Goal: Task Accomplishment & Management: Use online tool/utility

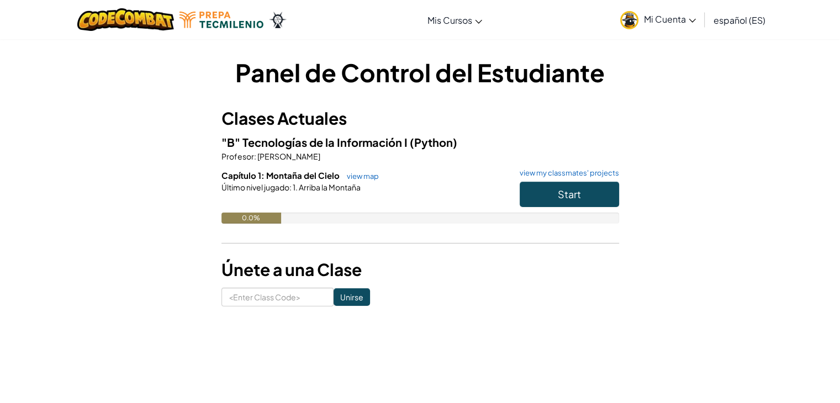
click at [753, 17] on span "español (ES)" at bounding box center [740, 20] width 52 height 12
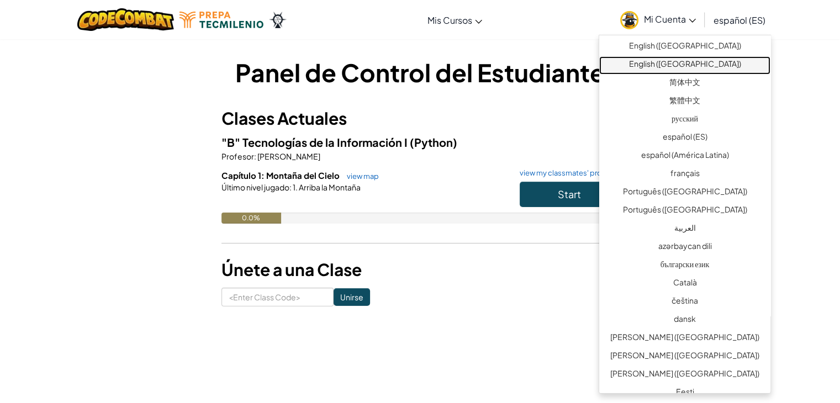
click at [708, 64] on link "English ([GEOGRAPHIC_DATA])" at bounding box center [684, 65] width 171 height 18
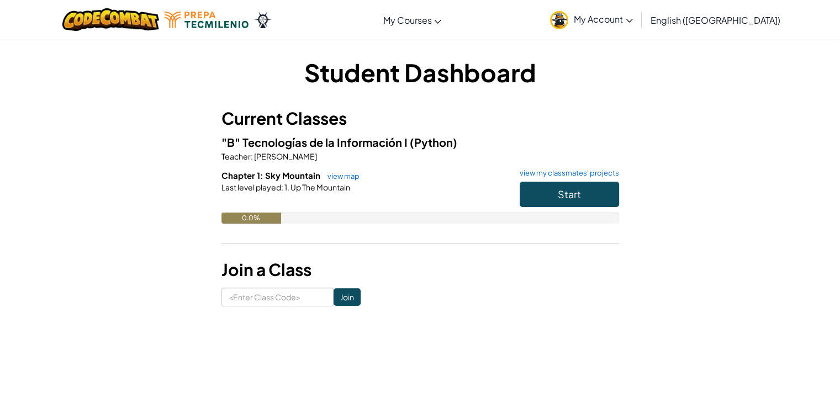
click at [737, 22] on span "English ([GEOGRAPHIC_DATA])" at bounding box center [716, 20] width 130 height 12
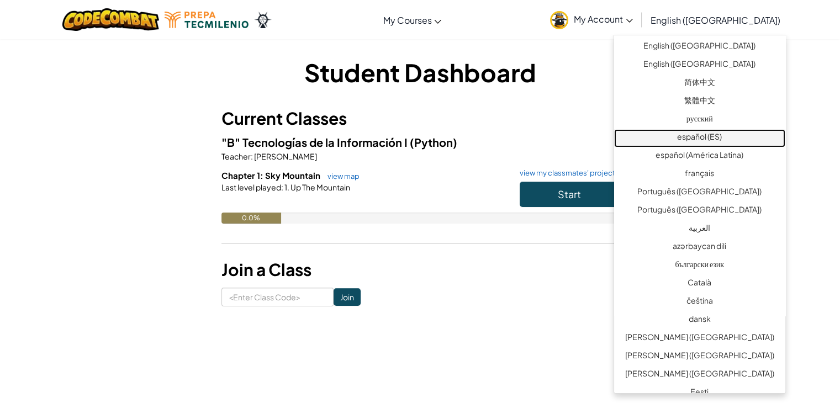
click at [707, 140] on link "español (ES)" at bounding box center [699, 138] width 171 height 18
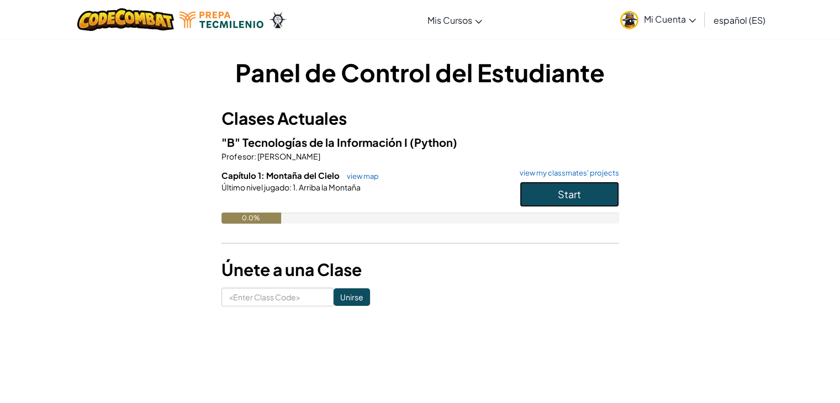
click at [576, 184] on button "Start" at bounding box center [569, 194] width 99 height 25
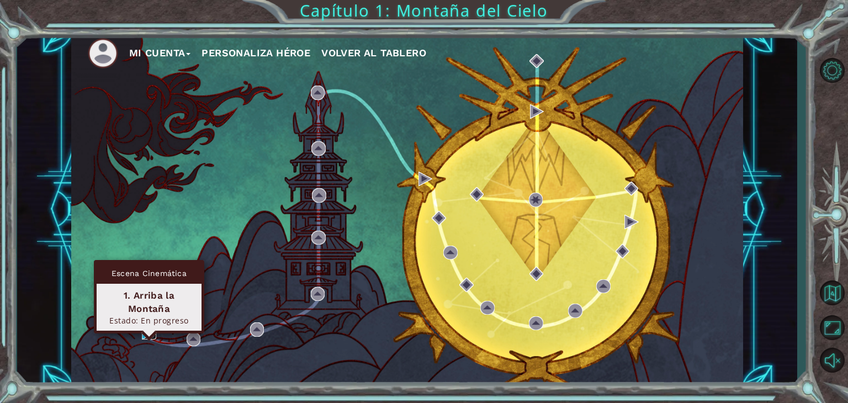
click at [146, 334] on img at bounding box center [149, 333] width 14 height 14
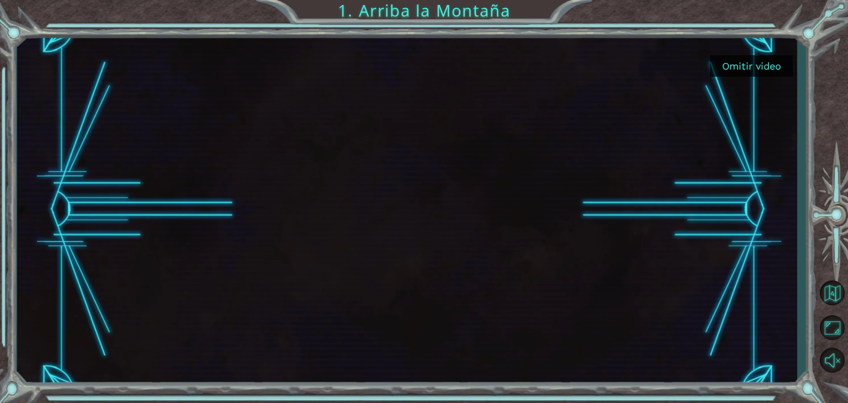
click at [409, 393] on div "Omitir video 1. Arriba la Montaña" at bounding box center [424, 201] width 848 height 403
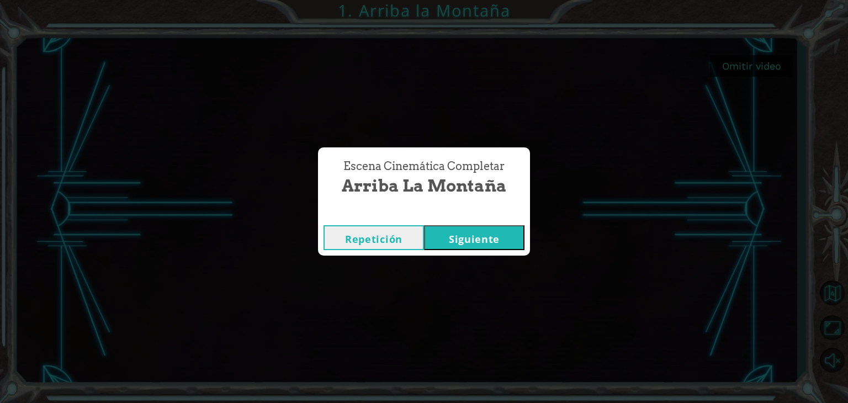
click at [384, 238] on button "Repetición" at bounding box center [374, 237] width 101 height 25
click at [476, 239] on button "Siguiente" at bounding box center [474, 237] width 101 height 25
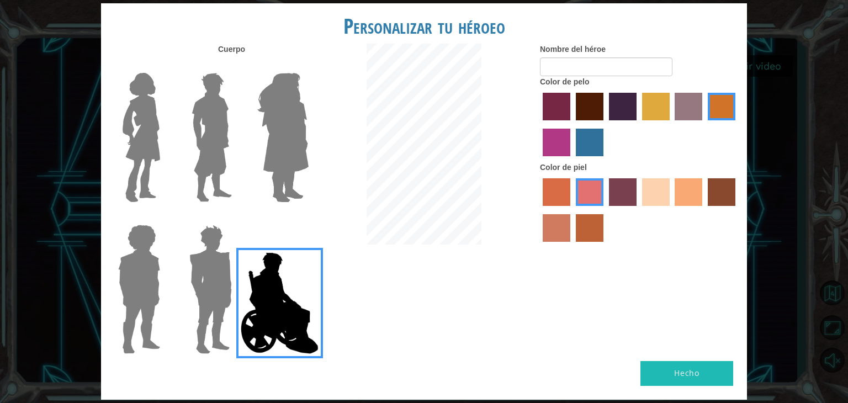
click at [272, 151] on img at bounding box center [283, 137] width 60 height 138
click at [308, 66] on input "Hero Amethyst" at bounding box center [308, 66] width 0 height 0
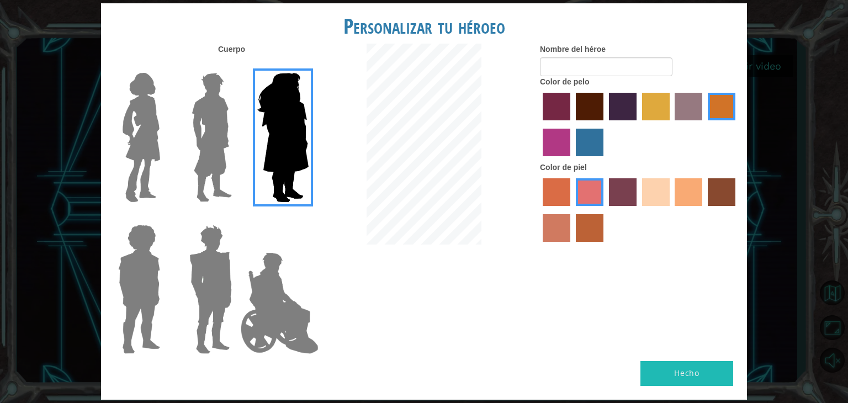
click at [217, 146] on img at bounding box center [211, 137] width 49 height 138
click at [236, 66] on input "Hero Lars" at bounding box center [236, 66] width 0 height 0
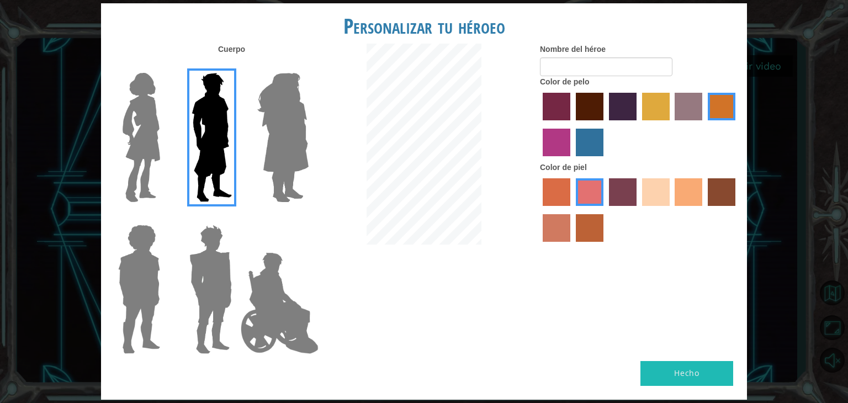
click at [157, 133] on img at bounding box center [141, 137] width 46 height 138
click at [165, 66] on input "Hero Connie" at bounding box center [165, 66] width 0 height 0
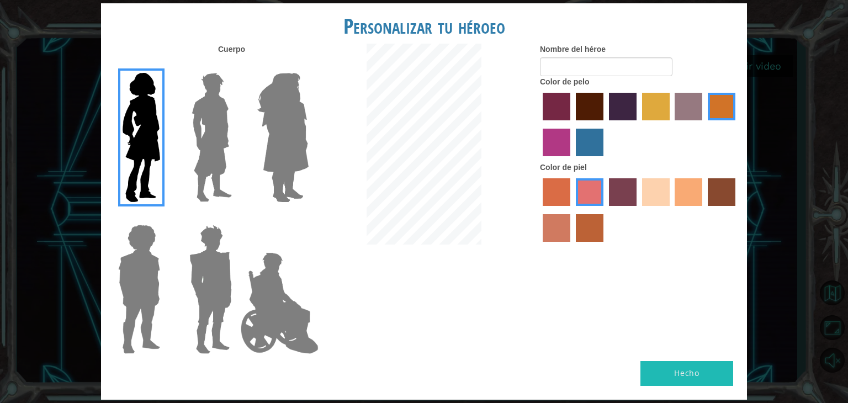
click at [152, 294] on img at bounding box center [139, 289] width 51 height 138
click at [165, 218] on input "Hero Steven" at bounding box center [165, 218] width 0 height 0
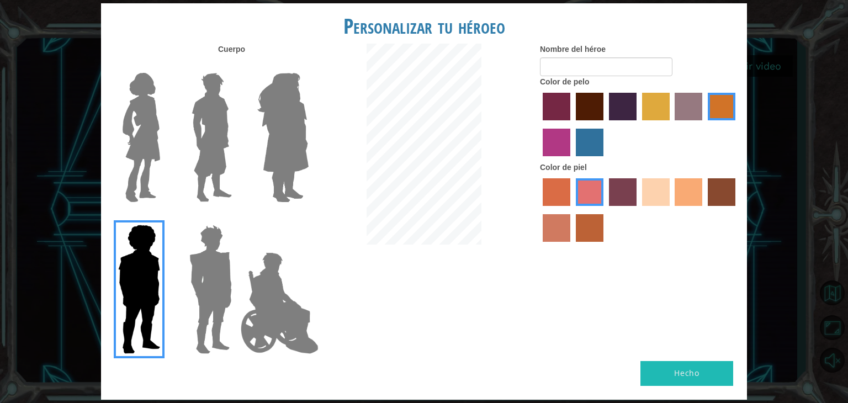
click at [204, 286] on img at bounding box center [210, 289] width 51 height 138
click at [236, 218] on input "Hero Garnet" at bounding box center [236, 218] width 0 height 0
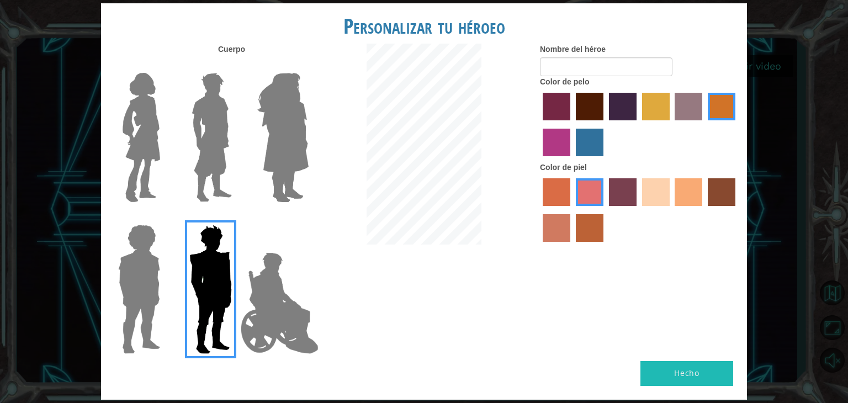
click at [129, 180] on img at bounding box center [141, 137] width 46 height 138
click at [165, 66] on input "Hero Connie" at bounding box center [165, 66] width 0 height 0
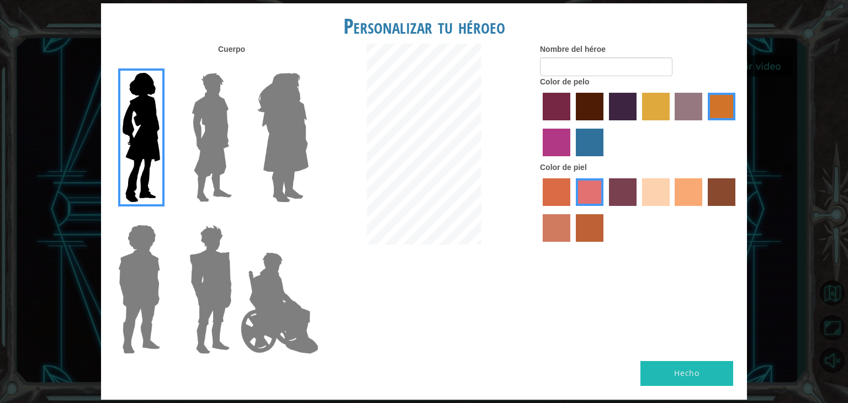
click at [626, 106] on label "hot purple hair color" at bounding box center [623, 107] width 28 height 28
click at [605, 124] on input "hot purple hair color" at bounding box center [605, 124] width 0 height 0
click at [555, 222] on label "burning sand skin color" at bounding box center [557, 228] width 28 height 28
click at [737, 210] on input "burning sand skin color" at bounding box center [737, 210] width 0 height 0
click at [694, 183] on label "tacao skin color" at bounding box center [689, 192] width 28 height 28
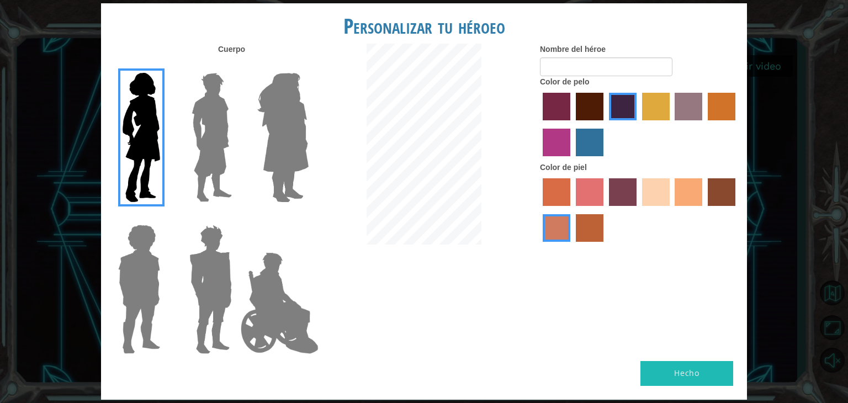
click at [672, 210] on input "tacao skin color" at bounding box center [672, 210] width 0 height 0
click at [633, 62] on input "Nombre del héroe" at bounding box center [606, 66] width 133 height 19
type input "r"
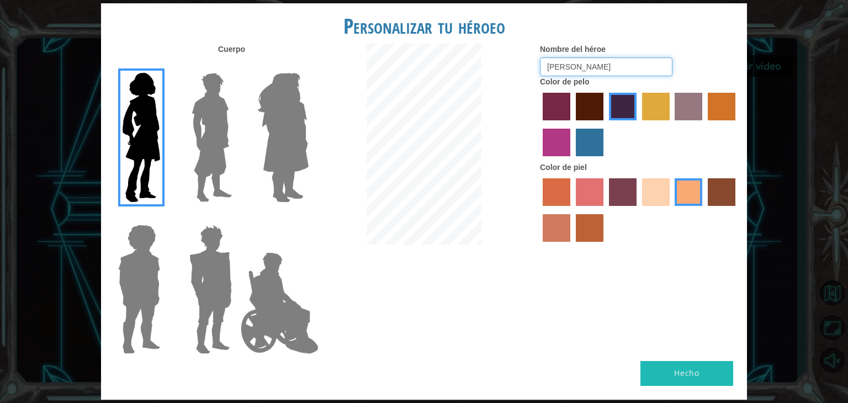
type input "[PERSON_NAME]"
click at [683, 369] on button "Hecho" at bounding box center [687, 373] width 93 height 25
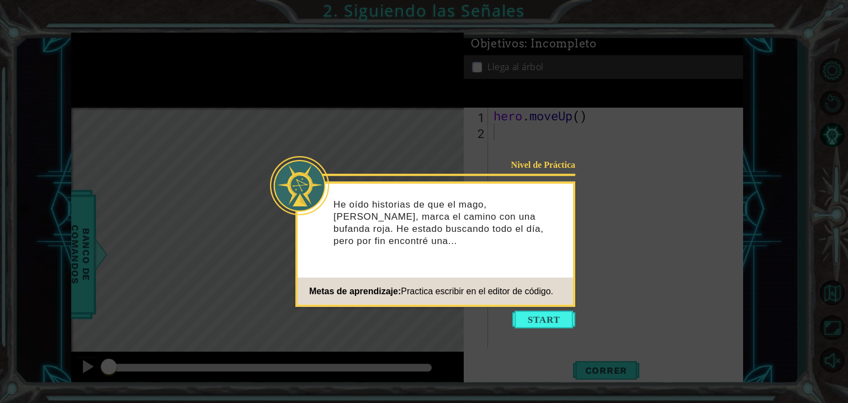
click at [683, 369] on icon at bounding box center [424, 201] width 848 height 403
click at [558, 320] on button "Start" at bounding box center [544, 320] width 63 height 18
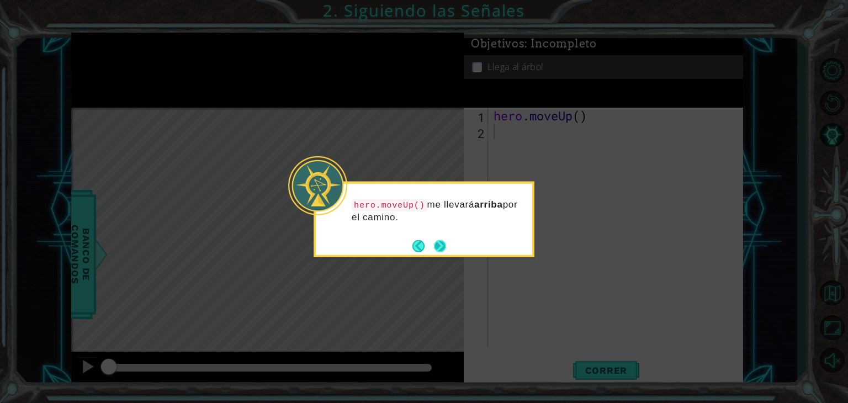
click at [442, 244] on button "Next" at bounding box center [440, 246] width 12 height 12
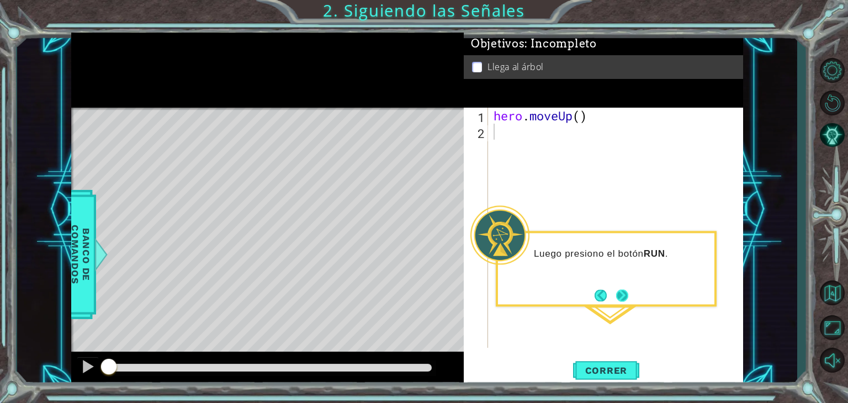
click at [621, 297] on button "Next" at bounding box center [622, 295] width 12 height 12
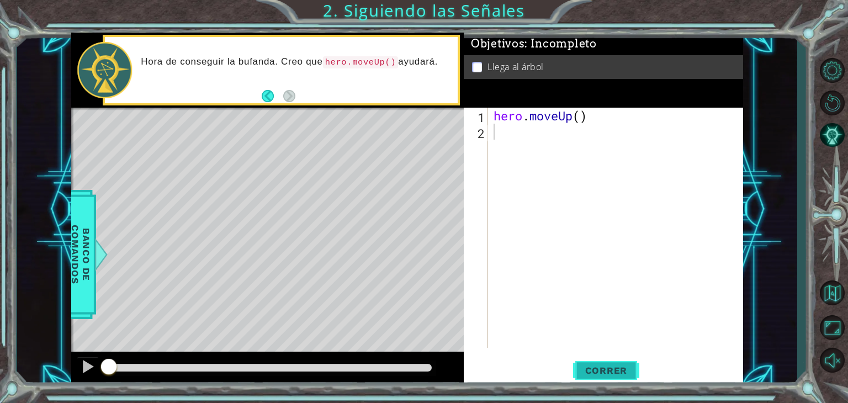
click at [625, 376] on span "Correr" at bounding box center [606, 370] width 65 height 11
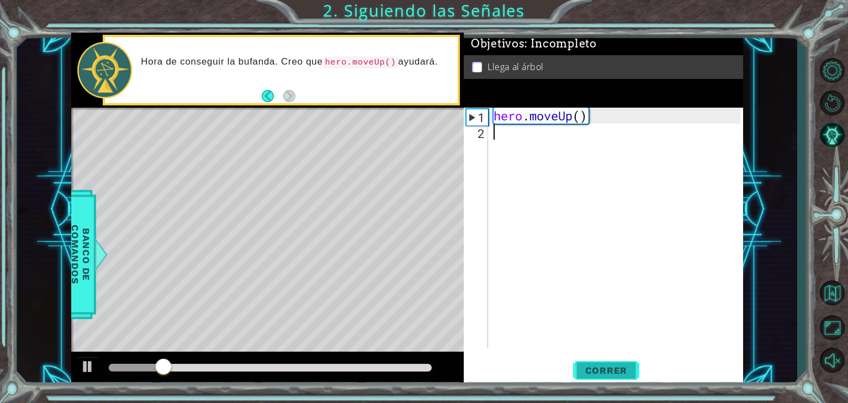
click at [625, 376] on span "Correr" at bounding box center [606, 370] width 65 height 11
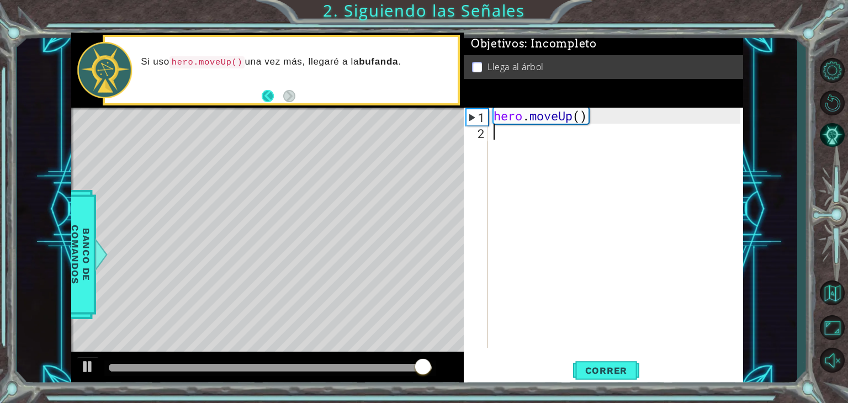
click at [270, 93] on button "Back" at bounding box center [273, 96] width 22 height 12
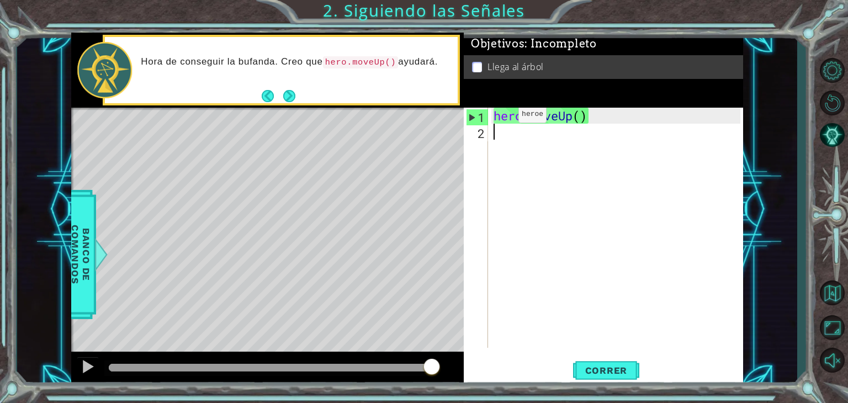
click at [502, 117] on div "hero . moveUp ( )" at bounding box center [619, 244] width 255 height 272
type textarea "hero.moveUp()"
click at [291, 97] on button "Next" at bounding box center [289, 95] width 12 height 12
click at [300, 93] on div "Si uso hero.moveUp() una vez más, llegaré a la bufanda ." at bounding box center [281, 70] width 353 height 67
click at [266, 101] on button "Back" at bounding box center [273, 96] width 22 height 12
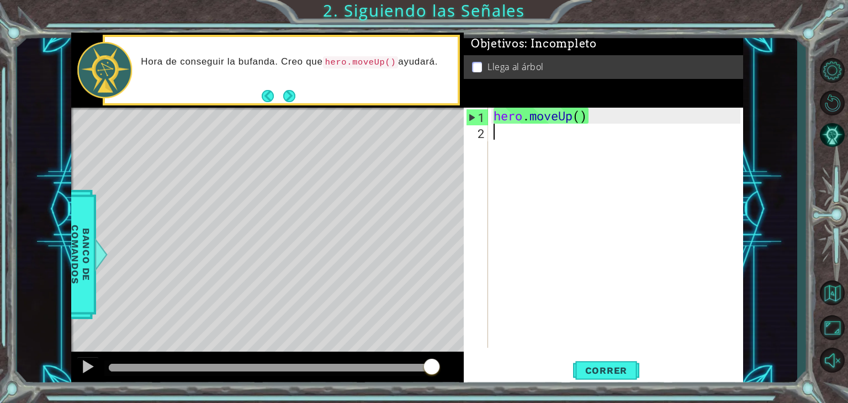
click at [509, 133] on div "hero . moveUp ( )" at bounding box center [619, 244] width 255 height 272
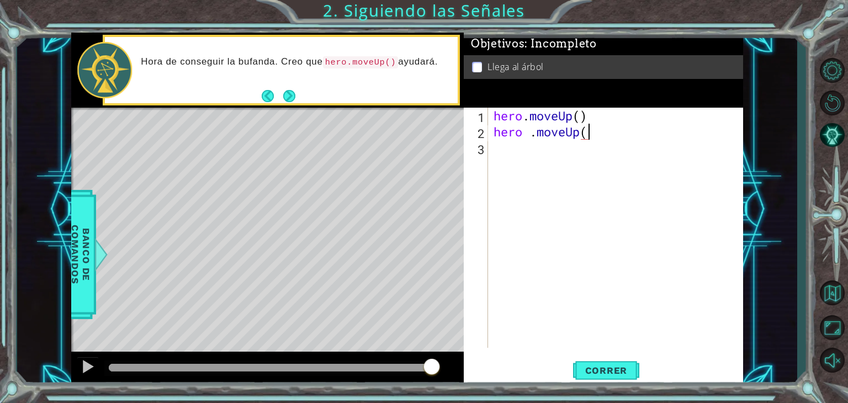
scroll to position [0, 4]
type textarea "hero .moveUp()"
click at [292, 96] on button "Next" at bounding box center [289, 95] width 13 height 13
click at [617, 371] on span "Correr" at bounding box center [606, 370] width 65 height 11
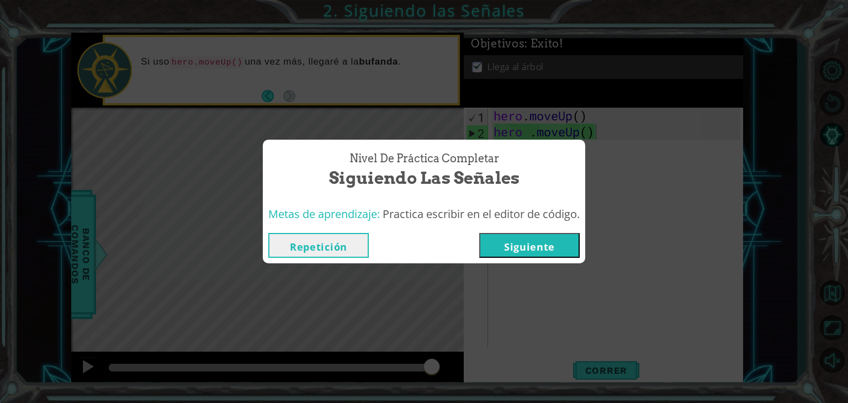
click at [527, 245] on button "Siguiente" at bounding box center [529, 245] width 101 height 25
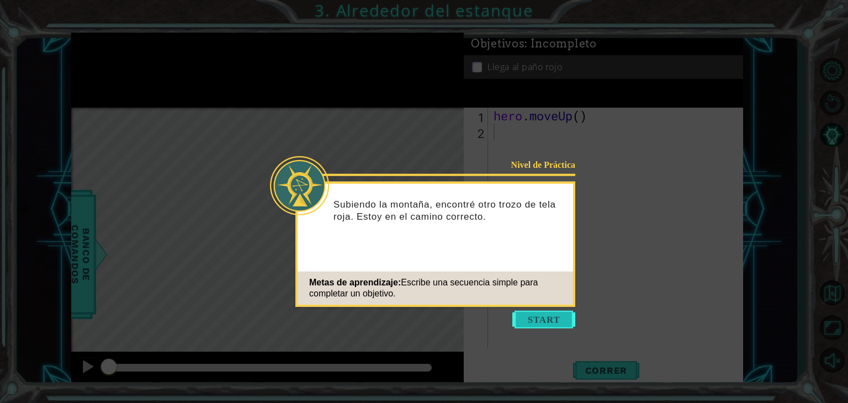
click at [530, 314] on button "Start" at bounding box center [544, 320] width 63 height 18
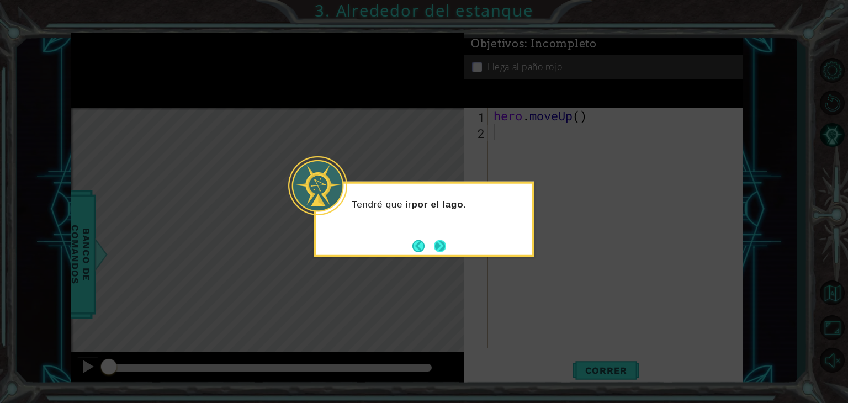
click at [436, 245] on button "Next" at bounding box center [440, 246] width 12 height 12
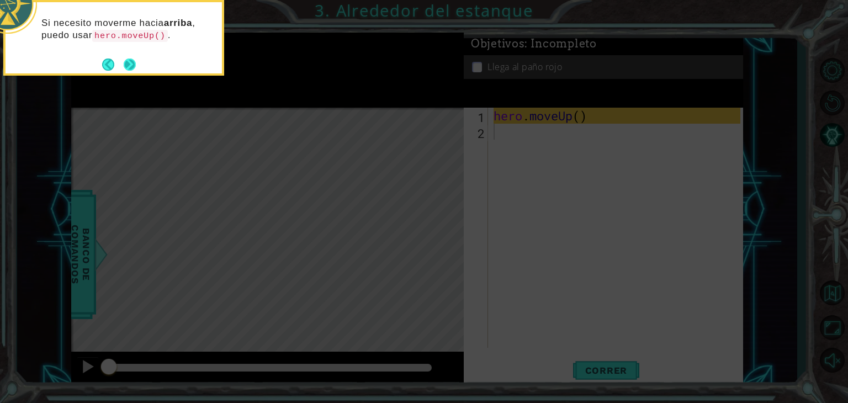
click at [128, 59] on button "Next" at bounding box center [130, 65] width 12 height 12
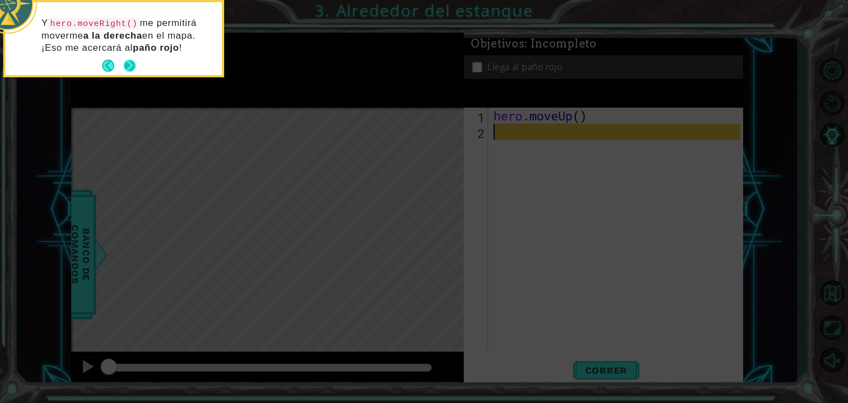
click at [130, 64] on button "Next" at bounding box center [130, 66] width 12 height 12
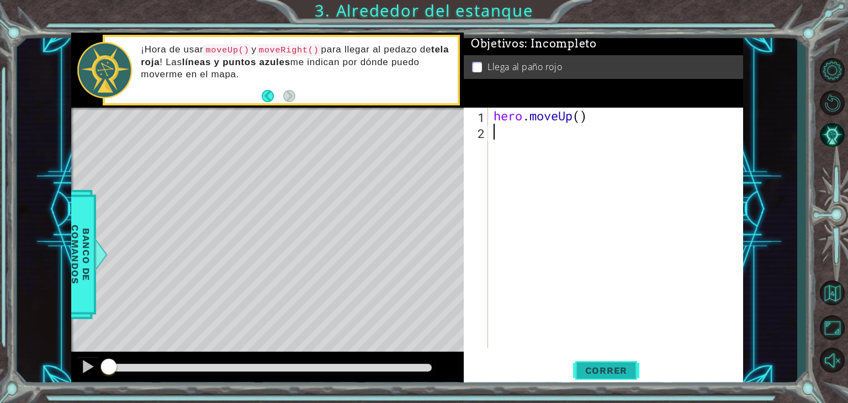
click at [610, 374] on span "Correr" at bounding box center [606, 370] width 65 height 11
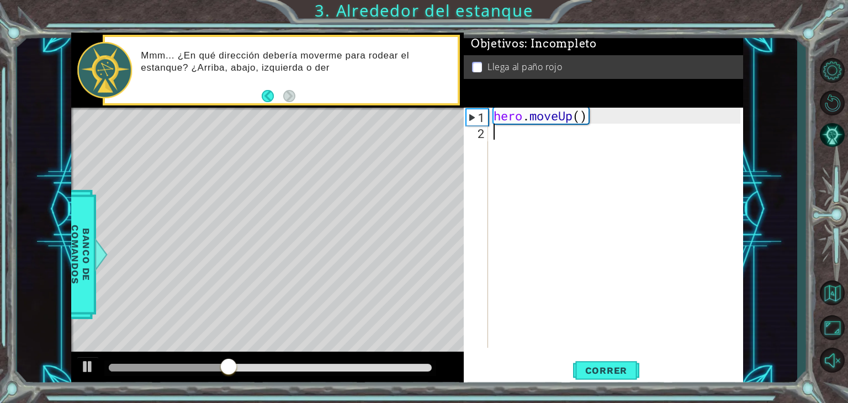
click at [502, 133] on div "hero . moveUp ( )" at bounding box center [619, 244] width 255 height 272
click at [267, 94] on button "Back" at bounding box center [273, 96] width 22 height 12
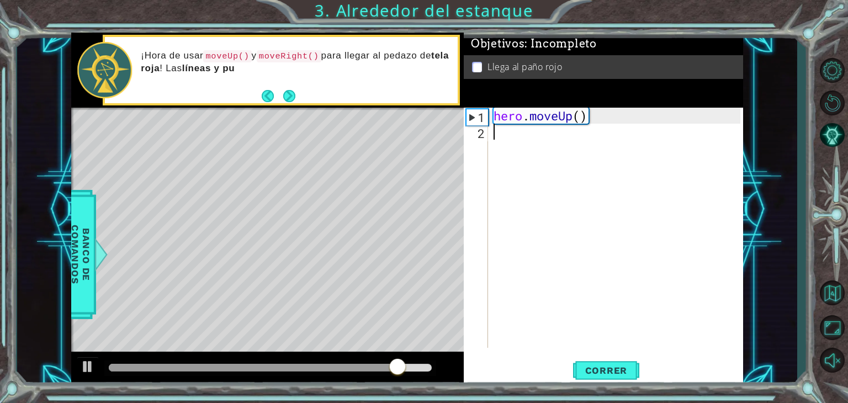
click at [504, 133] on div "hero . moveUp ( )" at bounding box center [619, 244] width 255 height 272
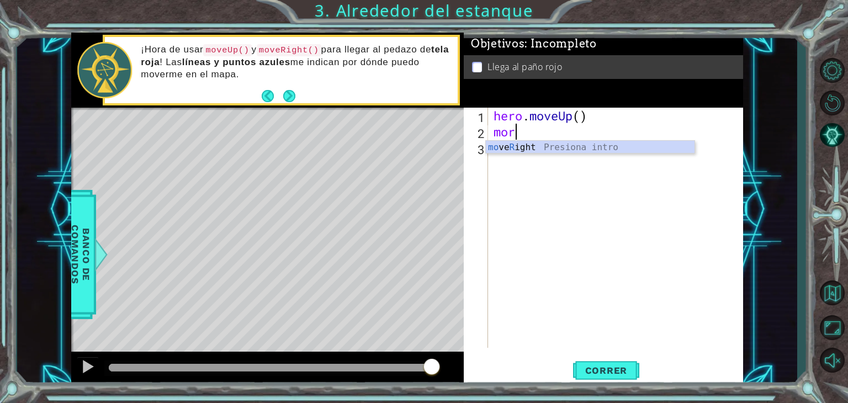
type textarea "mo"
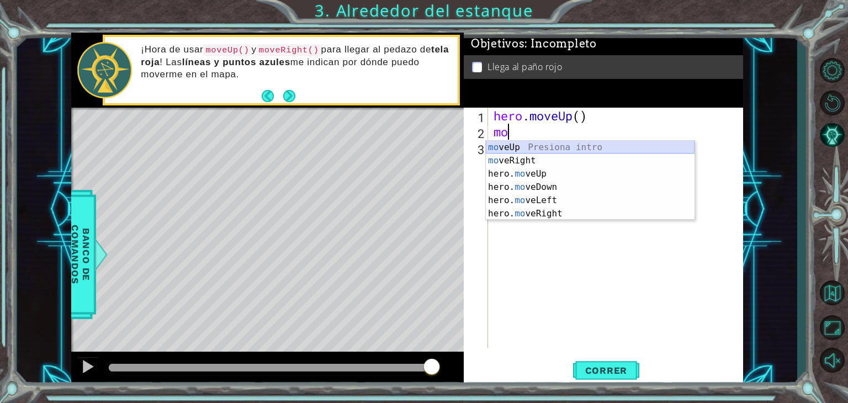
click at [525, 143] on div "mo veUp Presiona intro mo veRight Presiona intro hero. mo veUp Presiona intro h…" at bounding box center [590, 194] width 209 height 106
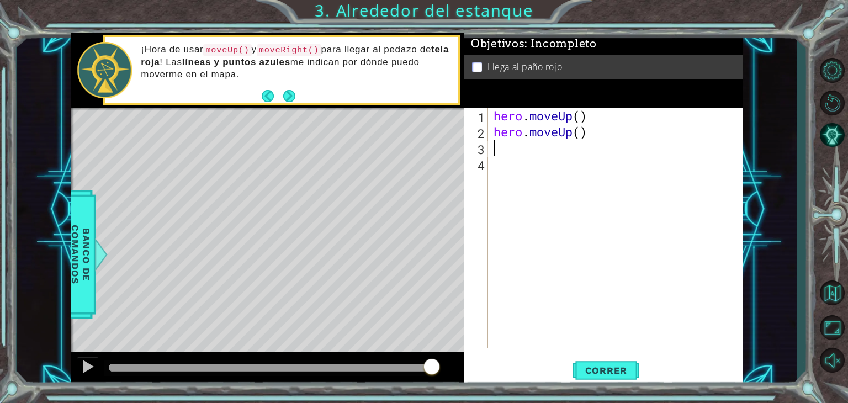
click at [507, 144] on div "hero . moveUp ( ) hero . moveUp ( )" at bounding box center [619, 244] width 255 height 272
type textarea "m"
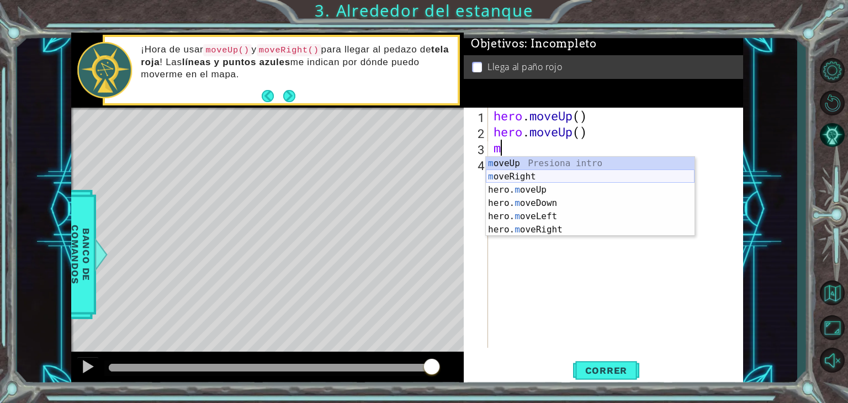
click at [532, 173] on div "m oveUp Presiona intro m [PERSON_NAME] Presiona intro hero. m oveUp Presiona in…" at bounding box center [590, 210] width 209 height 106
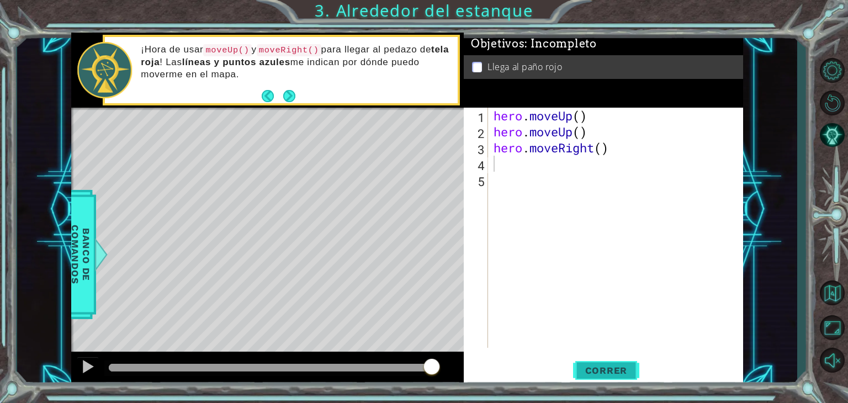
click at [616, 369] on span "Correr" at bounding box center [606, 370] width 65 height 11
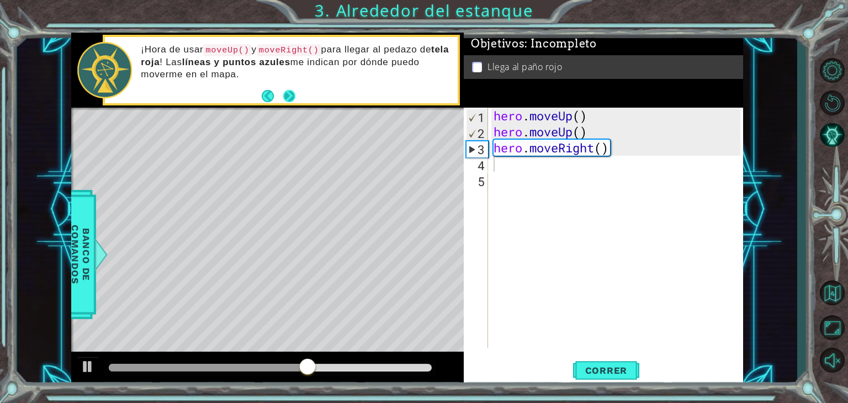
click at [293, 97] on button "Next" at bounding box center [289, 96] width 12 height 12
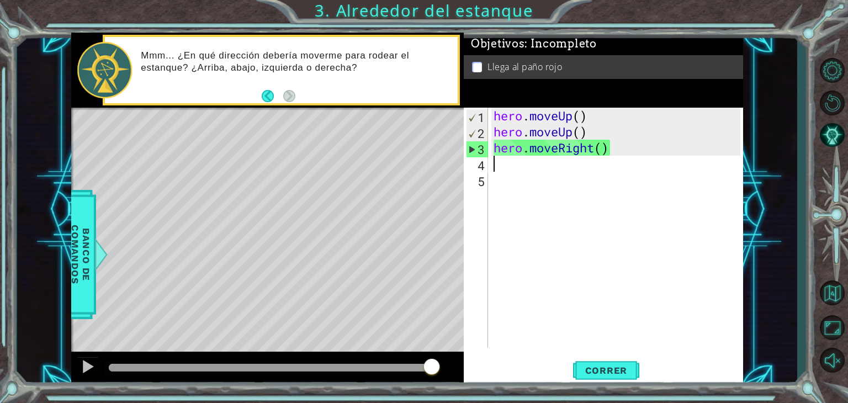
click at [535, 170] on div "hero . moveUp ( ) hero . moveUp ( ) hero . moveRight ( )" at bounding box center [619, 244] width 255 height 272
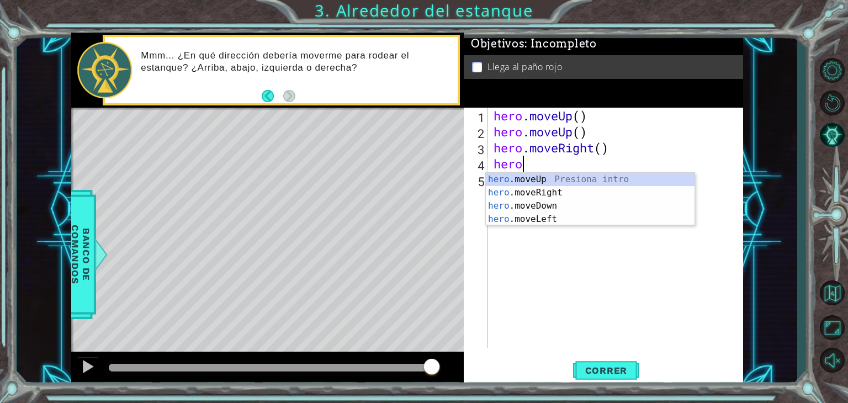
scroll to position [0, 1]
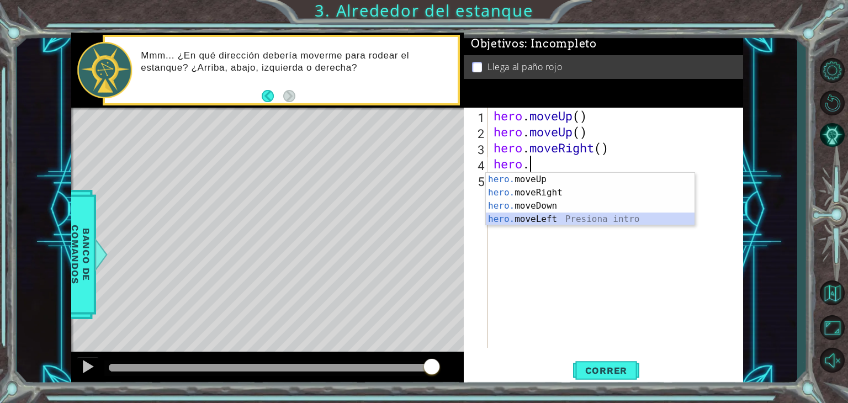
click at [551, 221] on div "hero. moveUp Presiona intro hero. moveRight Presiona intro hero. moveDown Presi…" at bounding box center [590, 213] width 209 height 80
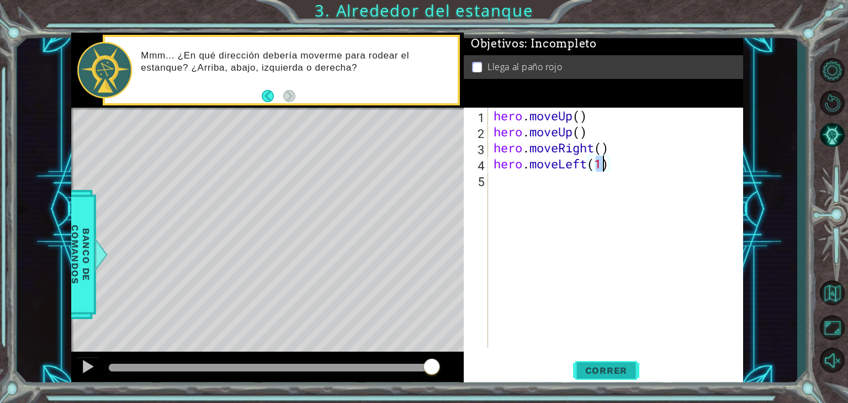
type textarea "hero.moveLeft(1)"
click at [616, 374] on span "Correr" at bounding box center [606, 370] width 65 height 11
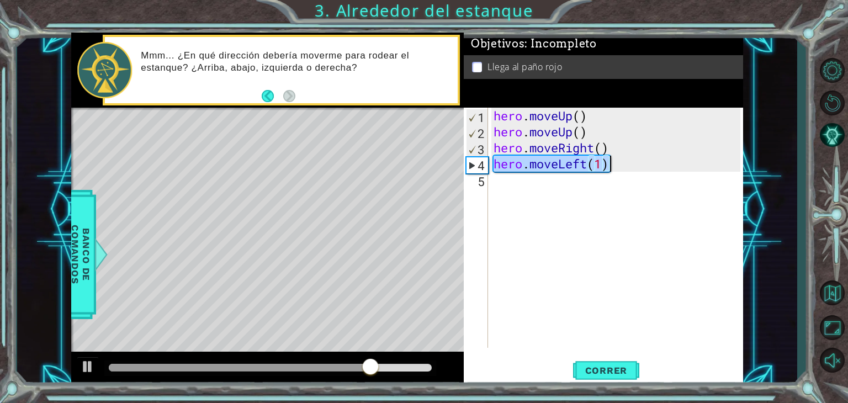
drag, startPoint x: 492, startPoint y: 161, endPoint x: 621, endPoint y: 158, distance: 129.3
click at [621, 158] on div "hero . moveUp ( ) hero . moveUp ( ) hero . moveRight ( ) hero . moveLeft ( 1 )" at bounding box center [619, 244] width 255 height 272
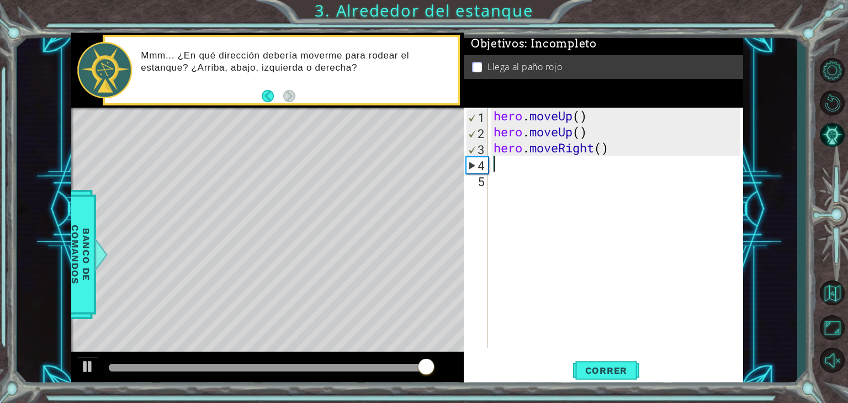
scroll to position [0, 0]
click at [516, 160] on div "hero . moveUp ( ) hero . moveUp ( ) hero . moveRight ( )" at bounding box center [619, 244] width 255 height 272
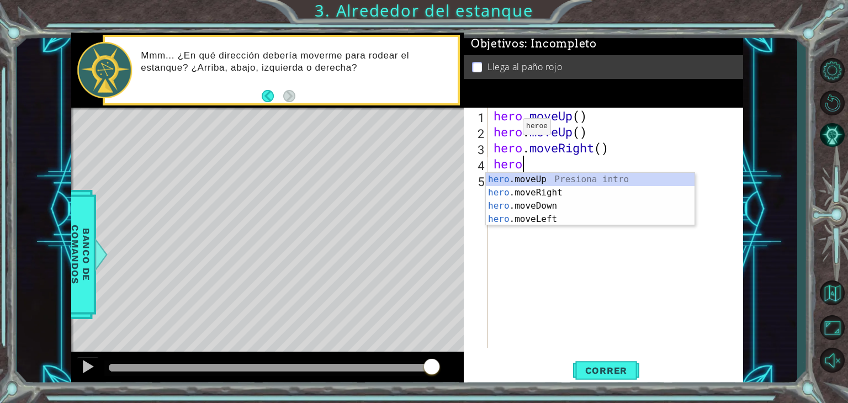
type textarea "hero."
click at [565, 176] on div "hero. moveUp Presiona intro hero. moveRight Presiona intro hero. moveDown Presi…" at bounding box center [590, 213] width 209 height 80
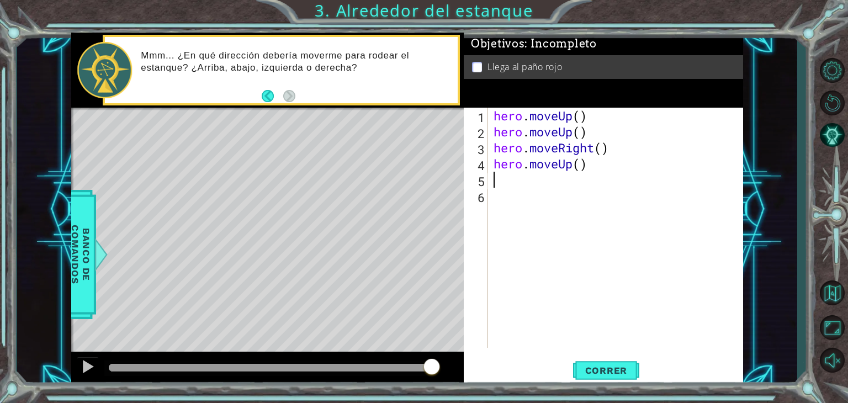
paste textarea "hero.moveLeft(1)"
type textarea "hero.moveLeft(1)"
click at [614, 365] on span "Correr" at bounding box center [606, 370] width 65 height 11
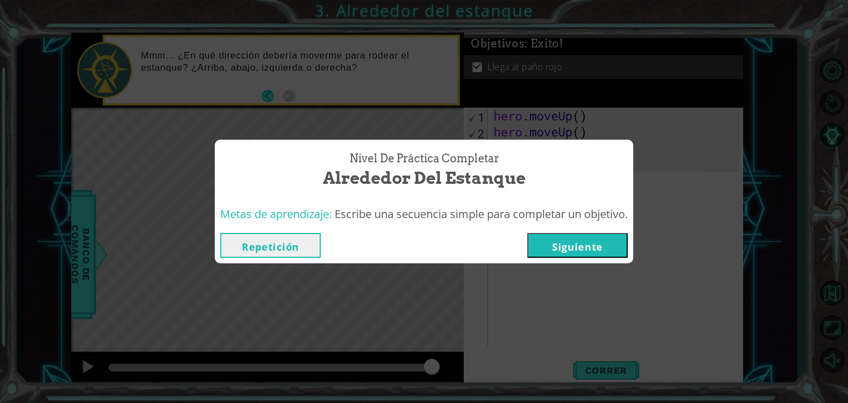
click at [606, 248] on button "Siguiente" at bounding box center [578, 245] width 101 height 25
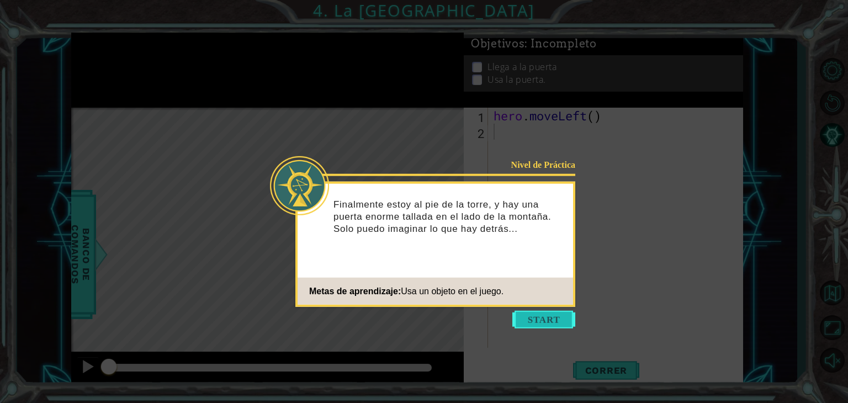
click at [559, 318] on button "Start" at bounding box center [544, 320] width 63 height 18
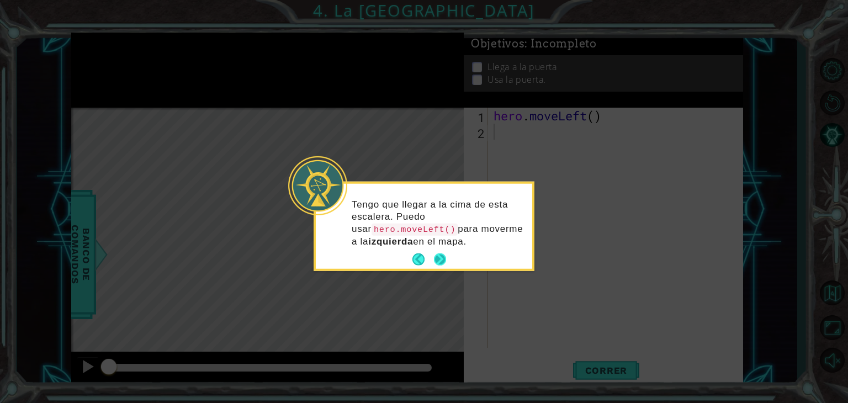
click at [445, 265] on button "Next" at bounding box center [440, 260] width 12 height 12
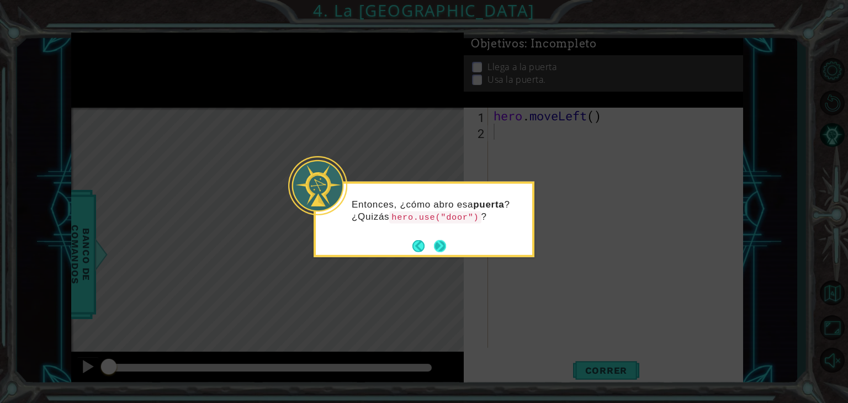
click at [446, 246] on button "Next" at bounding box center [440, 246] width 12 height 12
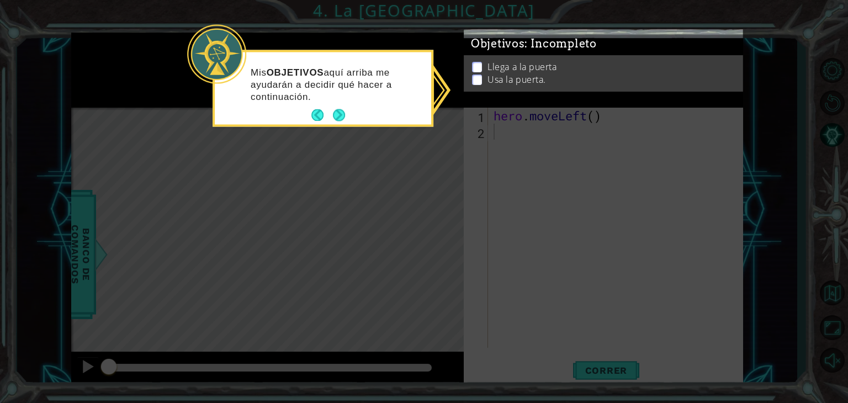
click at [477, 80] on p at bounding box center [477, 85] width 10 height 10
click at [477, 75] on p at bounding box center [477, 80] width 10 height 10
click at [344, 116] on button "Next" at bounding box center [339, 115] width 12 height 12
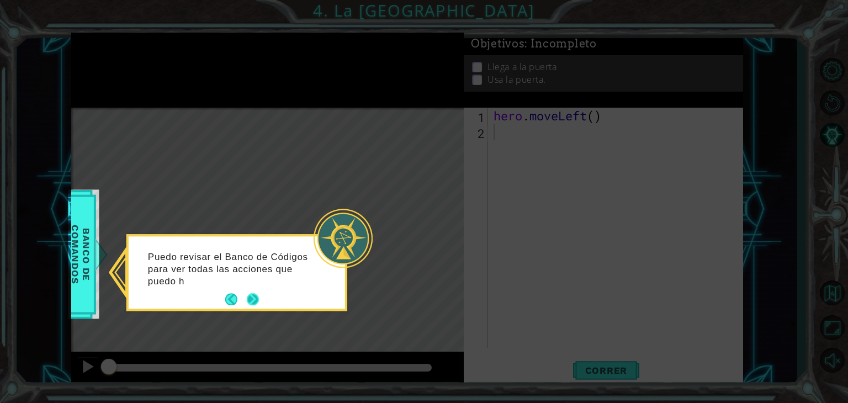
click at [251, 298] on button "Next" at bounding box center [253, 300] width 12 height 12
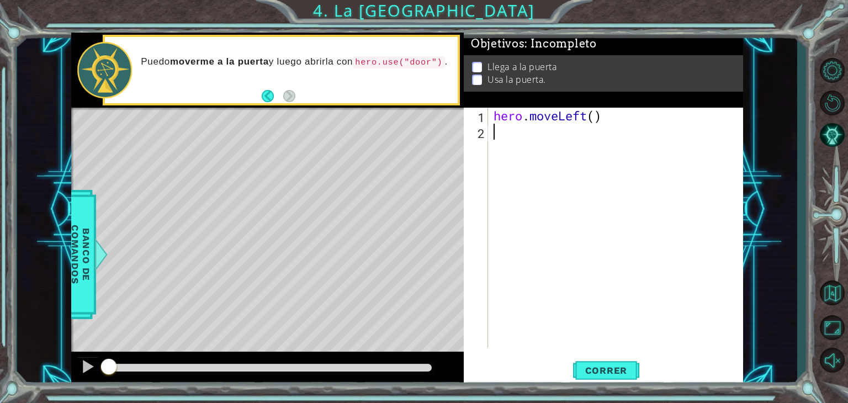
click at [566, 135] on div "hero . moveLeft ( )" at bounding box center [619, 244] width 255 height 272
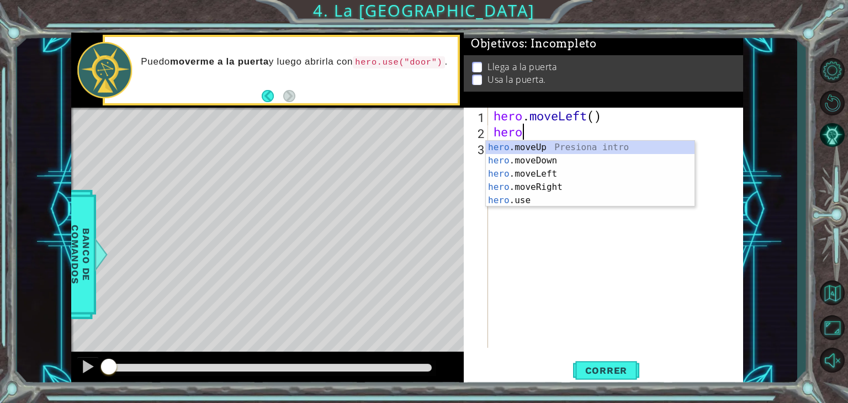
scroll to position [0, 1]
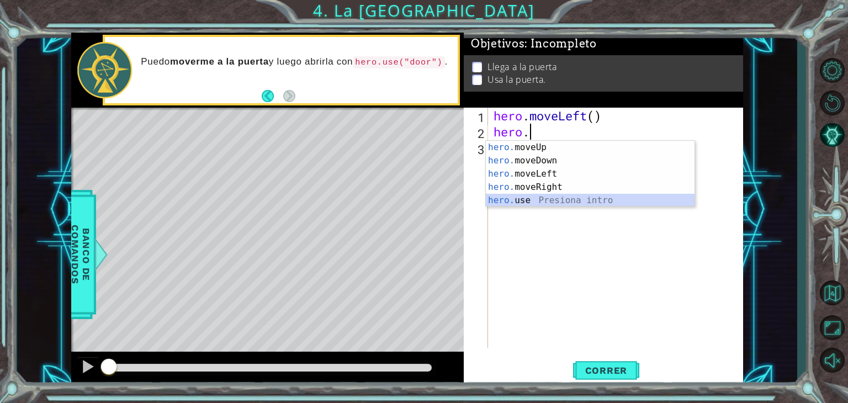
click at [564, 198] on div "hero. moveUp Presiona intro hero. moveDown Presiona intro hero. moveLeft Presio…" at bounding box center [590, 187] width 209 height 93
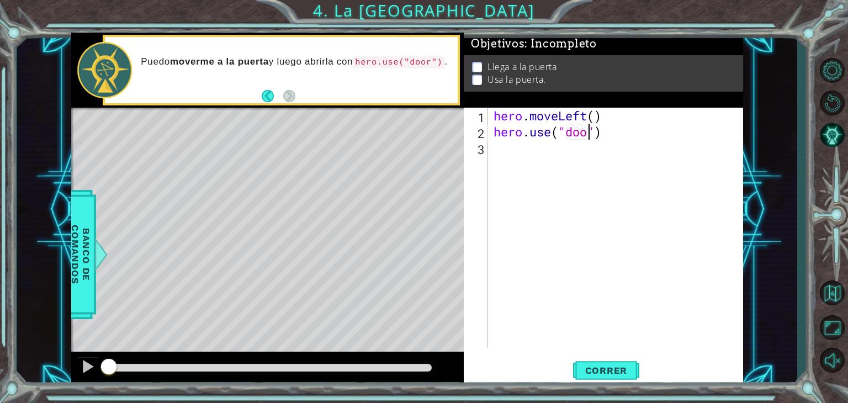
scroll to position [0, 4]
click at [603, 365] on span "Correr" at bounding box center [606, 370] width 65 height 11
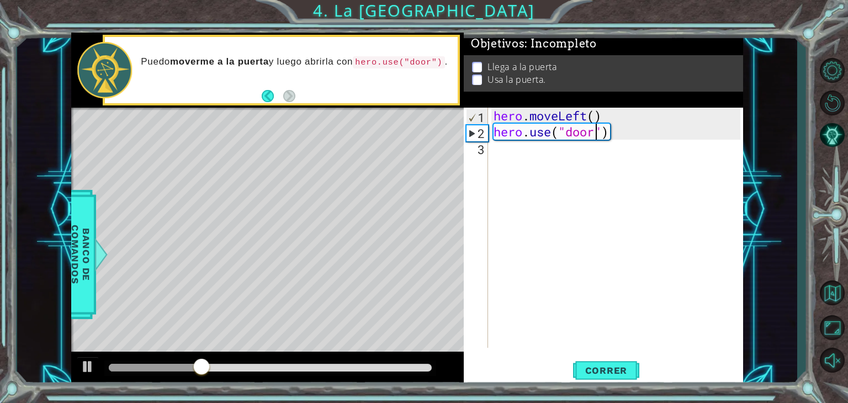
click at [599, 385] on div "hero.use("door") 1 2 3 hero . moveLeft ( ) hero . use ( "door" ) הההההההההההההה…" at bounding box center [603, 247] width 279 height 279
click at [599, 383] on button "Correr" at bounding box center [606, 371] width 66 height 28
click at [84, 363] on div at bounding box center [88, 367] width 14 height 14
drag, startPoint x: 495, startPoint y: 133, endPoint x: 618, endPoint y: 127, distance: 122.8
click at [618, 127] on div "hero . moveLeft ( ) hero . use ( "door" )" at bounding box center [619, 244] width 255 height 272
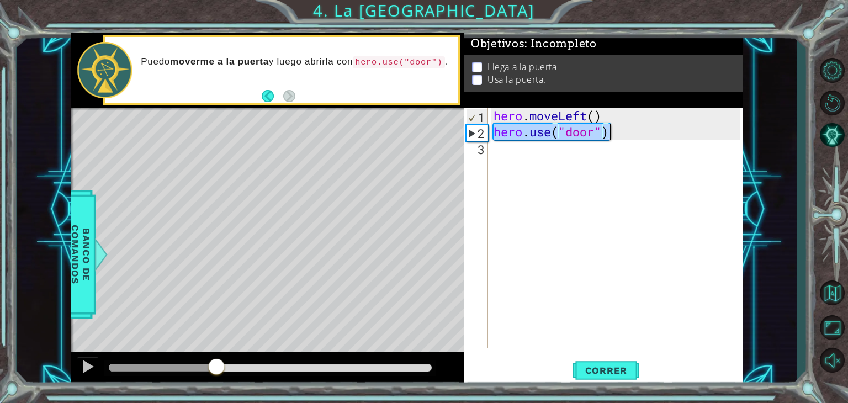
paste textarea "moveLeft(1"
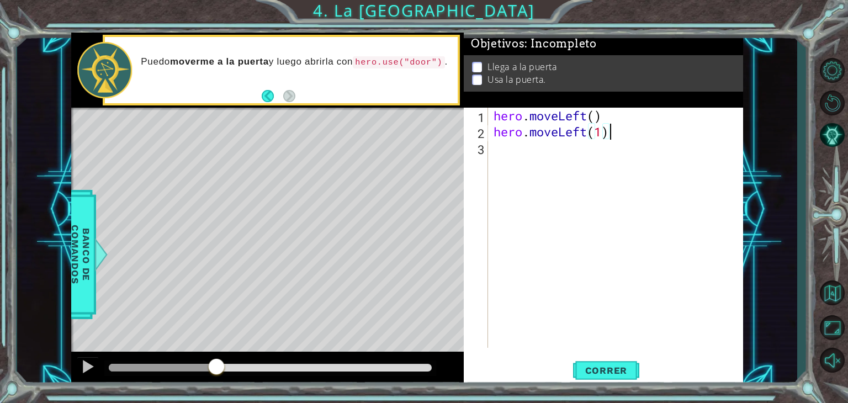
click at [618, 127] on div "hero . moveLeft ( ) hero . moveLeft ( 1 )" at bounding box center [619, 244] width 255 height 272
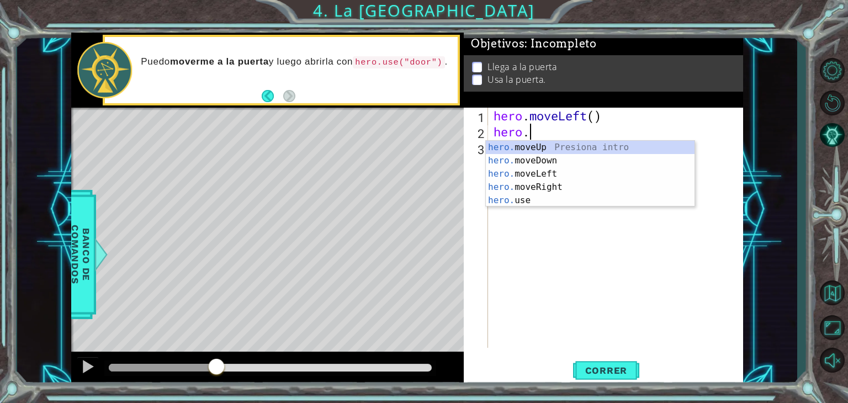
type textarea "h"
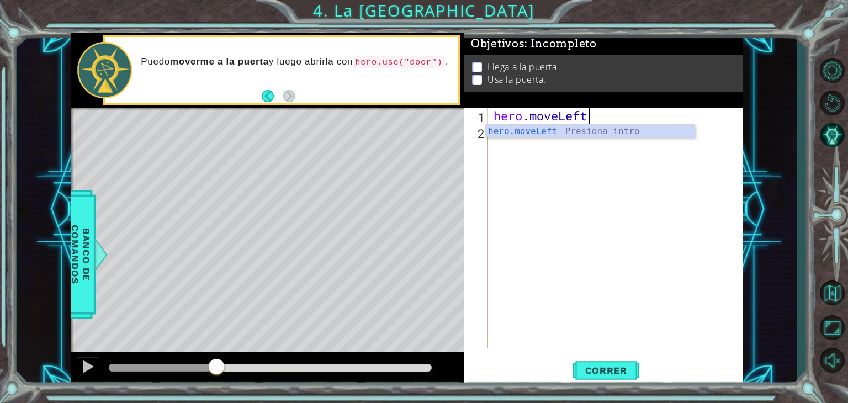
type textarea "hero.move"
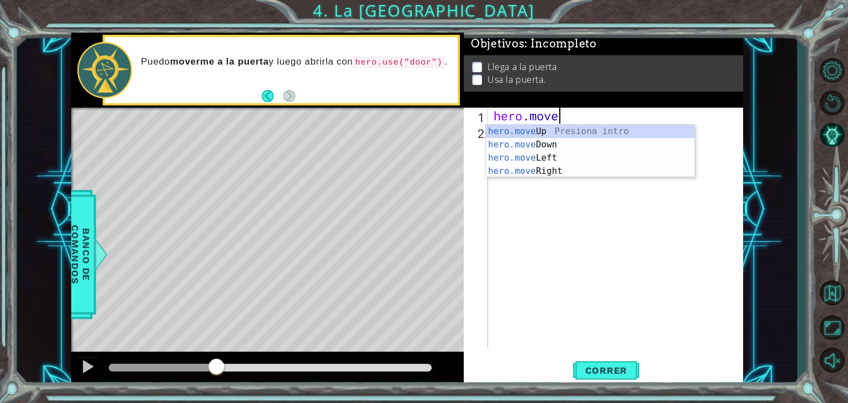
click at [618, 127] on div "hero.move Up Presiona intro hero.move Down Presiona intro hero.move Left Presio…" at bounding box center [590, 165] width 209 height 80
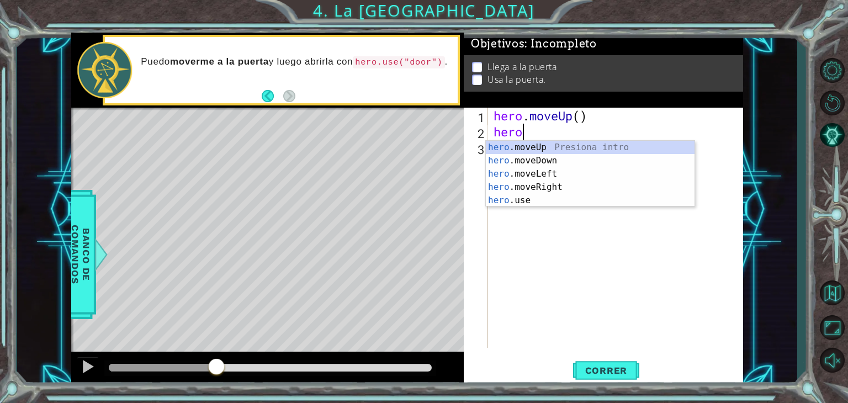
type textarea "hero."
click at [630, 145] on div "hero. moveUp Presiona intro hero. moveDown Presiona intro hero. moveLeft Presio…" at bounding box center [590, 187] width 209 height 93
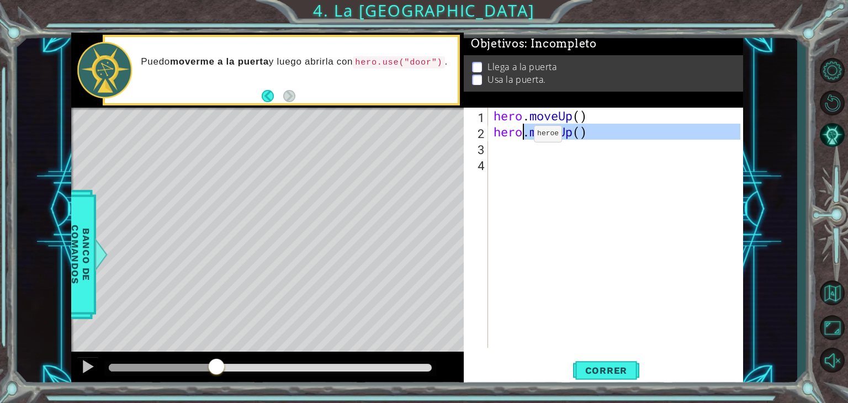
drag, startPoint x: 630, startPoint y: 145, endPoint x: 515, endPoint y: 135, distance: 115.3
click at [515, 135] on div "hero . moveUp ( ) hero . moveUp ( )" at bounding box center [619, 244] width 255 height 272
click at [586, 363] on button "Correr" at bounding box center [606, 371] width 66 height 28
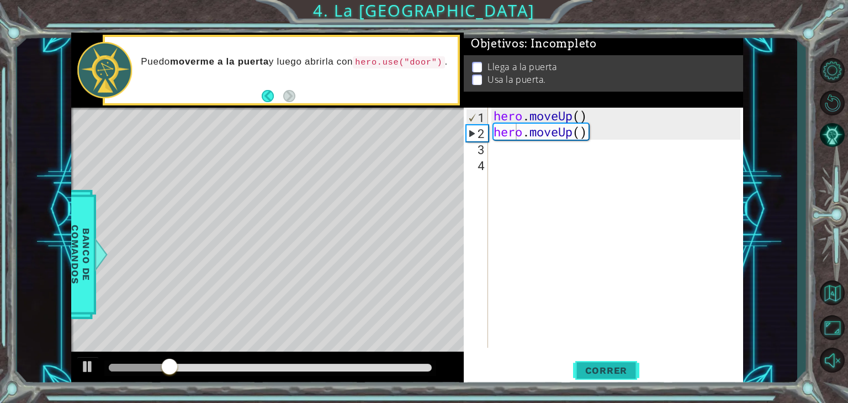
drag, startPoint x: 586, startPoint y: 363, endPoint x: 577, endPoint y: 364, distance: 8.9
click at [577, 364] on button "Correr" at bounding box center [606, 371] width 66 height 28
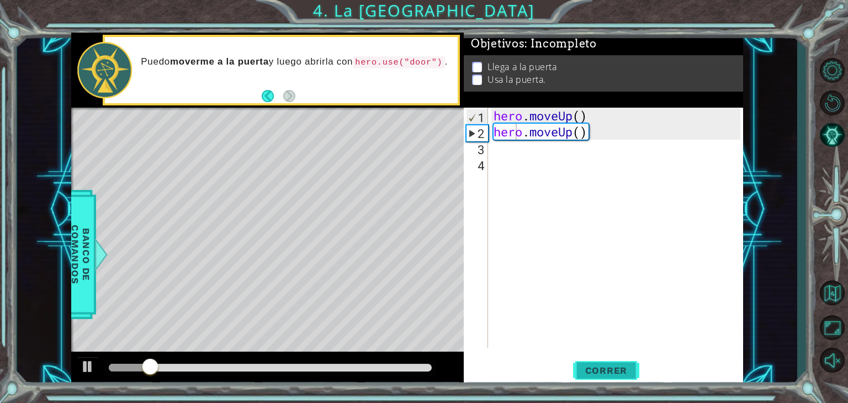
click at [577, 364] on button "Correr" at bounding box center [606, 371] width 66 height 28
click at [599, 125] on div "hero . moveUp ( ) hero . moveUp ( )" at bounding box center [619, 244] width 255 height 272
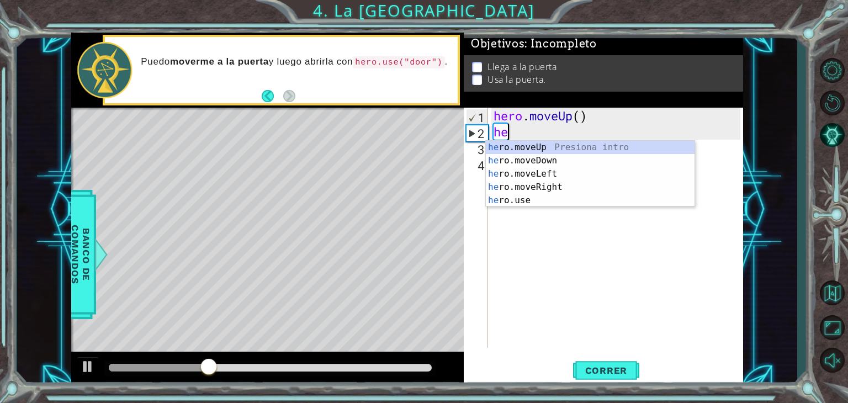
type textarea "h"
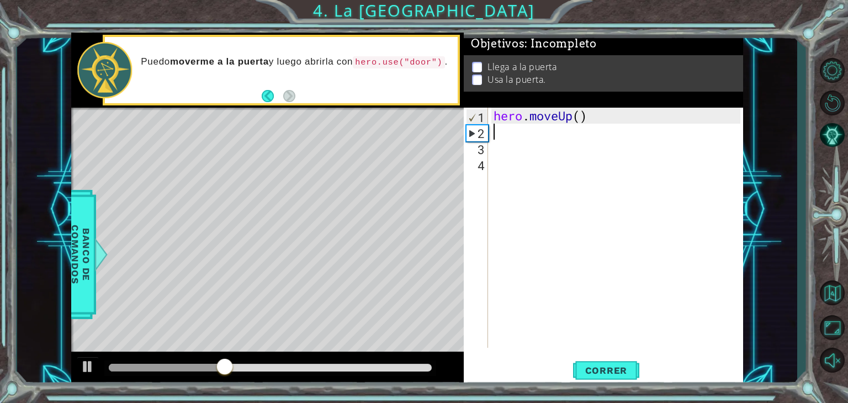
paste textarea "hero.moveLeft(1)"
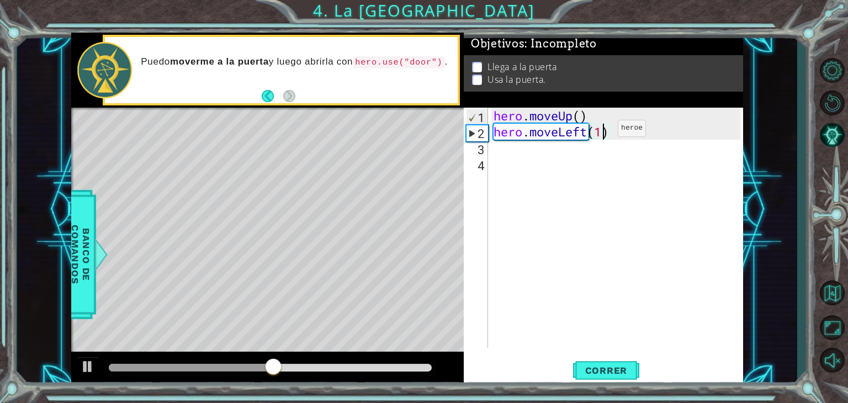
click at [602, 131] on div "hero . moveUp ( ) hero . moveLeft ( 1 )" at bounding box center [619, 244] width 255 height 272
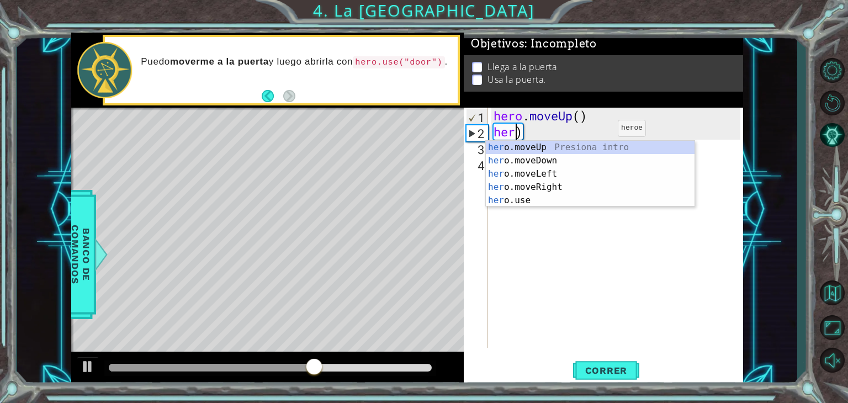
type textarea "hero.moveUp)"
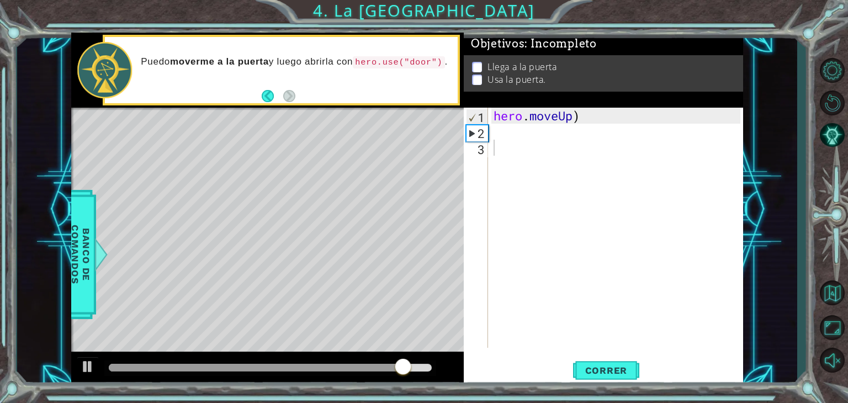
drag, startPoint x: 535, startPoint y: 237, endPoint x: 256, endPoint y: 136, distance: 296.0
click at [256, 136] on div "Level Map" at bounding box center [326, 270] width 510 height 325
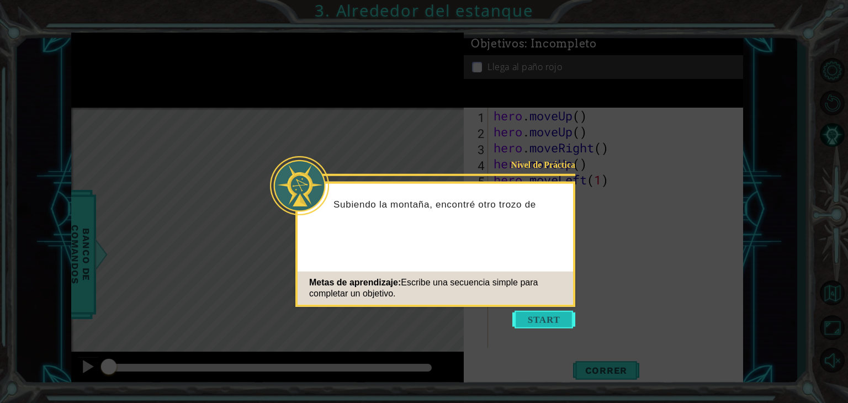
click at [556, 313] on button "Start" at bounding box center [544, 320] width 63 height 18
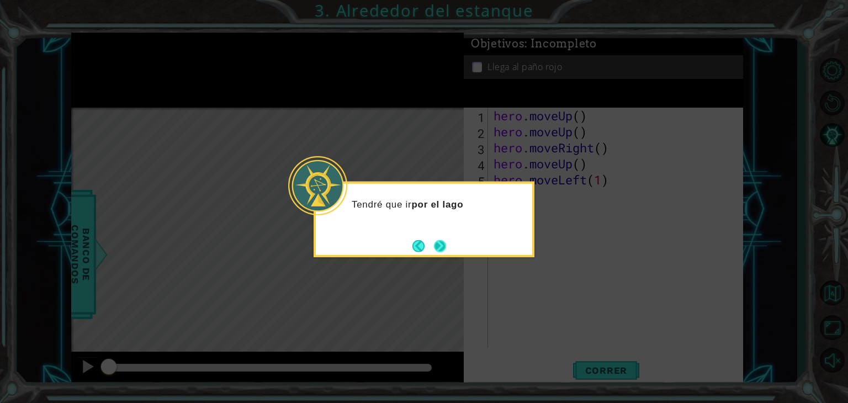
click at [446, 241] on button "Next" at bounding box center [440, 246] width 12 height 12
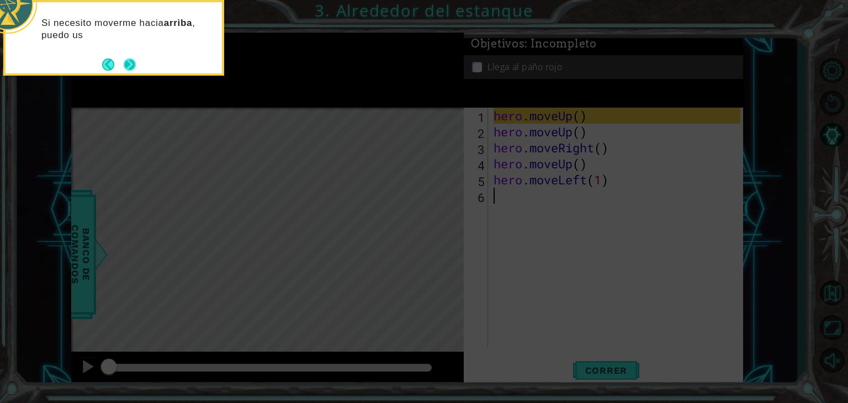
click at [131, 62] on button "Next" at bounding box center [130, 65] width 12 height 12
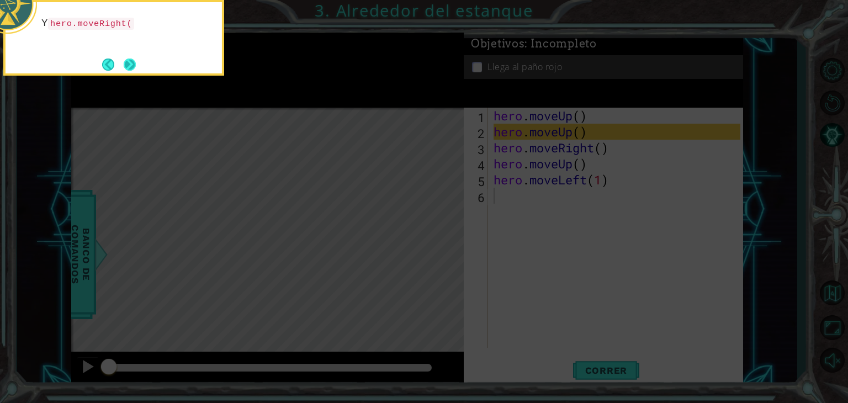
click at [133, 59] on button "Next" at bounding box center [130, 65] width 12 height 12
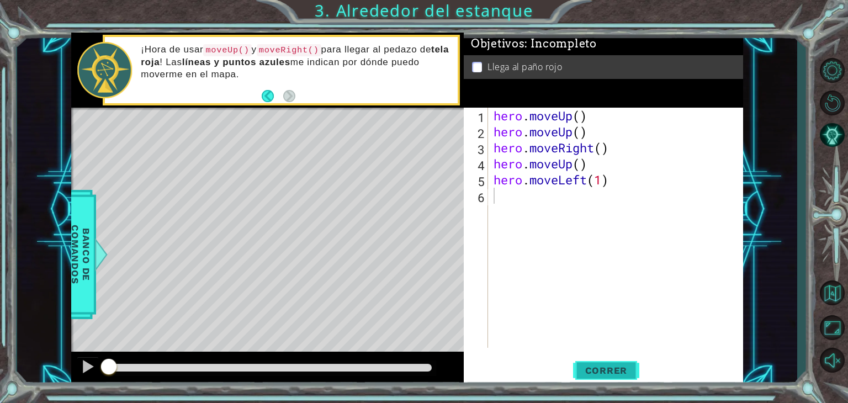
click at [620, 363] on button "Correr" at bounding box center [606, 371] width 66 height 28
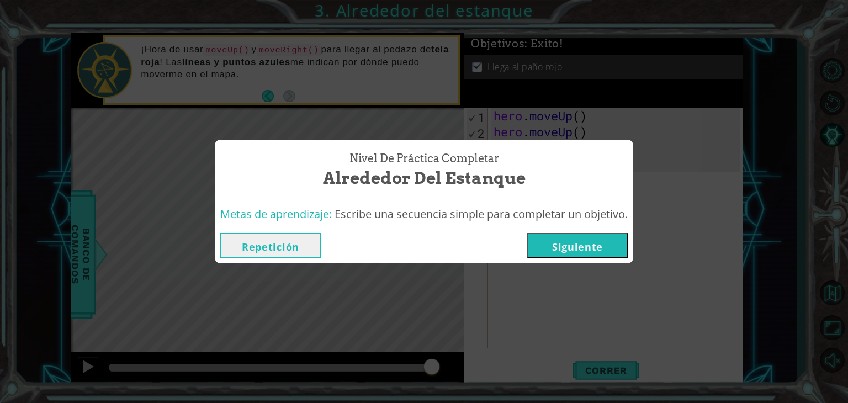
click at [609, 240] on button "Siguiente" at bounding box center [578, 245] width 101 height 25
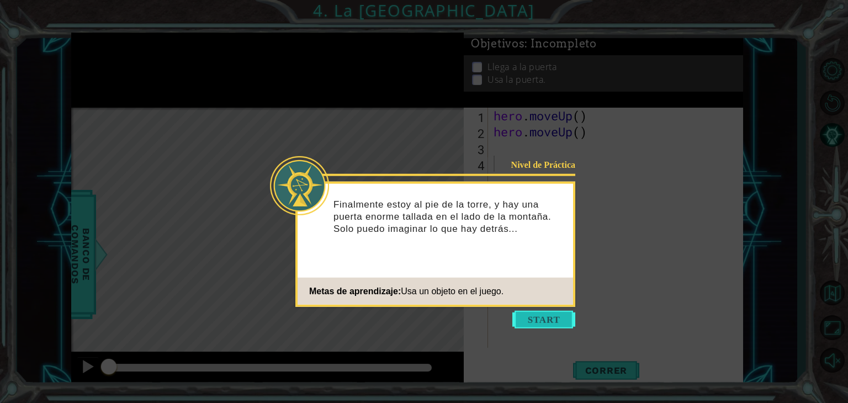
click at [541, 319] on button "Start" at bounding box center [544, 320] width 63 height 18
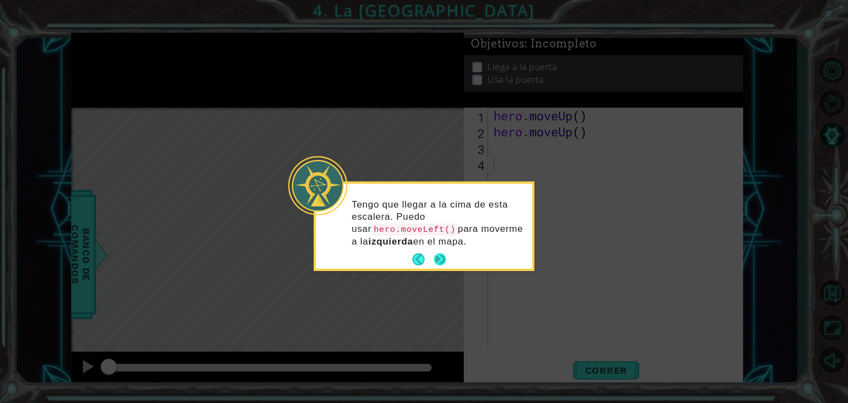
click at [441, 262] on button "Next" at bounding box center [440, 260] width 12 height 12
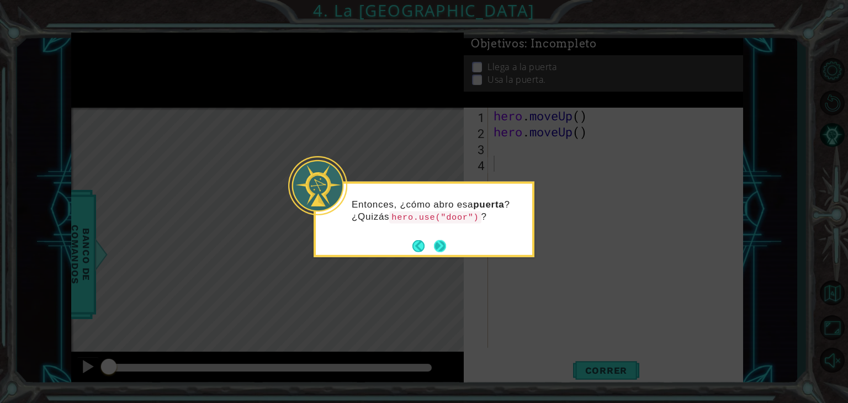
click at [444, 249] on button "Next" at bounding box center [440, 246] width 12 height 12
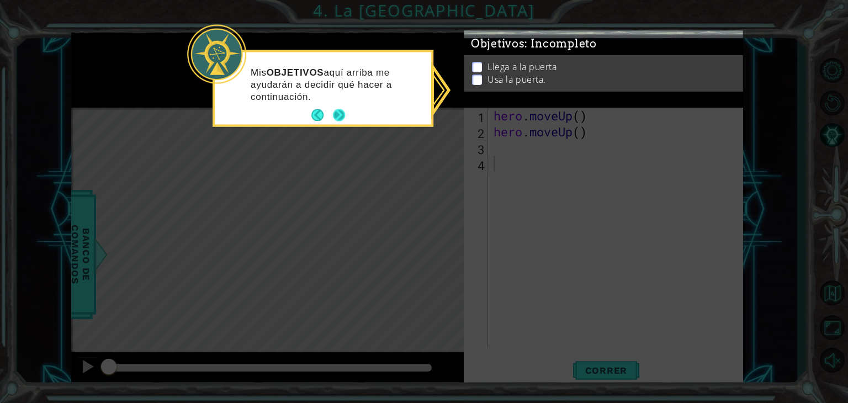
click at [333, 110] on button "Next" at bounding box center [339, 115] width 12 height 12
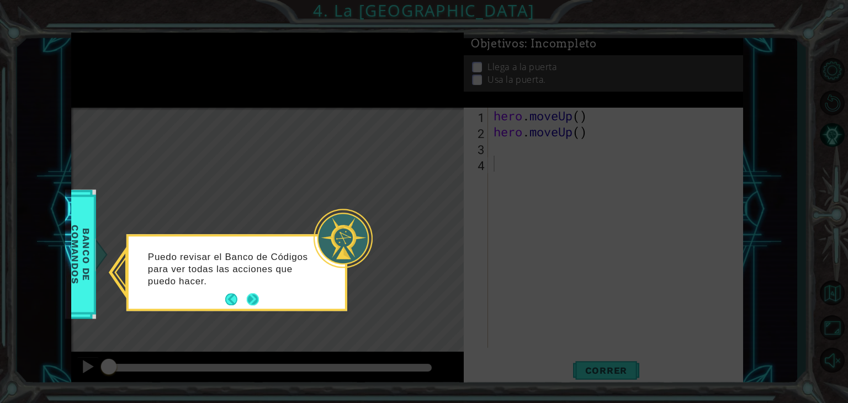
click at [256, 300] on button "Next" at bounding box center [253, 300] width 12 height 12
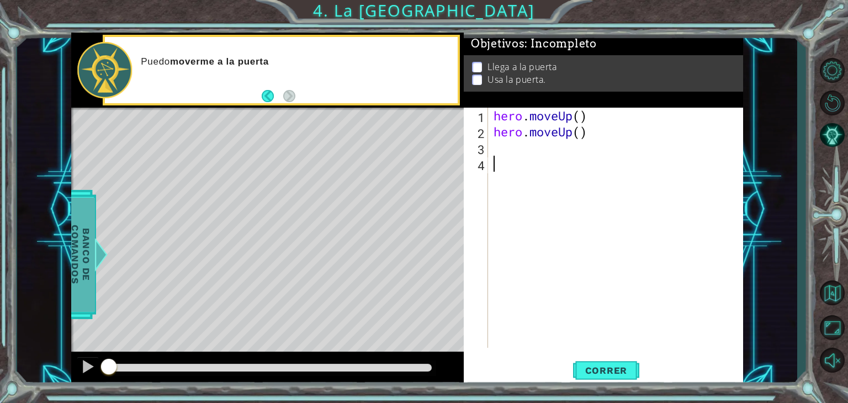
click at [85, 275] on span "Banco de comandos" at bounding box center [80, 254] width 29 height 114
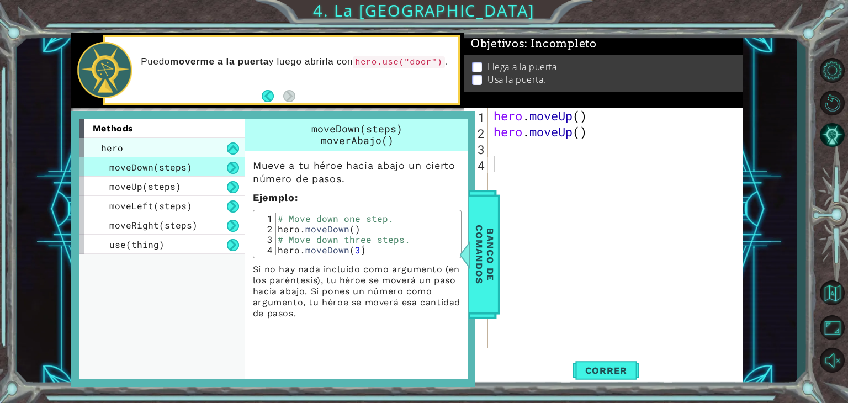
click at [207, 143] on div "hero" at bounding box center [162, 147] width 166 height 19
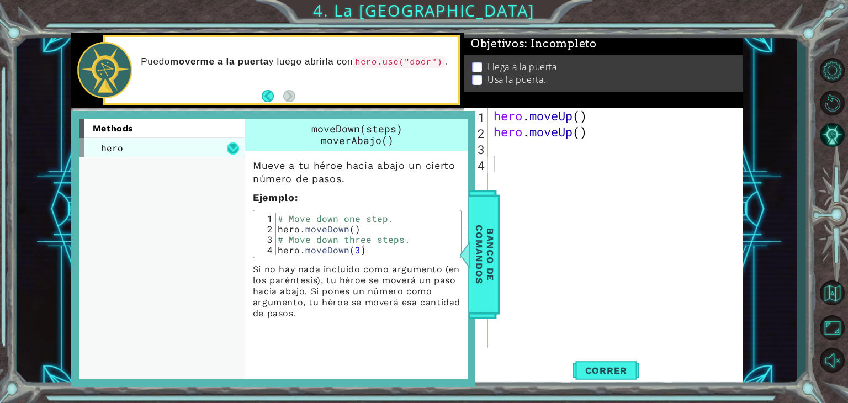
click at [231, 148] on button at bounding box center [233, 149] width 12 height 12
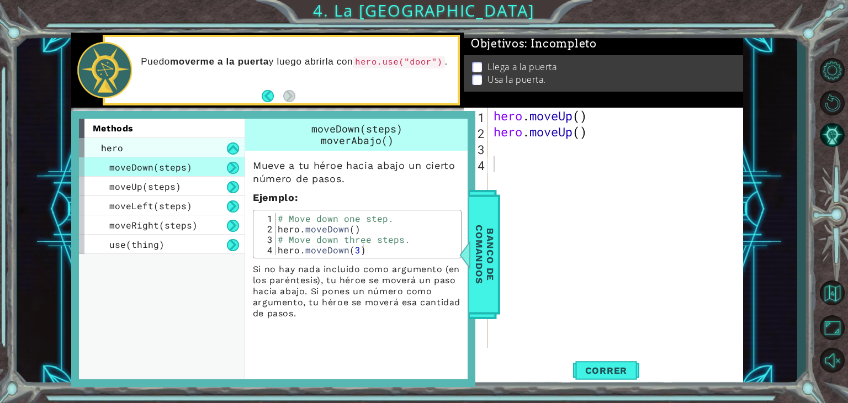
click at [199, 143] on div "hero" at bounding box center [162, 147] width 166 height 19
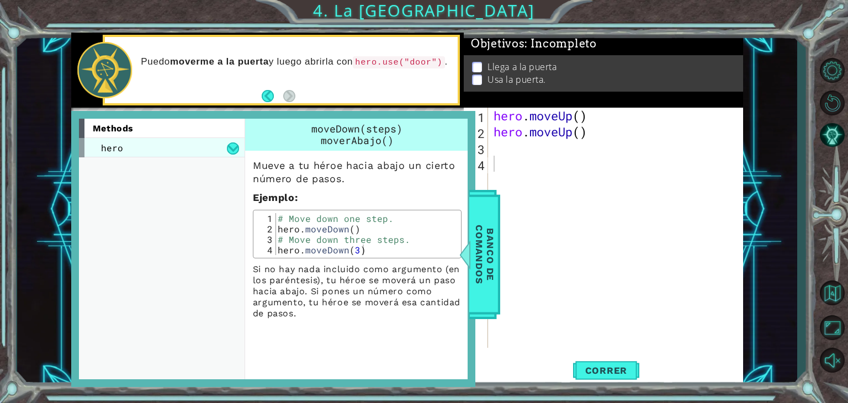
click at [199, 143] on div "hero" at bounding box center [162, 147] width 166 height 19
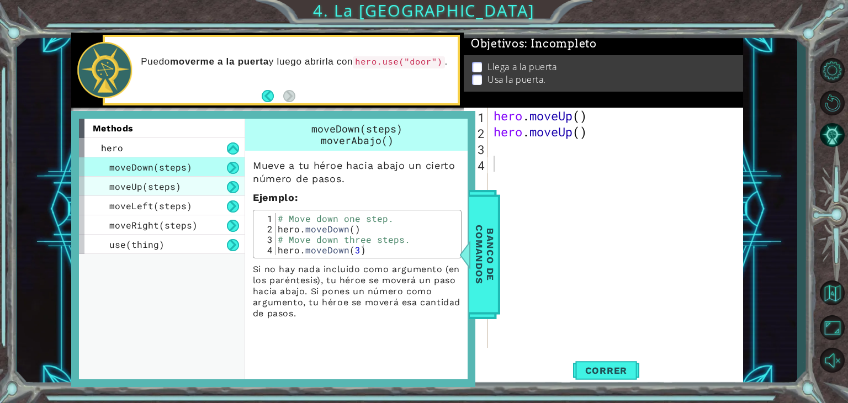
click at [186, 189] on div "moveUp(steps)" at bounding box center [162, 186] width 166 height 19
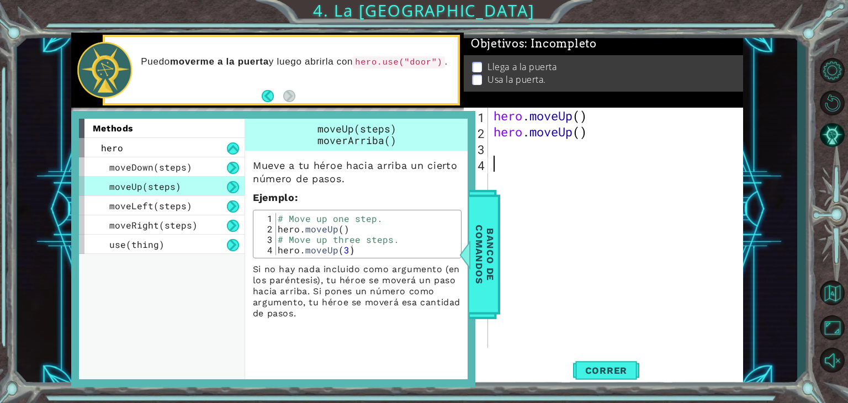
click at [555, 184] on div "hero . moveUp ( ) hero . moveUp ( )" at bounding box center [619, 244] width 255 height 272
click at [510, 151] on div "hero . moveUp ( ) hero . moveUp ( )" at bounding box center [619, 244] width 255 height 272
click at [497, 237] on span "Banco de comandos" at bounding box center [484, 254] width 29 height 114
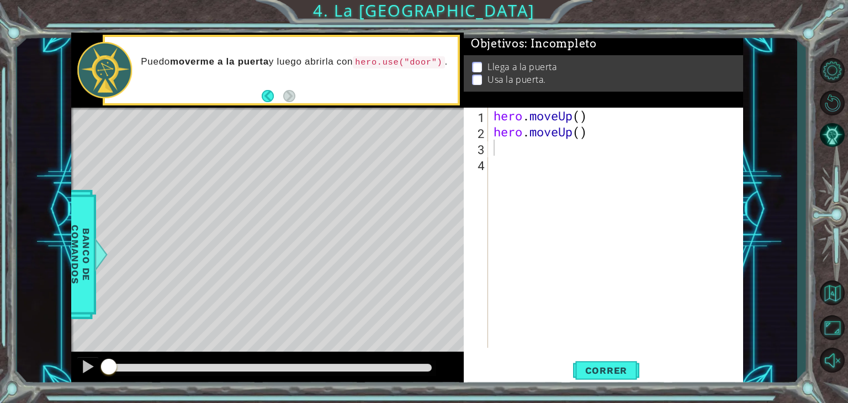
type textarea "hero.moveUp()"
drag, startPoint x: 586, startPoint y: 132, endPoint x: 490, endPoint y: 135, distance: 95.6
click at [490, 135] on div "hero.moveUp() 1 2 3 4 hero . moveUp ( ) hero . moveUp ( ) ההההההההההההההההההההה…" at bounding box center [602, 228] width 277 height 240
click at [602, 361] on button "Correr" at bounding box center [606, 371] width 66 height 28
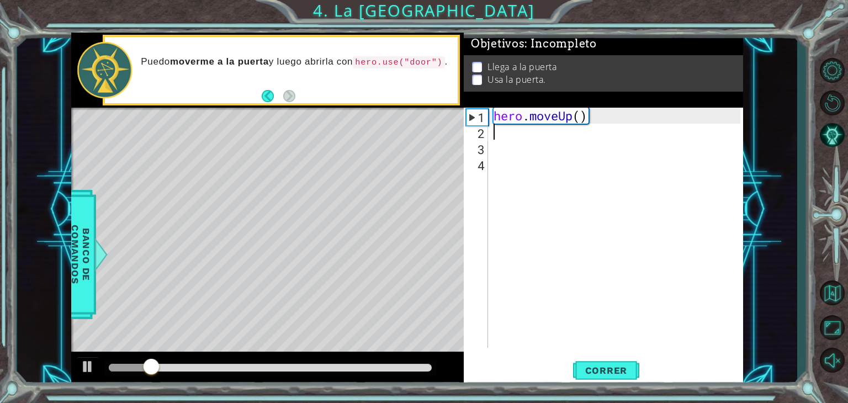
drag, startPoint x: 602, startPoint y: 361, endPoint x: 490, endPoint y: 334, distance: 114.8
click at [490, 334] on div "1 2 3 4 hero . moveUp ( ) ההההההההההההההההההההההההההההההההההההההההההההההההההההה…" at bounding box center [602, 228] width 277 height 240
click at [494, 146] on div "hero . moveUp ( )" at bounding box center [619, 244] width 255 height 272
click at [497, 127] on div "hero . moveUp ( )" at bounding box center [619, 244] width 255 height 272
click at [580, 118] on div "hero . moveUp ( )" at bounding box center [619, 244] width 255 height 272
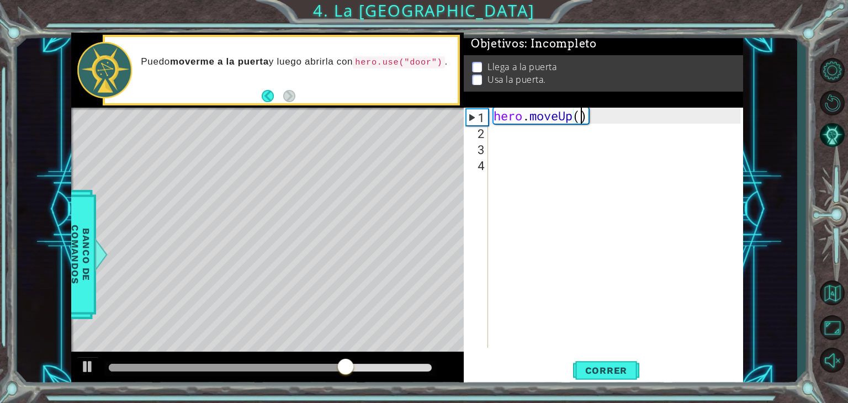
type textarea "hero.moveUp(3)"
click at [526, 140] on div "hero . moveUp ( 3 )" at bounding box center [619, 244] width 255 height 272
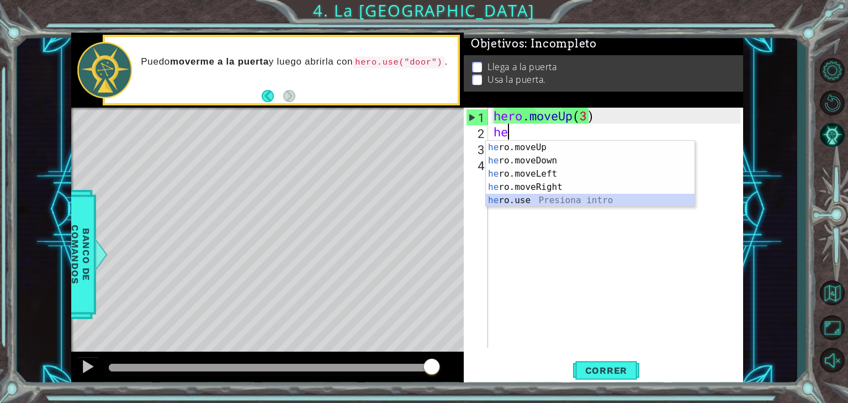
click at [524, 197] on div "he ro.moveUp Presiona intro he ro.moveDown Presiona intro he ro.moveLeft Presio…" at bounding box center [590, 187] width 209 height 93
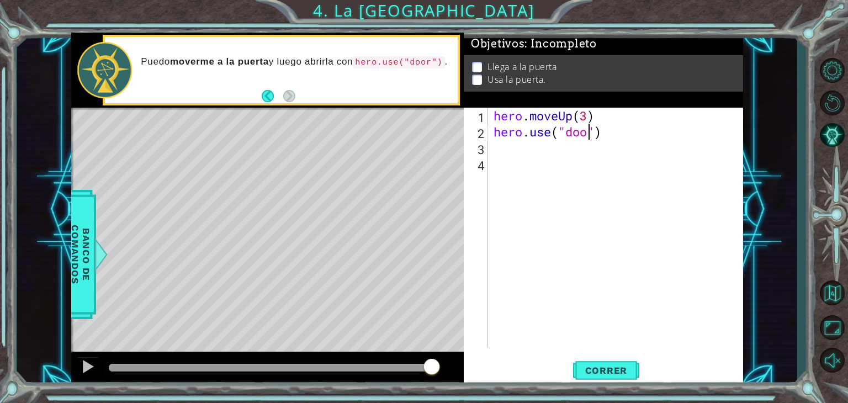
scroll to position [0, 4]
click at [634, 356] on div "hero.use("door") 1 2 3 4 hero . moveUp ( 3 ) hero . use ( "door" ) הההההההההההה…" at bounding box center [603, 247] width 279 height 279
click at [621, 371] on span "Correr" at bounding box center [606, 370] width 65 height 11
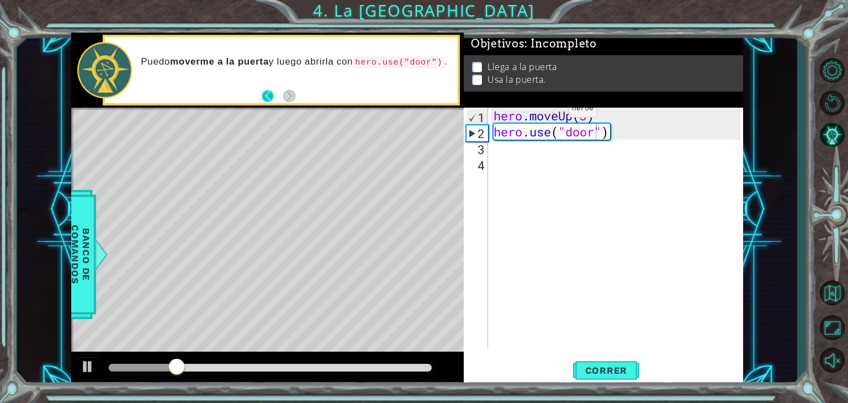
click at [266, 93] on button "Back" at bounding box center [273, 96] width 22 height 12
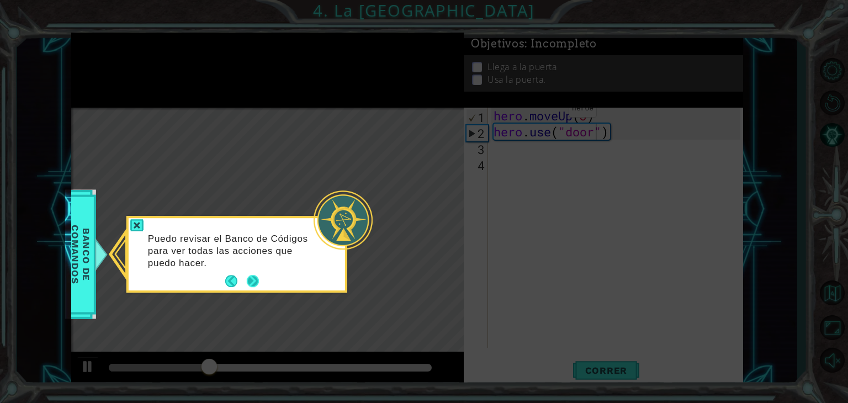
click at [247, 276] on button "Next" at bounding box center [253, 282] width 12 height 12
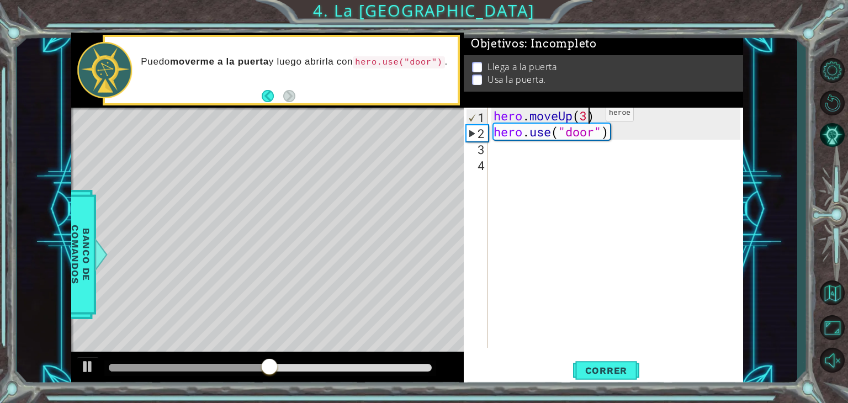
click at [589, 115] on div "hero . moveUp ( 3 ) hero . use ( "door" )" at bounding box center [619, 244] width 255 height 272
click at [494, 139] on div "hero . moveUp ( ) hero . use ( "door" )" at bounding box center [619, 244] width 255 height 272
type textarea "hero.use("door")"
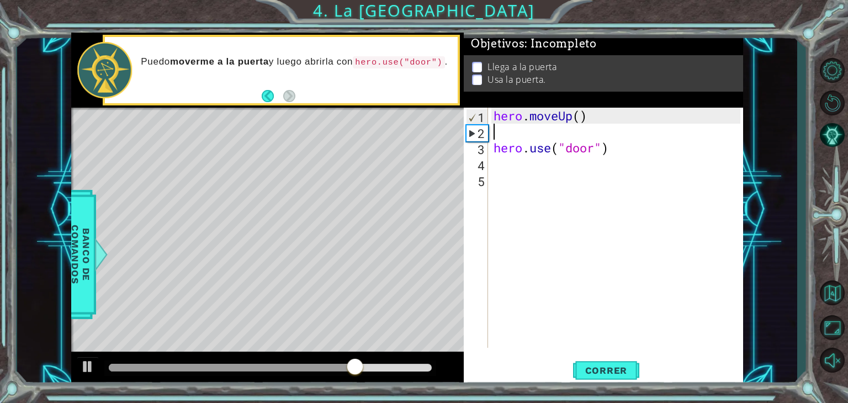
click at [541, 132] on div "hero . moveUp ( ) hero . use ( "door" )" at bounding box center [619, 244] width 255 height 272
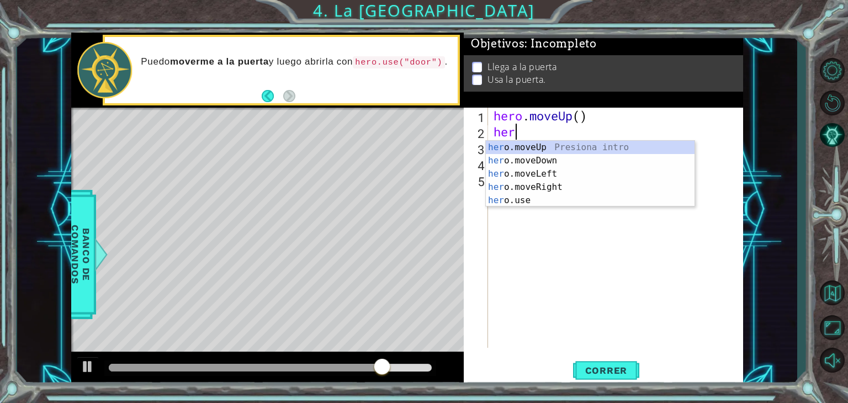
scroll to position [0, 0]
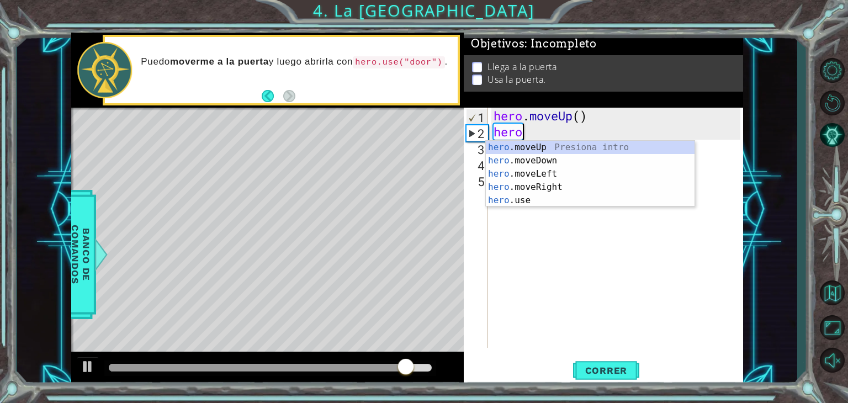
type textarea "hero."
click at [569, 146] on div "hero. moveUp Presiona intro hero. moveDown Presiona intro hero. moveLeft Presio…" at bounding box center [590, 187] width 209 height 93
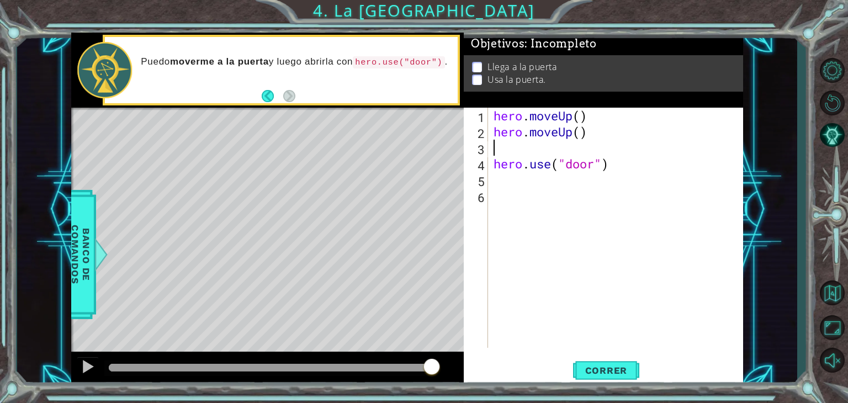
scroll to position [0, 0]
click at [492, 166] on div "hero . moveUp ( ) hero . moveUp ( ) hero . use ( "door" )" at bounding box center [616, 228] width 249 height 240
type textarea "hero.use("door")"
click at [619, 370] on span "Correr" at bounding box center [606, 370] width 65 height 11
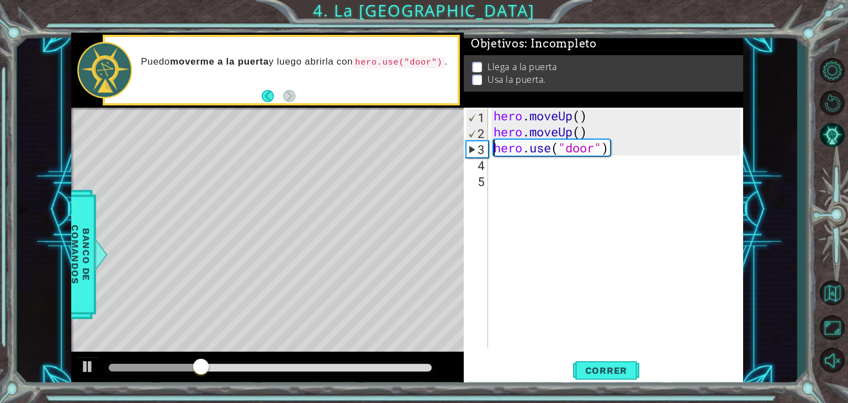
click at [479, 62] on p at bounding box center [477, 67] width 10 height 10
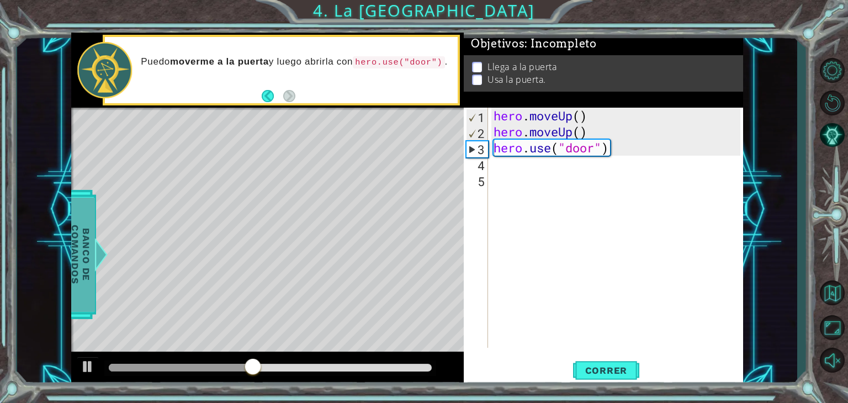
click at [95, 257] on div at bounding box center [96, 254] width 14 height 33
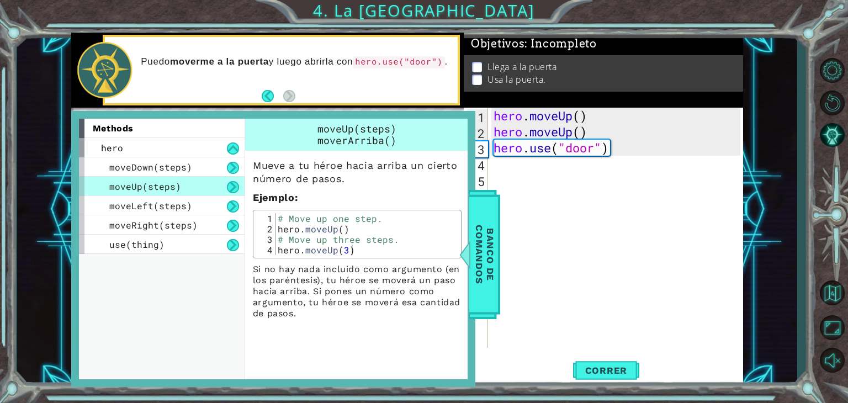
click at [136, 186] on span "moveUp(steps)" at bounding box center [145, 187] width 72 height 12
click at [231, 184] on button at bounding box center [233, 187] width 12 height 12
click at [233, 170] on button at bounding box center [233, 168] width 12 height 12
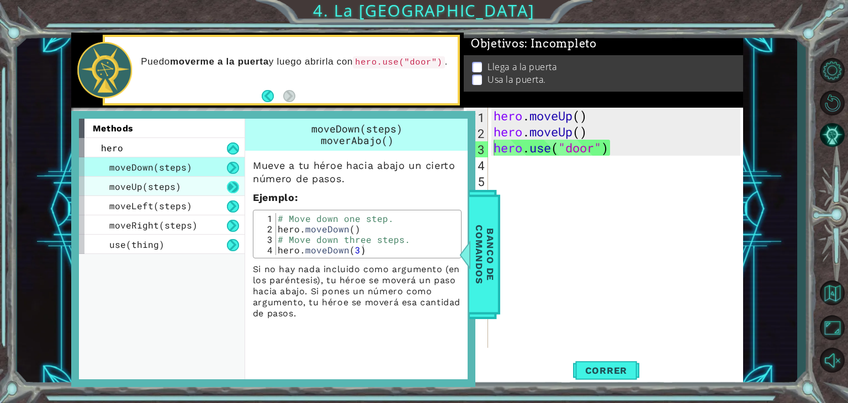
click at [230, 186] on button at bounding box center [233, 187] width 12 height 12
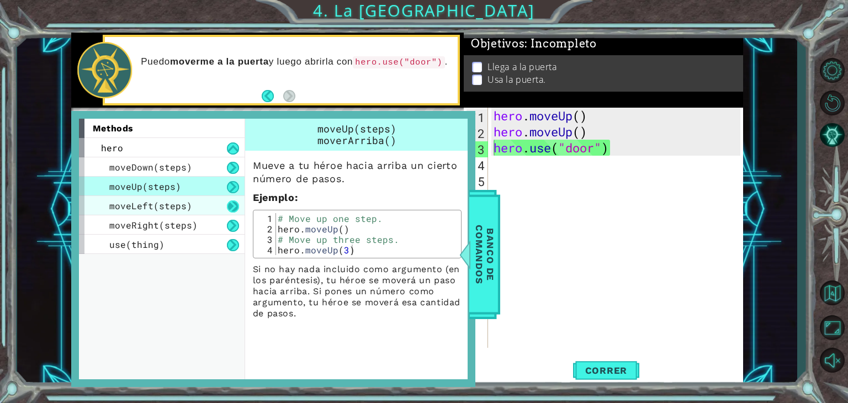
click at [227, 202] on button at bounding box center [233, 207] width 12 height 12
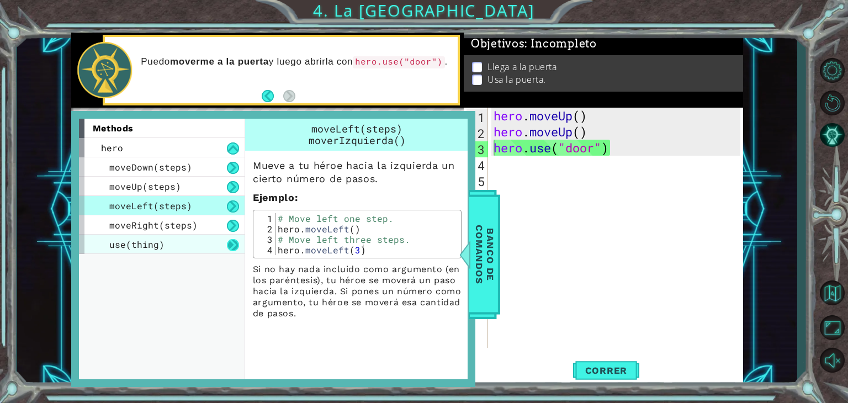
click at [236, 244] on button at bounding box center [233, 245] width 12 height 12
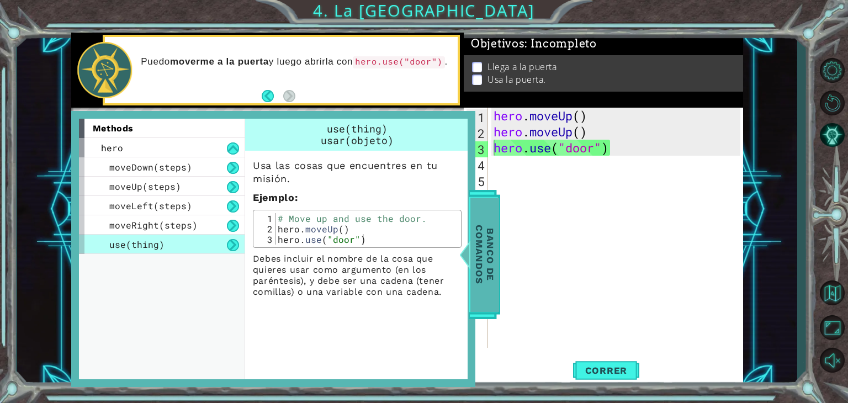
click at [493, 225] on span "Banco de comandos" at bounding box center [485, 254] width 29 height 114
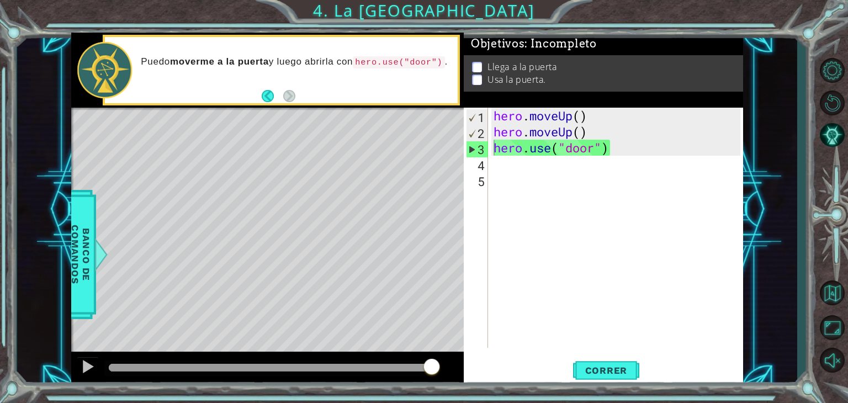
click at [502, 161] on div "hero . moveUp ( ) hero . moveUp ( ) hero . use ( "door" )" at bounding box center [619, 244] width 255 height 272
click at [583, 144] on div "hero . moveUp ( ) hero . moveUp ( ) hero . use ( "door" )" at bounding box center [619, 244] width 255 height 272
click at [594, 354] on div "hero.use("door") 1 2 3 4 5 hero . moveUp ( ) hero . moveUp ( ) hero . use ( "do…" at bounding box center [603, 247] width 279 height 279
click at [594, 361] on button "Correr" at bounding box center [606, 371] width 66 height 28
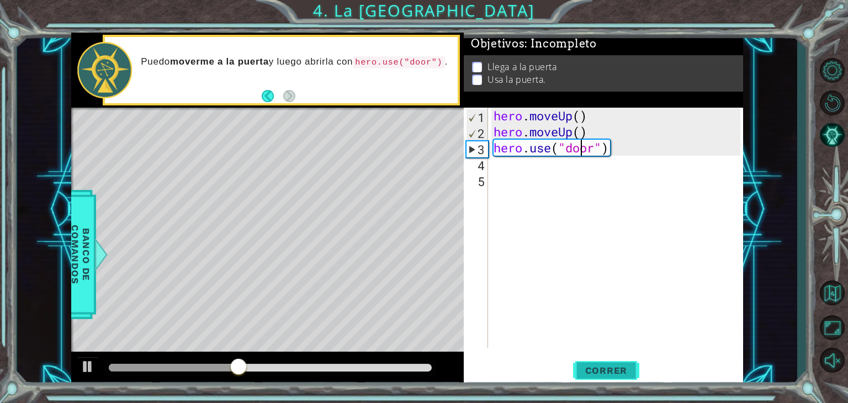
click at [626, 373] on span "Correr" at bounding box center [606, 370] width 65 height 11
click at [652, 136] on div "hero . moveUp ( ) hero . moveUp ( ) hero . use ( "door" )" at bounding box center [619, 244] width 255 height 272
type textarea "hero.moveUp()"
click at [624, 176] on div "hero . moveUp ( ) hero . moveUp ( ) hero . use ( "door" )" at bounding box center [619, 244] width 255 height 272
click at [625, 175] on div "hero . moveUp ( ) hero . moveUp ( ) hero . use ( "door" )" at bounding box center [619, 244] width 255 height 272
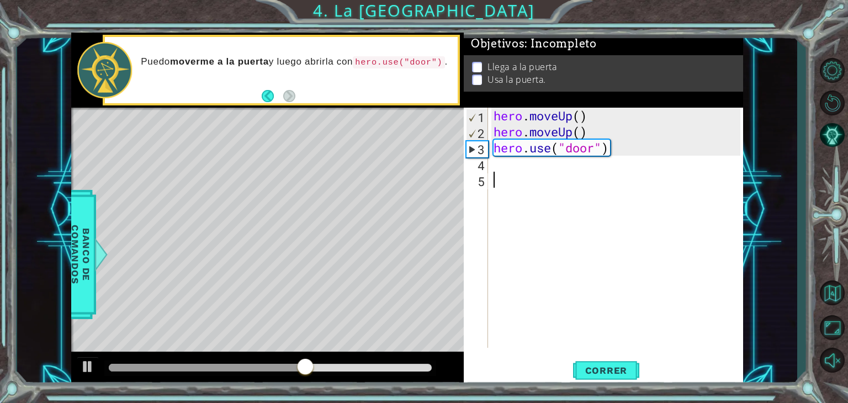
click at [625, 175] on div "hero . moveUp ( ) hero . moveUp ( ) hero . use ( "door" )" at bounding box center [619, 244] width 255 height 272
click at [627, 166] on div "hero . moveUp ( ) hero . moveUp ( ) hero . use ( "door" )" at bounding box center [619, 244] width 255 height 272
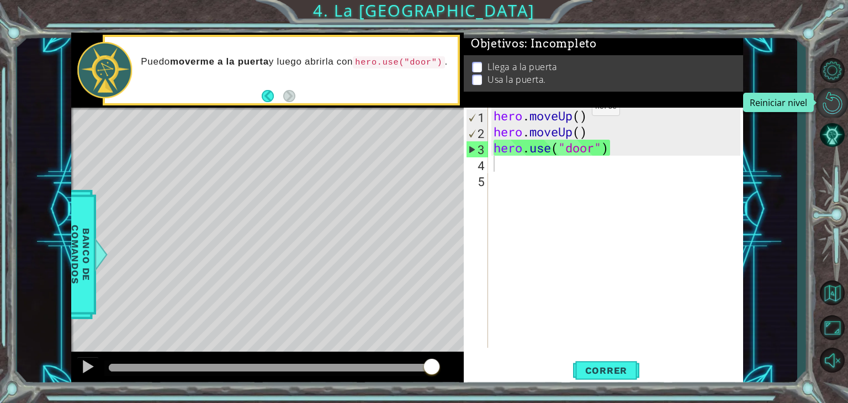
click at [819, 101] on button "Reiniciar nivel\a" at bounding box center [832, 102] width 32 height 29
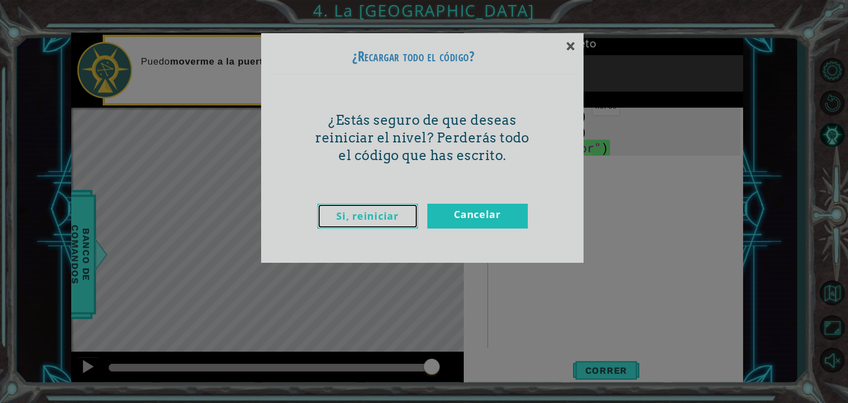
click at [383, 215] on link "Si, reiniciar" at bounding box center [368, 216] width 101 height 25
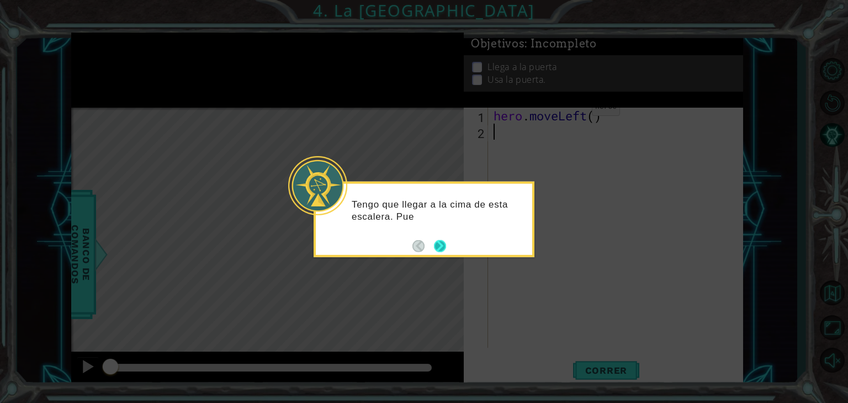
click at [447, 241] on div "Tengo que llegar a la cima de esta escalera. Pue" at bounding box center [424, 214] width 217 height 60
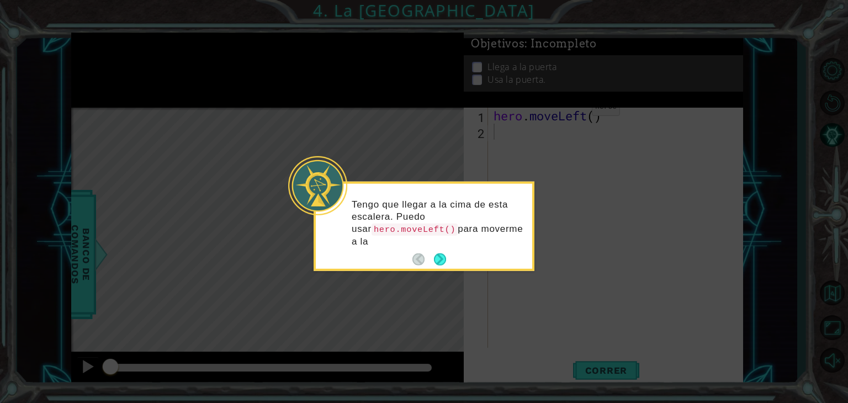
click at [429, 246] on div "Tengo que llegar a la cima de esta escalera. Puedo usar hero.moveLeft() para mo…" at bounding box center [424, 226] width 217 height 85
click at [444, 260] on button "Next" at bounding box center [440, 260] width 12 height 12
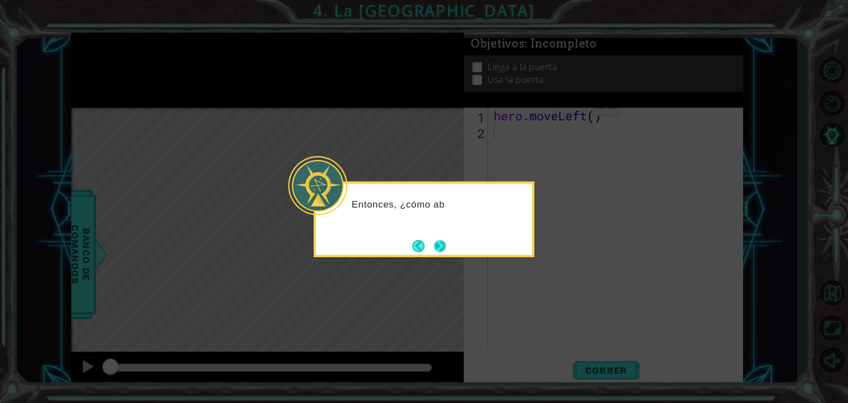
click at [442, 249] on button "Next" at bounding box center [440, 246] width 12 height 12
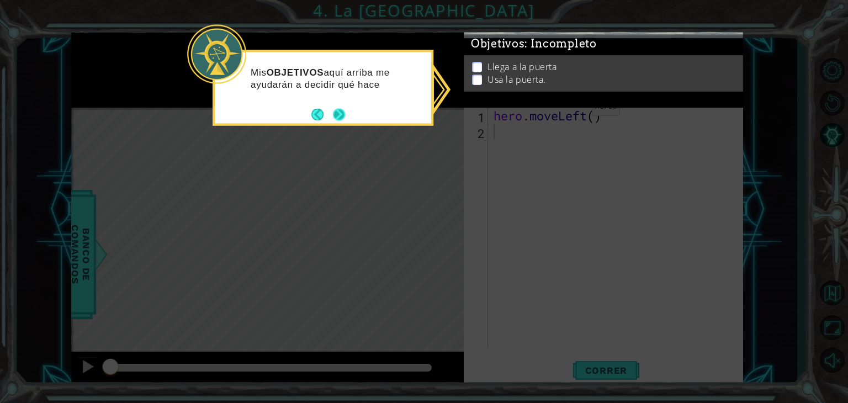
click at [335, 116] on button "Next" at bounding box center [339, 114] width 12 height 12
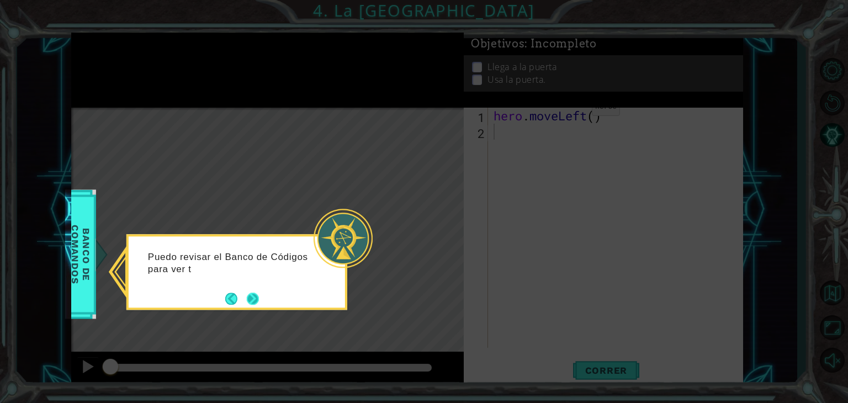
click at [254, 297] on button "Next" at bounding box center [253, 299] width 12 height 12
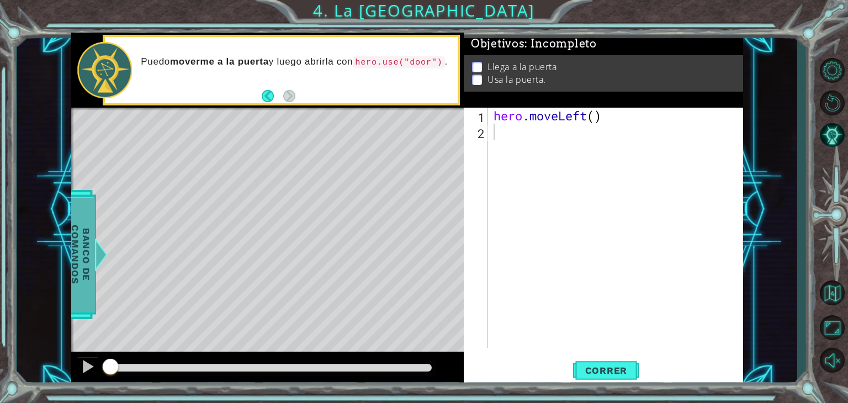
click at [73, 255] on span "Banco de comandos" at bounding box center [80, 254] width 29 height 114
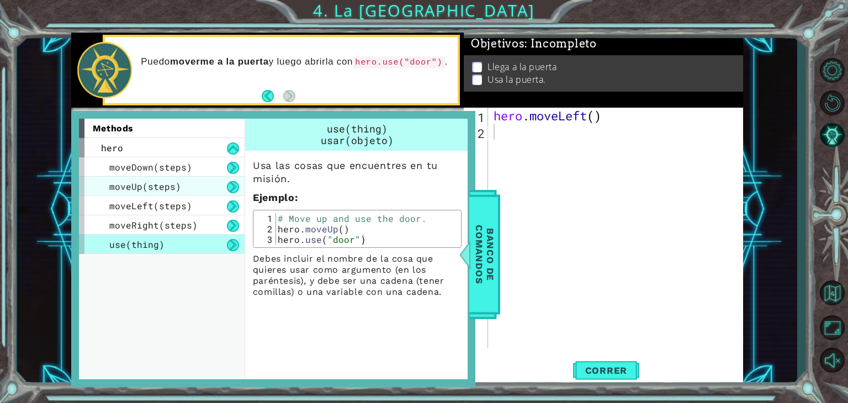
click at [180, 182] on div "moveUp(steps)" at bounding box center [162, 186] width 166 height 19
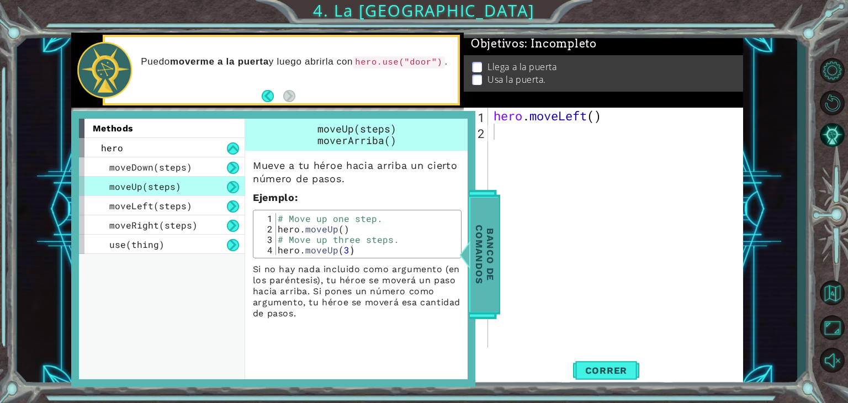
click at [488, 247] on span "Banco de comandos" at bounding box center [484, 254] width 29 height 114
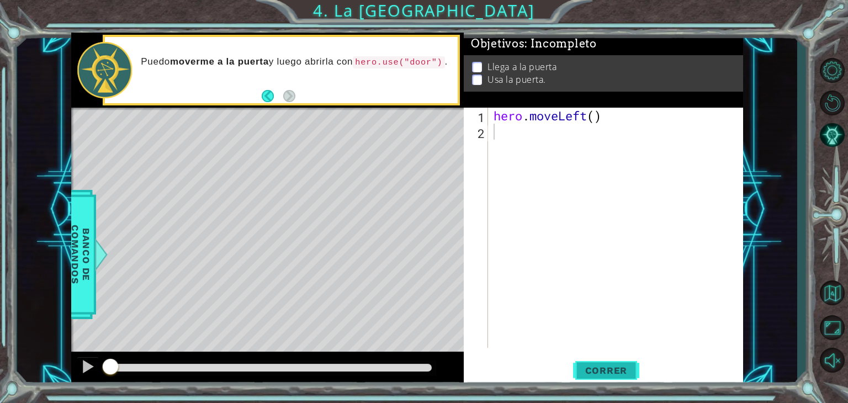
click at [624, 360] on button "Correr" at bounding box center [606, 371] width 66 height 28
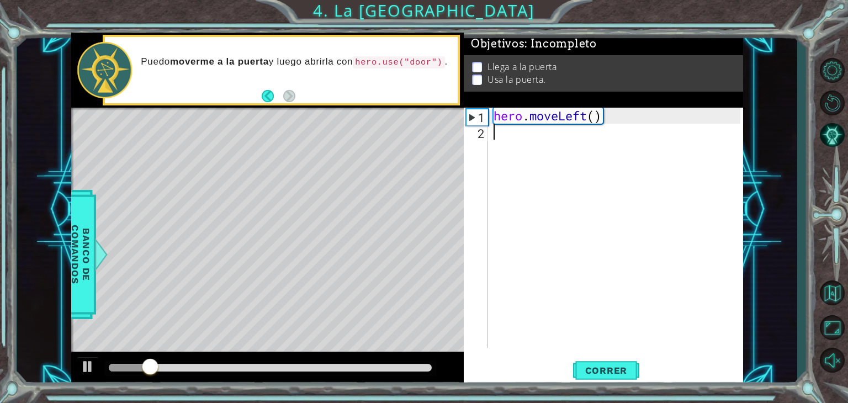
click at [514, 149] on div "hero . moveLeft ( )" at bounding box center [619, 244] width 255 height 272
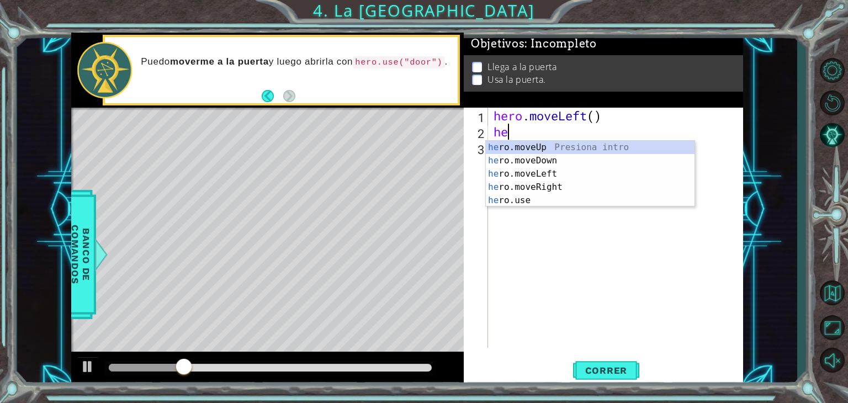
type textarea "her"
click at [514, 147] on div "her o.moveUp Presiona intro her o.moveDown Presiona intro her o.moveLeft Presio…" at bounding box center [590, 187] width 209 height 93
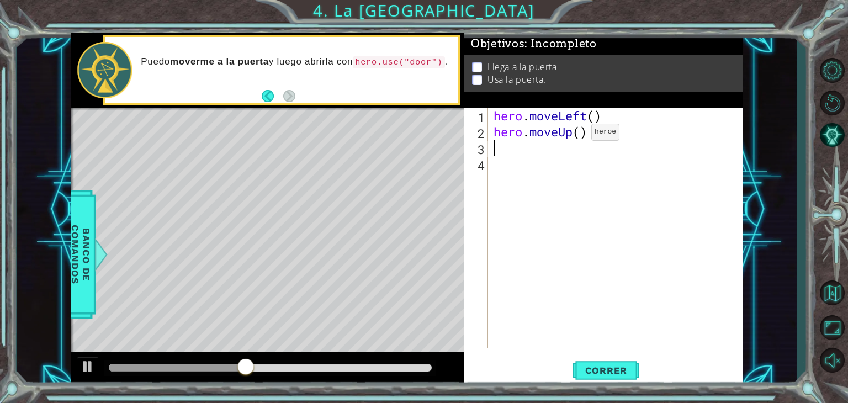
click at [574, 134] on div "hero . moveLeft ( ) hero . moveUp ( )" at bounding box center [619, 244] width 255 height 272
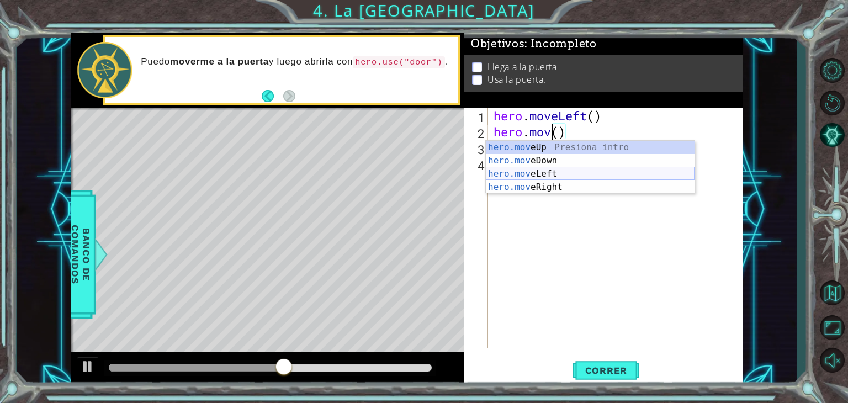
click at [595, 171] on div "hero.mov eUp Presiona intro hero.mov eDown Presiona intro hero.mov eLeft Presio…" at bounding box center [590, 181] width 209 height 80
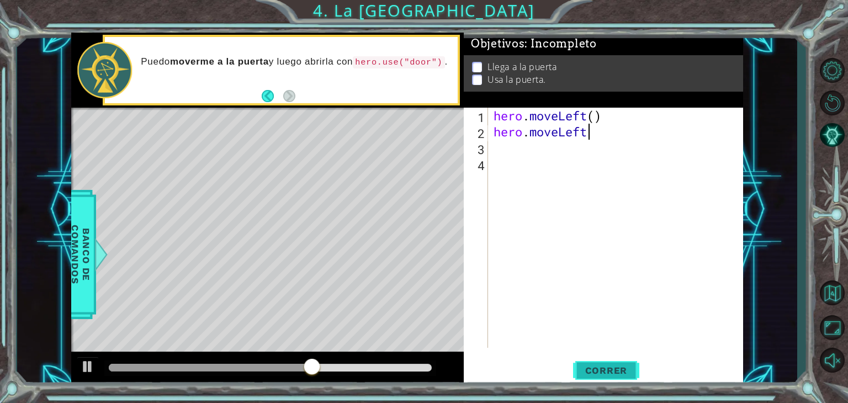
click at [624, 370] on span "Correr" at bounding box center [606, 370] width 65 height 11
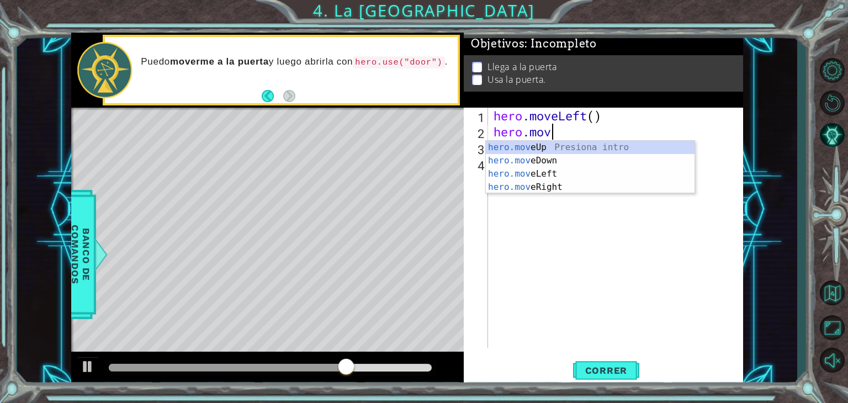
type textarea "[DOMAIN_NAME]"
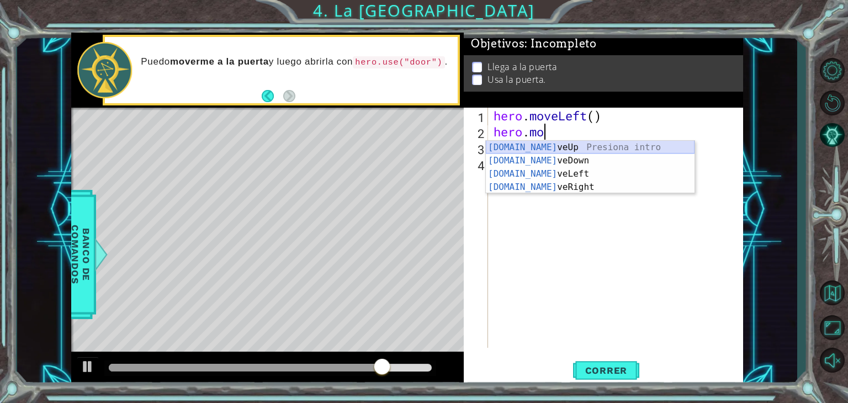
click at [612, 144] on div "[DOMAIN_NAME] veUp Presiona intro [DOMAIN_NAME] veDown Presiona intro [DOMAIN_N…" at bounding box center [590, 181] width 209 height 80
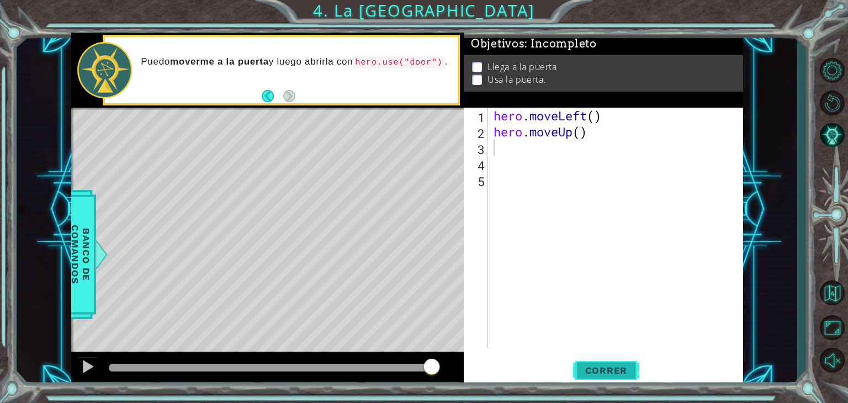
click at [605, 367] on span "Correr" at bounding box center [606, 370] width 65 height 11
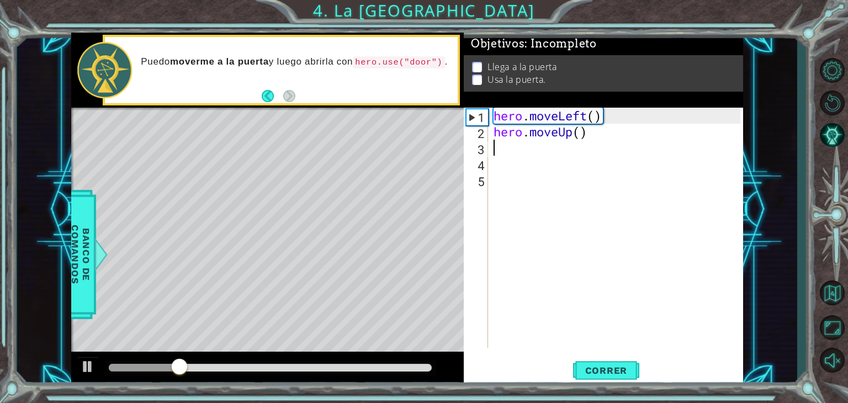
click at [610, 130] on div "hero . moveLeft ( ) hero . moveUp ( )" at bounding box center [619, 244] width 255 height 272
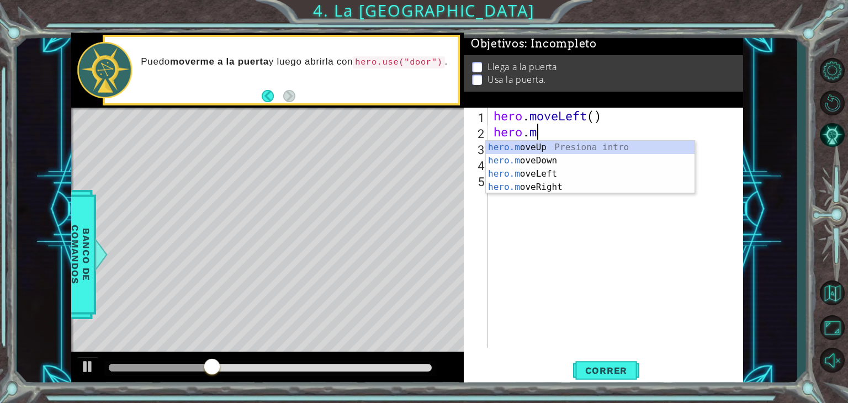
type textarea "hero."
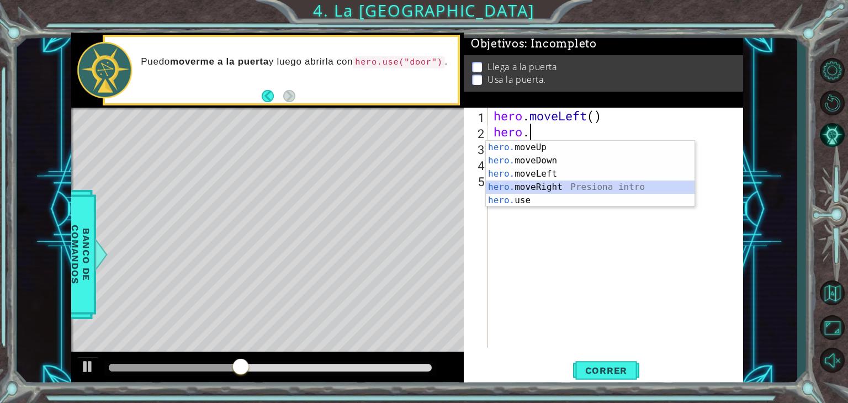
click at [587, 186] on div "hero. moveUp Presiona intro hero. moveDown Presiona intro hero. moveLeft Presio…" at bounding box center [590, 187] width 209 height 93
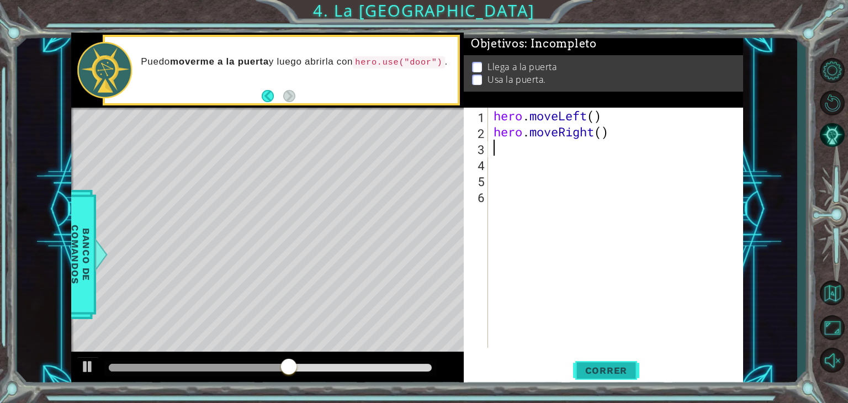
drag, startPoint x: 610, startPoint y: 368, endPoint x: 577, endPoint y: 365, distance: 33.3
click at [577, 365] on button "Correr" at bounding box center [606, 371] width 66 height 28
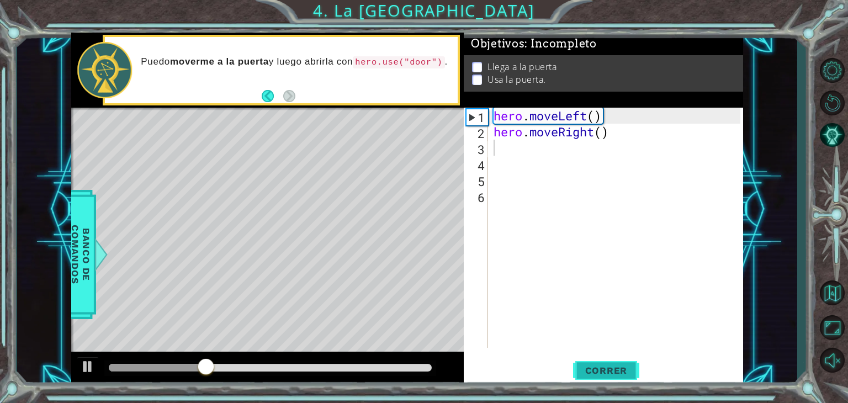
click at [577, 365] on button "Correr" at bounding box center [606, 371] width 66 height 28
click at [596, 135] on div "hero . moveLeft ( ) hero . moveRight ( )" at bounding box center [619, 244] width 255 height 272
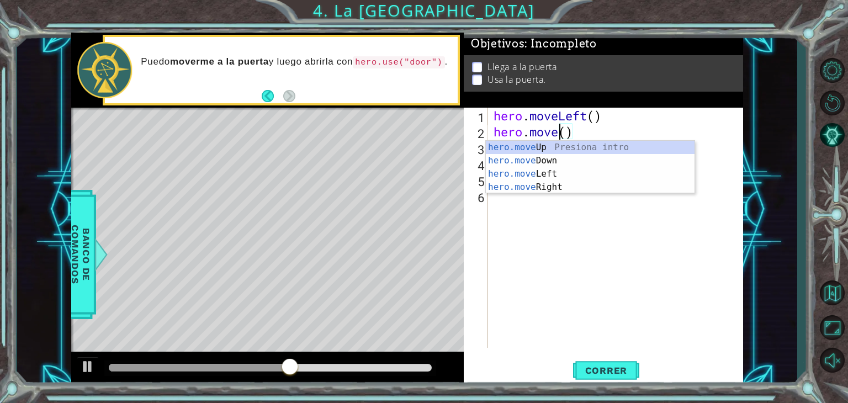
scroll to position [0, 2]
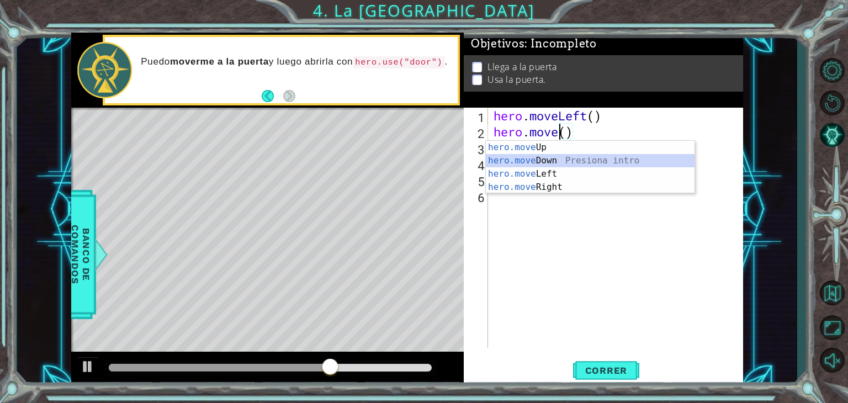
click at [557, 163] on div "hero.move Up Presiona intro hero.move Down Presiona intro hero.move Left Presio…" at bounding box center [590, 181] width 209 height 80
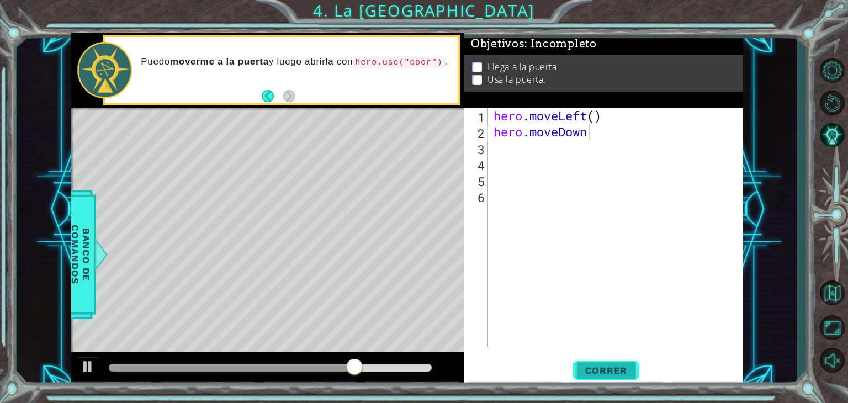
click at [615, 361] on button "Correr" at bounding box center [606, 371] width 66 height 28
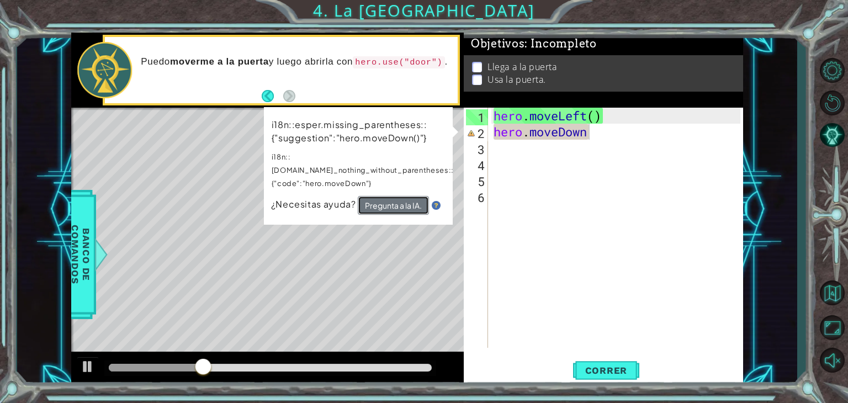
click at [399, 196] on button "Pregunta a la IA." at bounding box center [393, 205] width 71 height 19
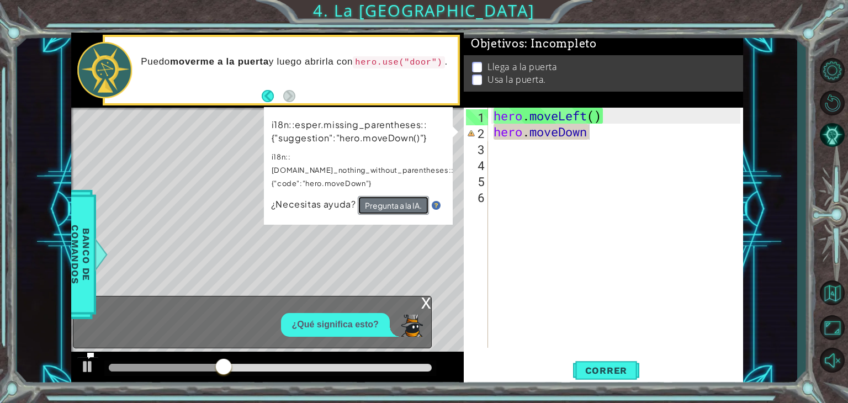
click at [400, 196] on button "Pregunta a la IA." at bounding box center [393, 205] width 71 height 19
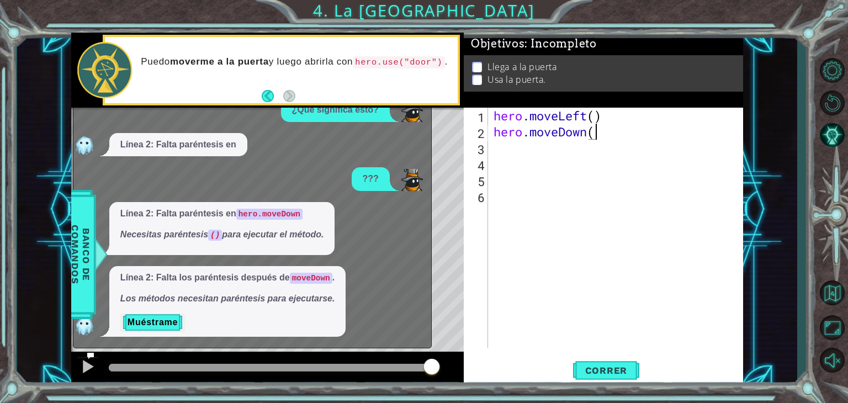
scroll to position [0, 4]
type textarea "hero.moveDown()"
click at [592, 372] on span "Correr" at bounding box center [606, 370] width 65 height 11
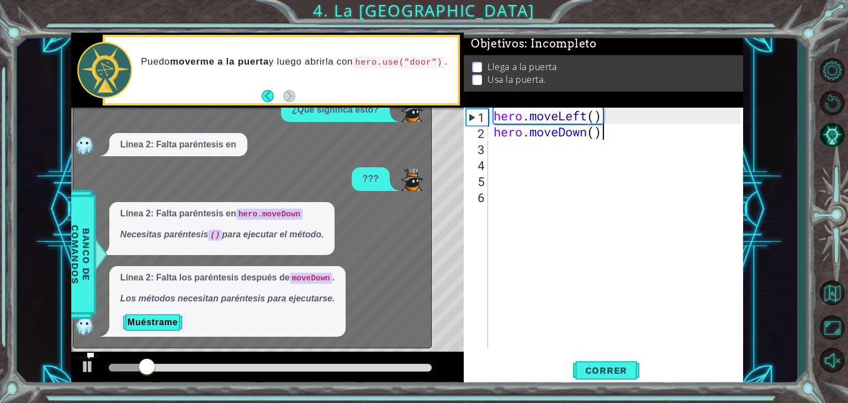
click at [435, 280] on div "Level Map" at bounding box center [326, 270] width 510 height 325
click at [446, 71] on div "Puedo moverme a la puerta y luego abrirla con hero.use("door") ." at bounding box center [295, 70] width 325 height 40
click at [162, 321] on button "Muéstrame" at bounding box center [152, 323] width 65 height 18
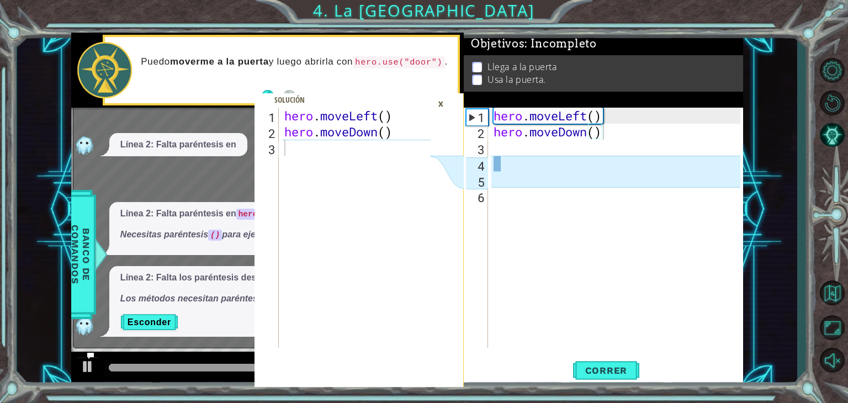
click at [486, 199] on div "6" at bounding box center [477, 197] width 22 height 16
click at [517, 168] on div "hero . moveLeft ( ) hero . moveDown ( )" at bounding box center [619, 244] width 255 height 272
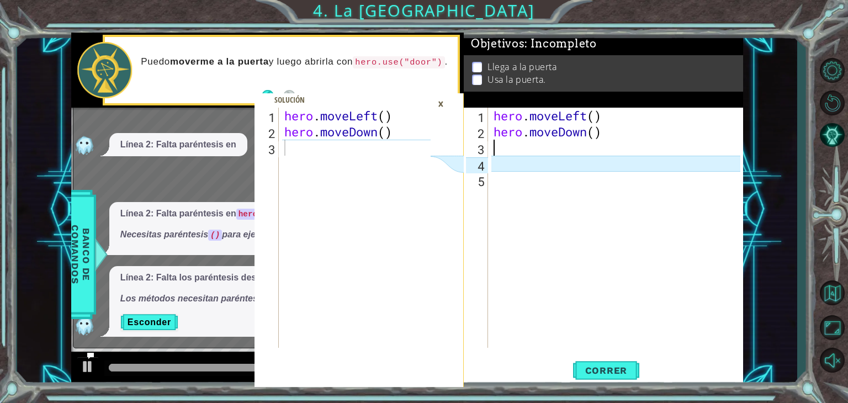
type textarea "hero.moveDown()"
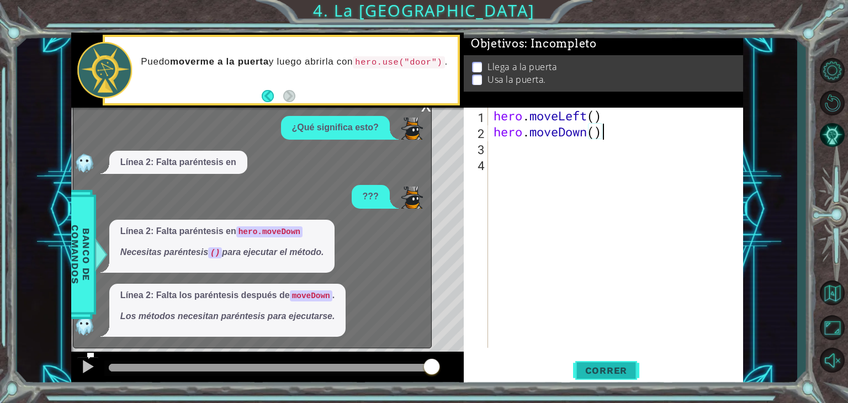
click at [627, 378] on button "Correr" at bounding box center [606, 371] width 66 height 28
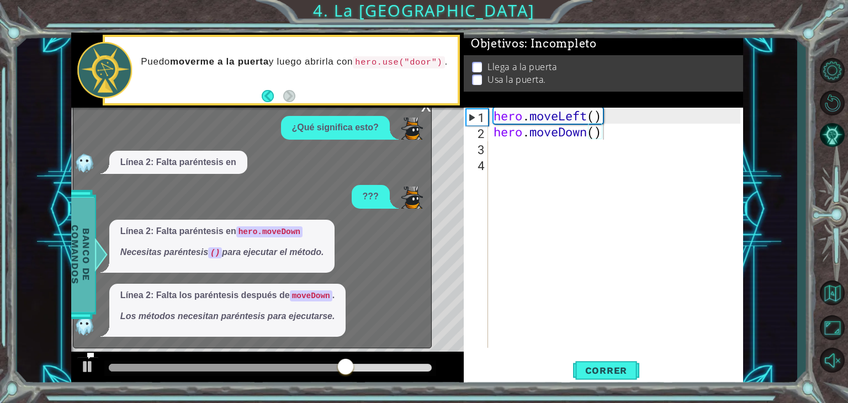
click at [92, 204] on span "Banco de comandos" at bounding box center [80, 254] width 29 height 114
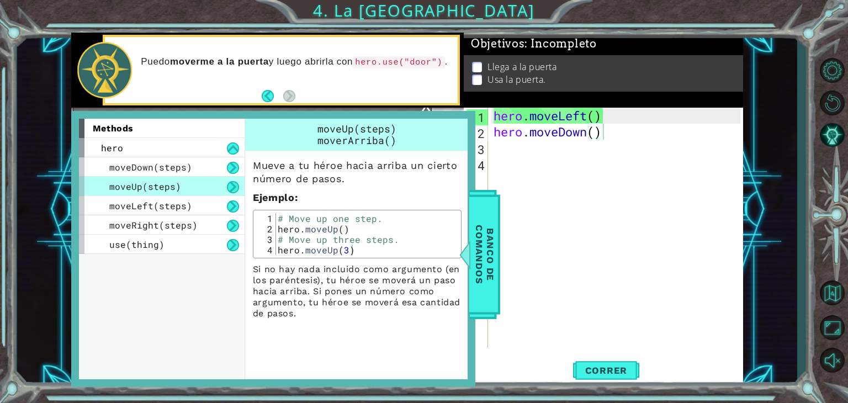
click at [501, 234] on div "hero . moveLeft ( ) hero . moveDown ( )" at bounding box center [619, 244] width 255 height 272
click at [497, 238] on span "Banco de comandos" at bounding box center [485, 254] width 29 height 114
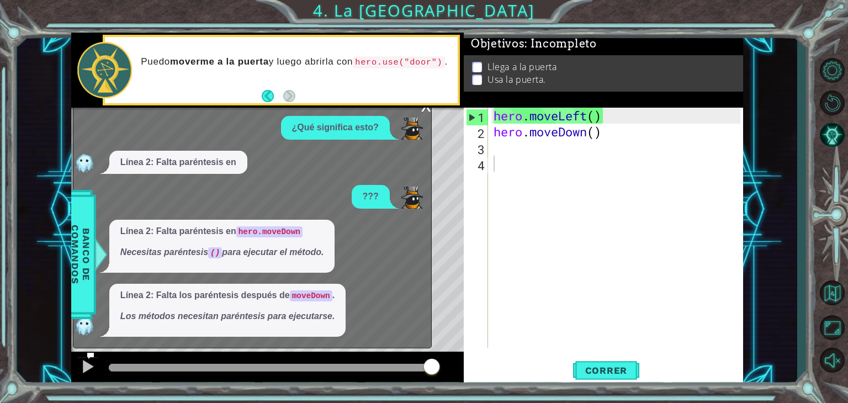
click at [427, 110] on div "x" at bounding box center [426, 104] width 10 height 11
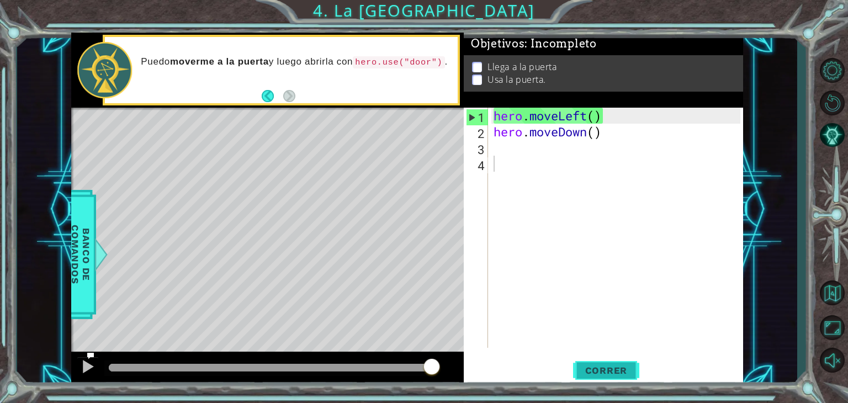
click at [625, 358] on button "Correr" at bounding box center [606, 371] width 66 height 28
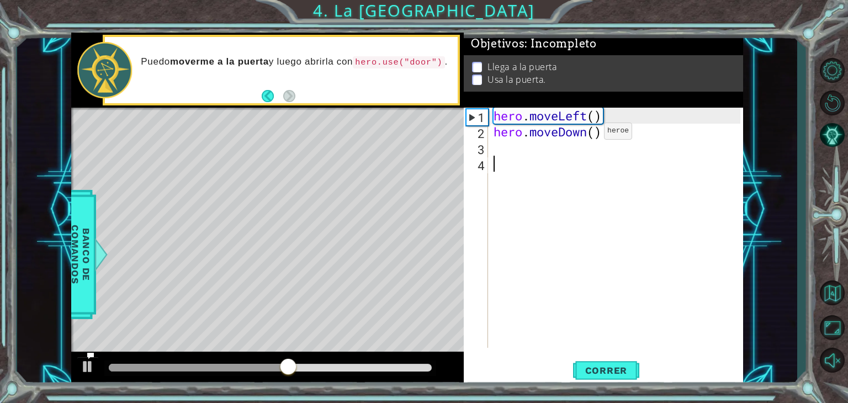
click at [587, 133] on div "hero . moveLeft ( ) hero . moveDown ( )" at bounding box center [619, 244] width 255 height 272
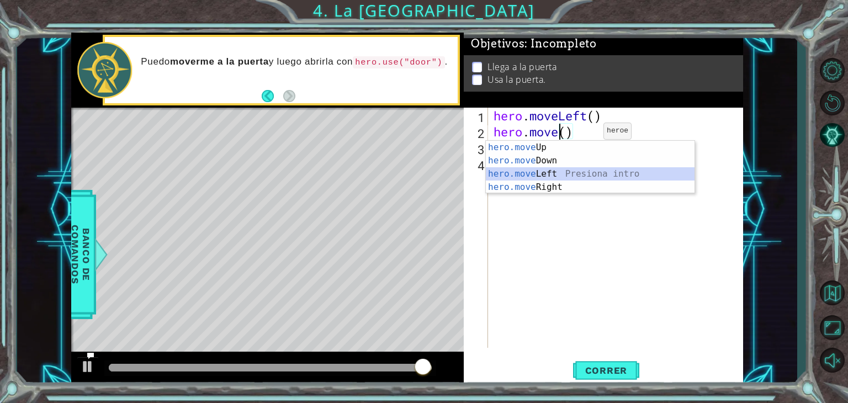
click at [578, 171] on div "hero.move Up Presiona intro hero.move Down Presiona intro hero.move Left Presio…" at bounding box center [590, 181] width 209 height 80
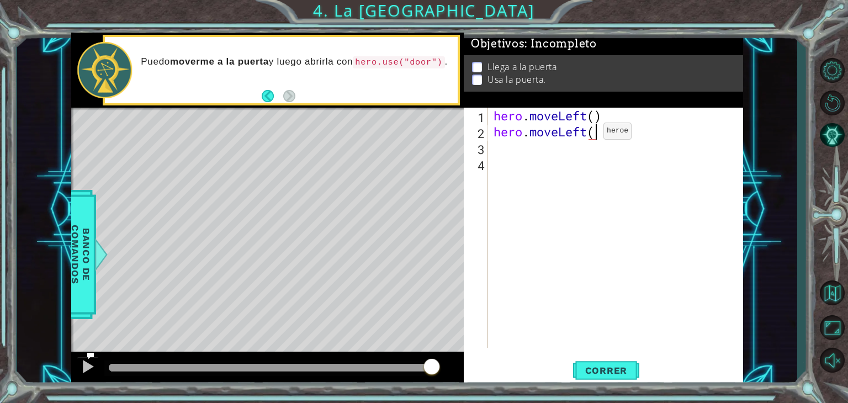
scroll to position [0, 4]
type textarea "hero.moveLeft()"
click at [614, 376] on span "Correr" at bounding box center [606, 370] width 65 height 11
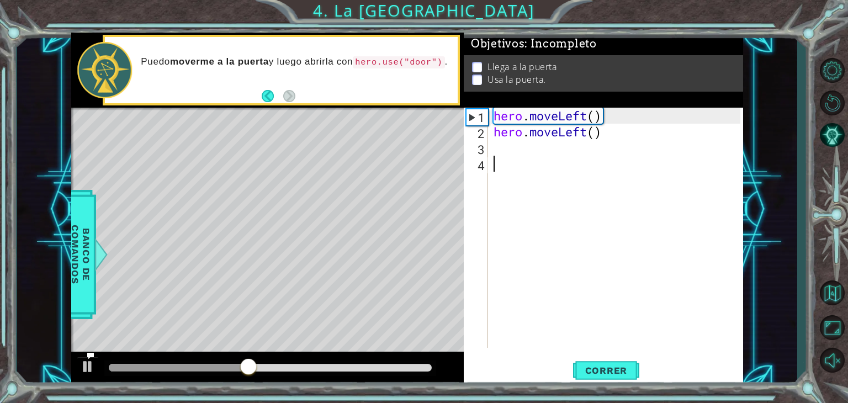
click at [511, 157] on div "hero . moveLeft ( ) hero . moveLeft ( )" at bounding box center [619, 244] width 255 height 272
click at [502, 144] on div "hero . moveLeft ( ) hero . moveLeft ( )" at bounding box center [619, 244] width 255 height 272
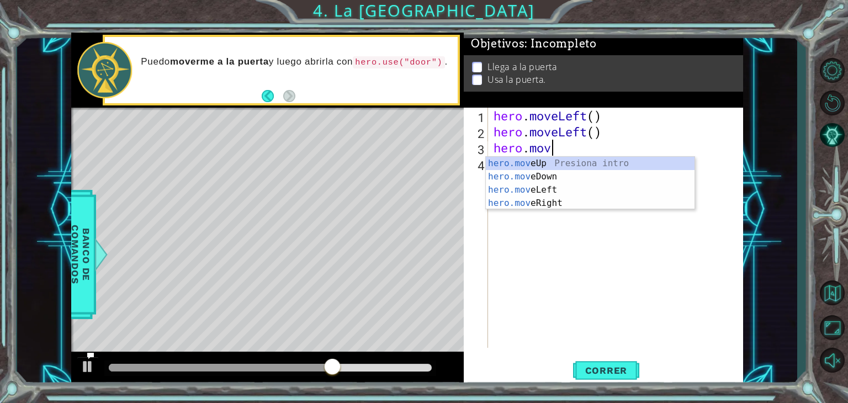
type textarea "hero.move"
click at [559, 202] on div "hero.move Up Presiona intro hero.move Down Presiona intro hero.move Left Presio…" at bounding box center [590, 197] width 209 height 80
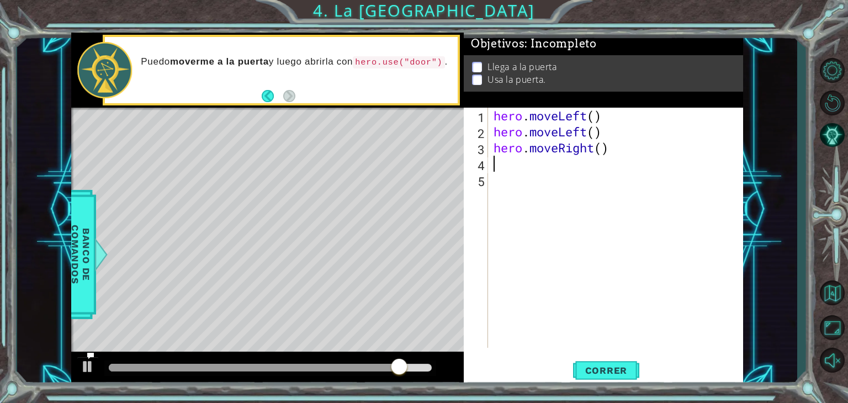
scroll to position [0, 0]
click at [610, 376] on span "Correr" at bounding box center [606, 370] width 65 height 11
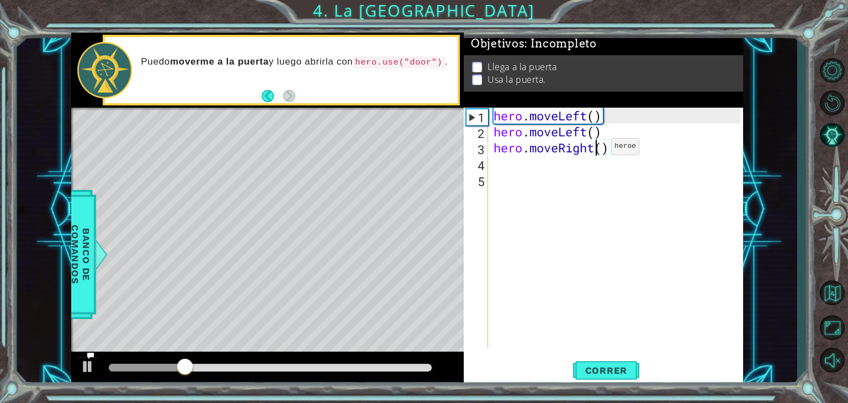
click at [594, 149] on div "hero . moveLeft ( ) hero . moveLeft ( ) hero . moveRight ( )" at bounding box center [619, 244] width 255 height 272
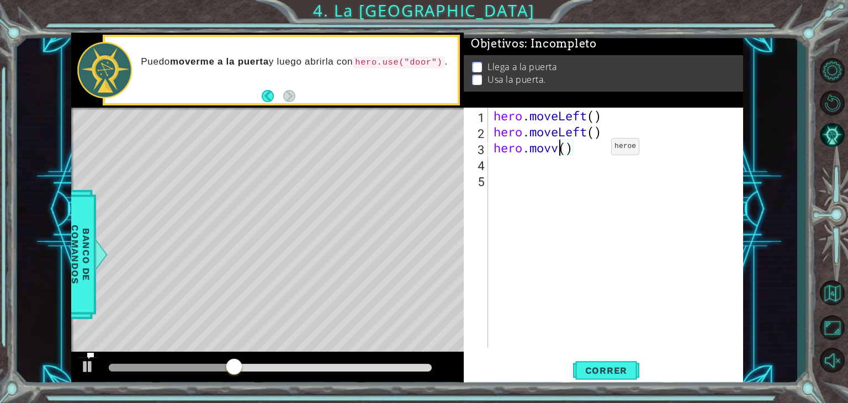
scroll to position [0, 2]
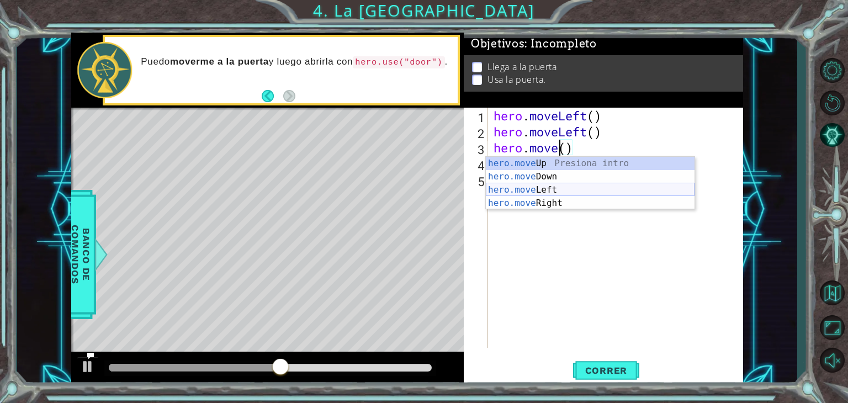
click at [583, 192] on div "hero.move Up Presiona intro hero.move Down Presiona intro hero.move Left Presio…" at bounding box center [590, 197] width 209 height 80
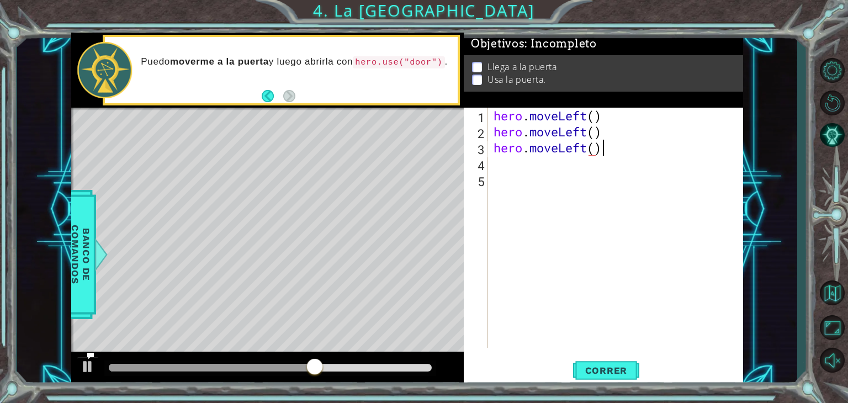
scroll to position [0, 4]
click at [625, 379] on button "Correr" at bounding box center [606, 371] width 66 height 28
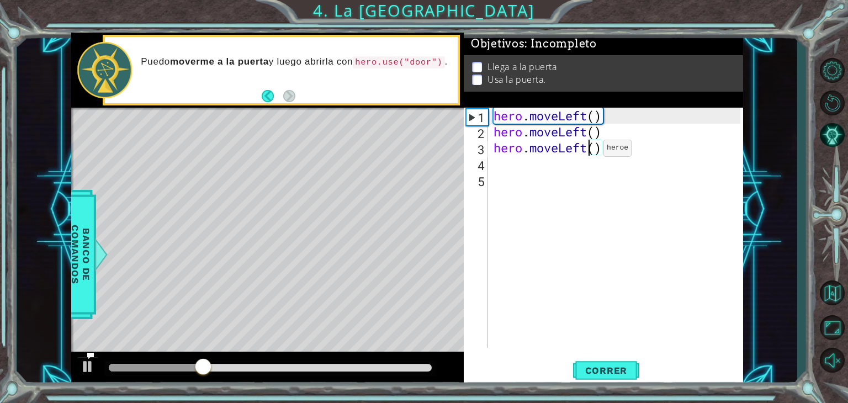
click at [587, 151] on div "hero . moveLeft ( ) hero . moveLeft ( ) hero . moveLeft ( )" at bounding box center [619, 244] width 255 height 272
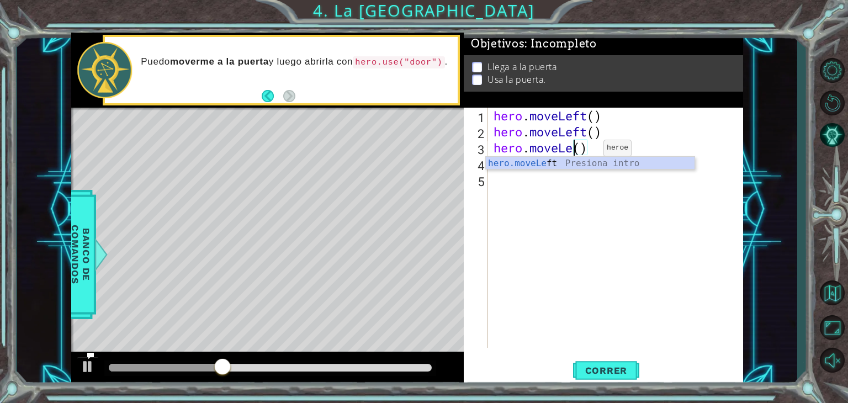
scroll to position [0, 3]
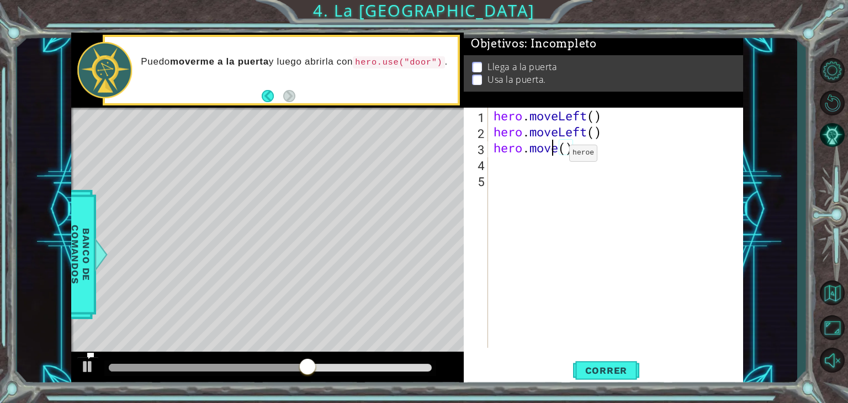
click at [553, 155] on div "hero . moveLeft ( ) hero . moveLeft ( ) hero . move ( )" at bounding box center [619, 244] width 255 height 272
click at [556, 151] on div "hero . moveLeft ( ) hero . moveLeft ( ) hero . move ( )" at bounding box center [619, 244] width 255 height 272
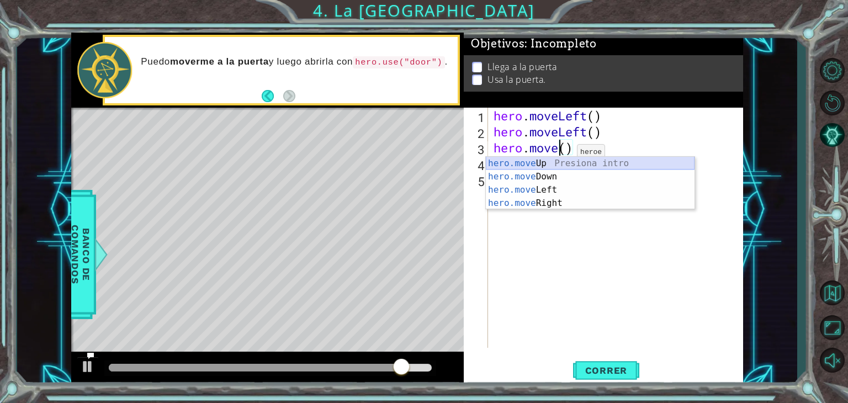
click at [561, 165] on div "hero.move Up Presiona intro hero.move Down Presiona intro hero.move Left Presio…" at bounding box center [590, 197] width 209 height 80
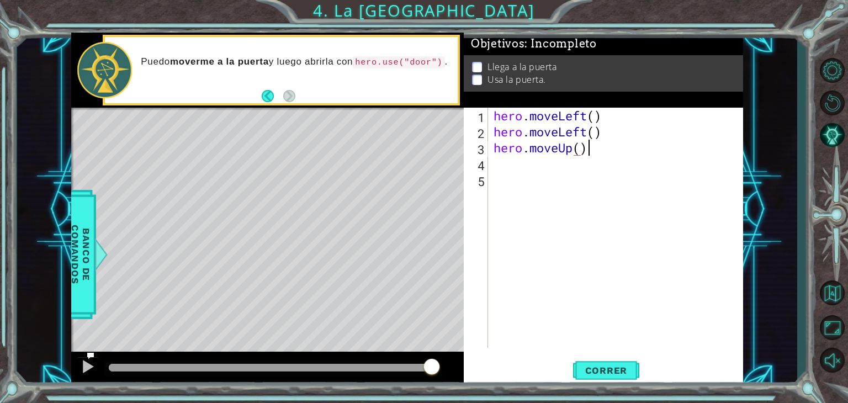
scroll to position [0, 3]
type textarea "hero.moveUp()"
click at [609, 365] on button "Correr" at bounding box center [606, 371] width 66 height 28
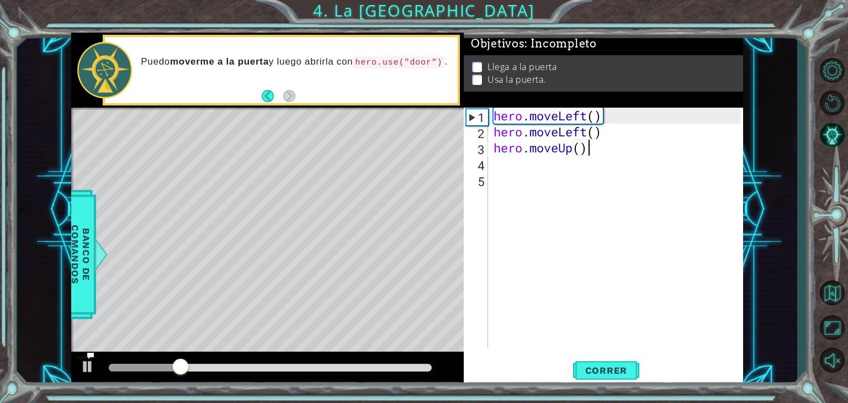
click at [526, 166] on div "hero . moveLeft ( ) hero . moveLeft ( ) hero . moveUp ( )" at bounding box center [619, 244] width 255 height 272
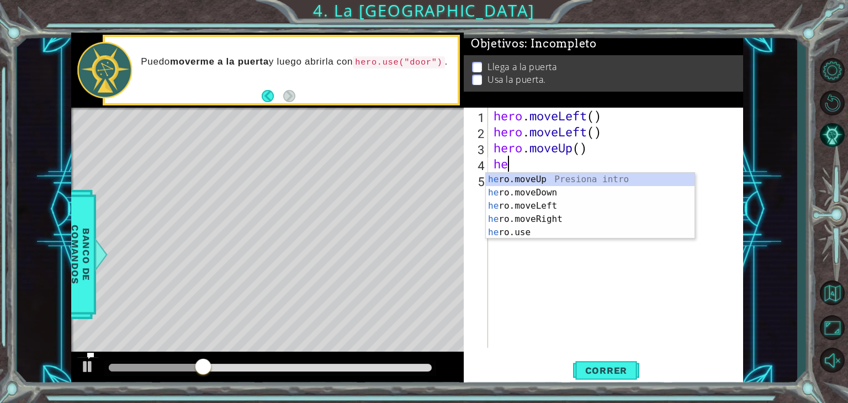
type textarea "her"
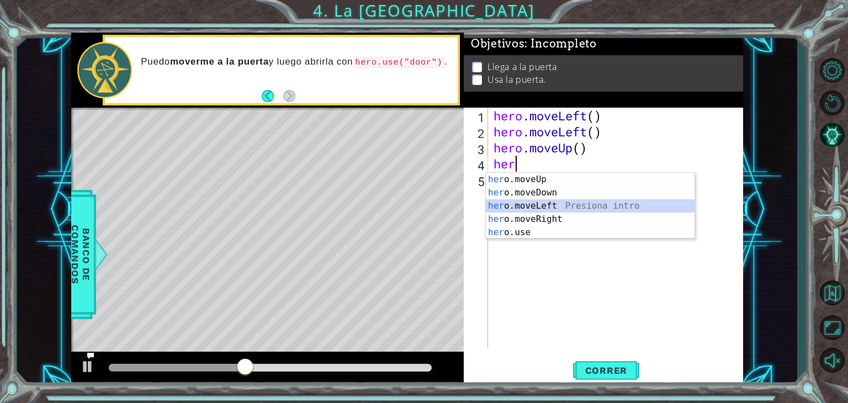
click at [572, 202] on div "her o.moveUp Presiona intro her o.moveDown Presiona intro her o.moveLeft Presio…" at bounding box center [590, 219] width 209 height 93
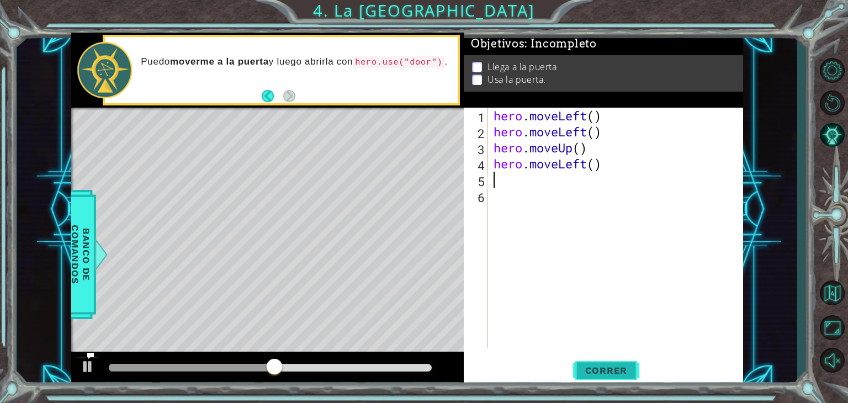
click at [622, 365] on span "Correr" at bounding box center [606, 370] width 65 height 11
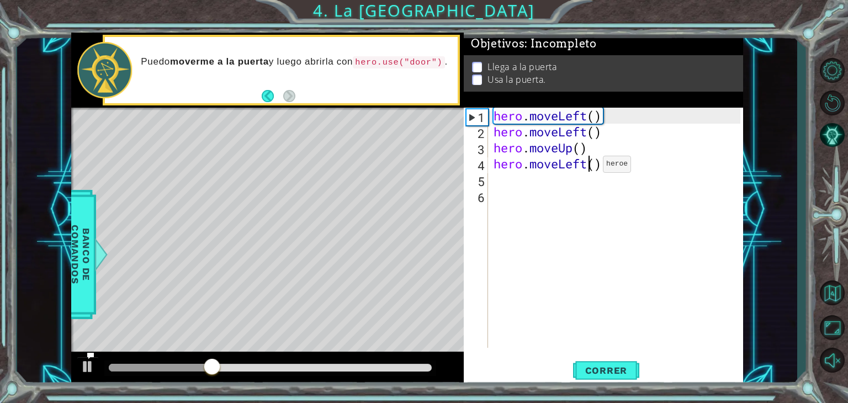
click at [587, 167] on div "hero . moveLeft ( ) hero . moveLeft ( ) hero . moveUp ( ) hero . moveLeft ( )" at bounding box center [619, 244] width 255 height 272
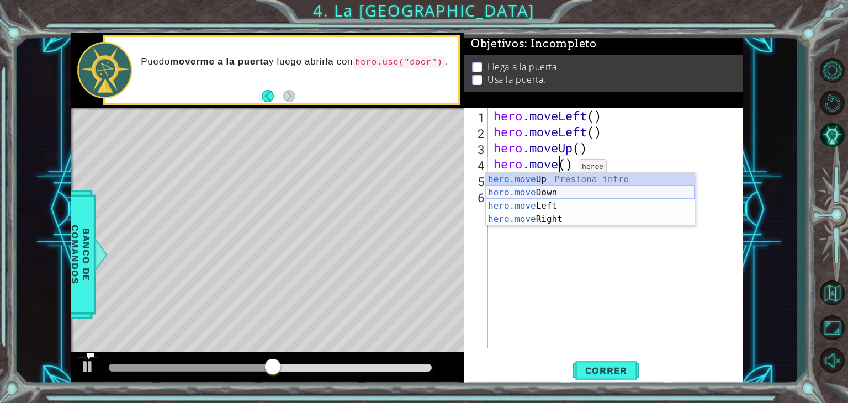
click at [559, 192] on div "hero.move Up Presiona intro hero.move Down Presiona intro hero.move Left Presio…" at bounding box center [590, 213] width 209 height 80
type textarea "hero.moveDown"
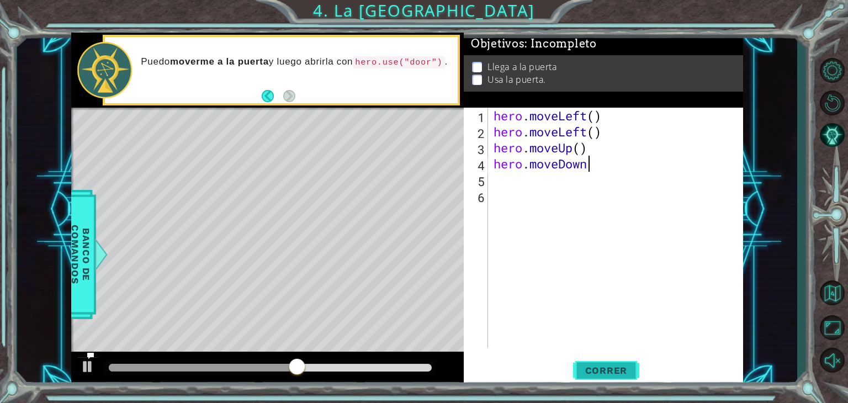
click at [616, 368] on span "Correr" at bounding box center [606, 370] width 65 height 11
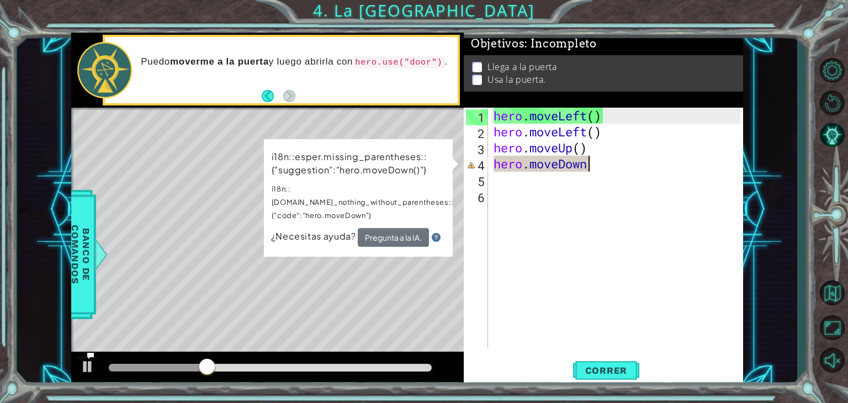
click at [597, 176] on div "hero . moveLeft ( ) hero . moveLeft ( ) hero . moveUp ( ) hero . [GEOGRAPHIC_DA…" at bounding box center [619, 244] width 255 height 272
click at [598, 172] on div "hero . moveLeft ( ) hero . moveLeft ( ) hero . moveUp ( ) hero . [GEOGRAPHIC_DA…" at bounding box center [619, 244] width 255 height 272
click at [602, 165] on div "hero . moveLeft ( ) hero . moveLeft ( ) hero . moveUp ( ) hero . [GEOGRAPHIC_DA…" at bounding box center [619, 244] width 255 height 272
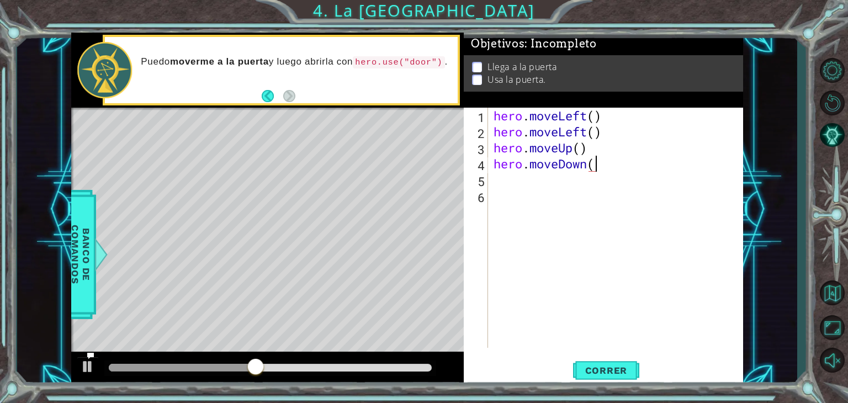
scroll to position [0, 4]
click at [621, 367] on span "Correr" at bounding box center [606, 370] width 65 height 11
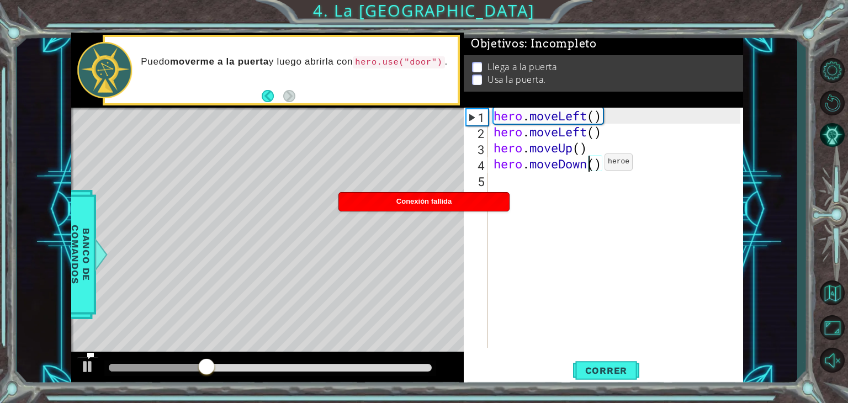
click at [588, 165] on div "hero . moveLeft ( ) hero . moveLeft ( ) hero . moveUp ( ) hero . moveDown ( )" at bounding box center [619, 244] width 255 height 272
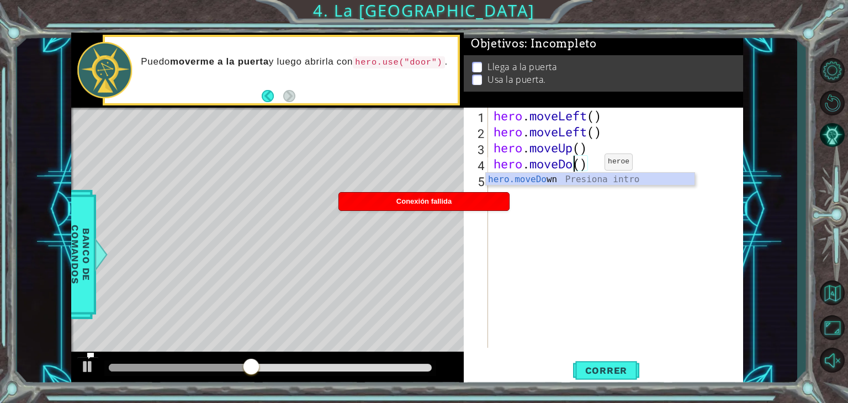
scroll to position [0, 3]
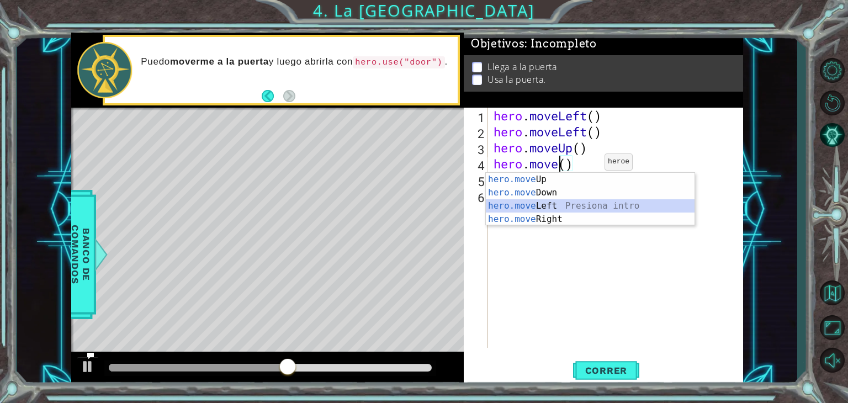
click at [569, 208] on div "hero.move Up Presiona intro hero.move Down Presiona intro hero.move Left Presio…" at bounding box center [590, 213] width 209 height 80
type textarea "hero.moveLeft"
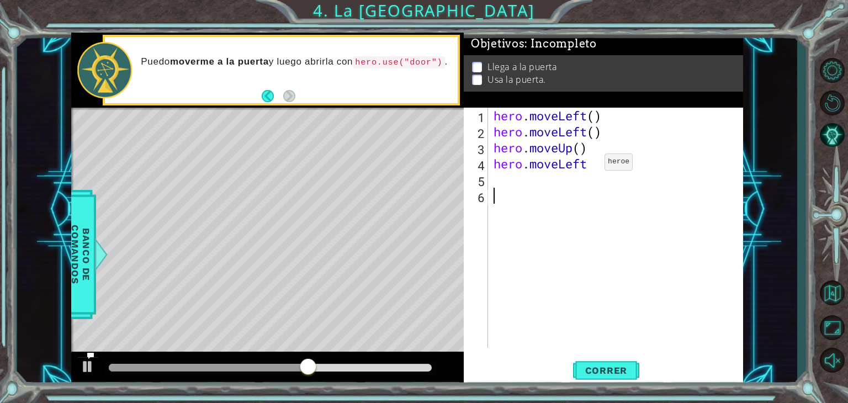
click at [569, 208] on div "hero . moveLeft ( ) hero . moveLeft ( ) hero . moveUp ( ) hero . moveLeft" at bounding box center [619, 244] width 255 height 272
type textarea "("
click at [608, 373] on span "Correr" at bounding box center [606, 370] width 65 height 11
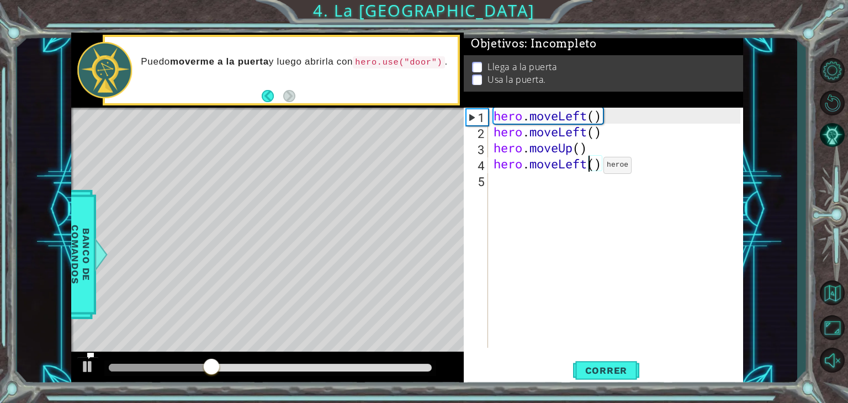
click at [587, 168] on div "hero . moveLeft ( ) hero . moveLeft ( ) hero . moveUp ( ) hero . moveLeft ( )" at bounding box center [619, 244] width 255 height 272
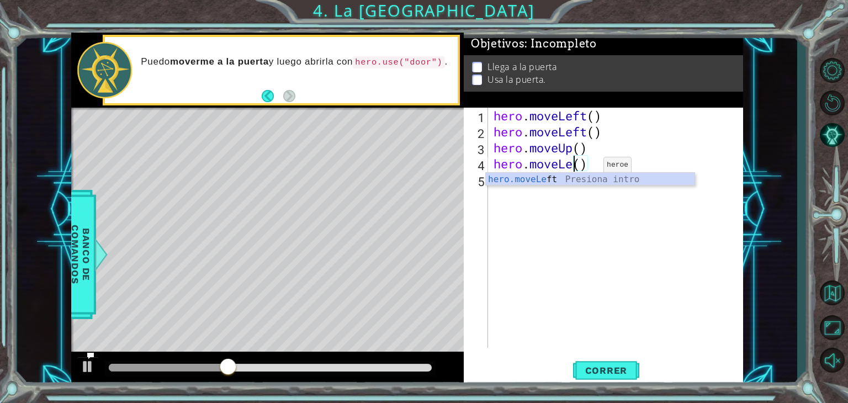
scroll to position [0, 3]
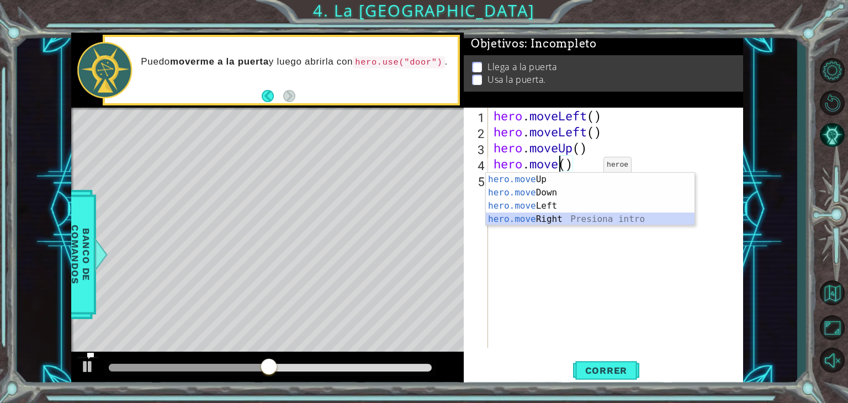
click at [565, 224] on div "hero.move Up Presiona intro hero.move Down Presiona intro hero.move Left Presio…" at bounding box center [590, 213] width 209 height 80
type textarea "hero.moveRight"
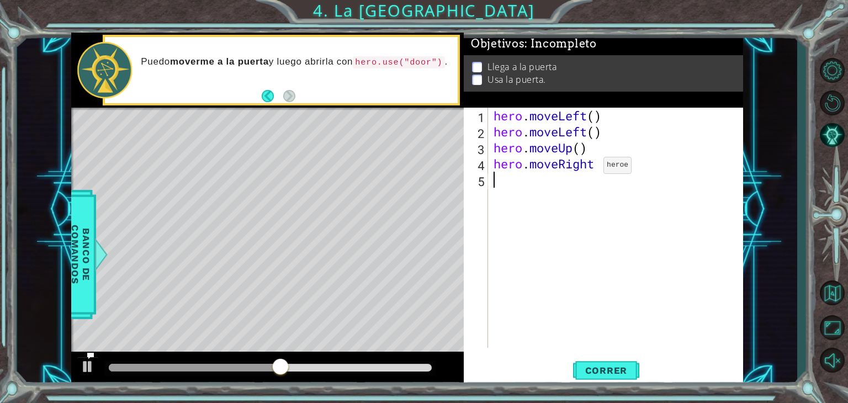
click at [565, 224] on div "hero . moveLeft ( ) hero . moveLeft ( ) hero . moveUp ( ) hero . moveRight" at bounding box center [619, 244] width 255 height 272
type textarea "("
click at [616, 366] on span "Correr" at bounding box center [606, 370] width 65 height 11
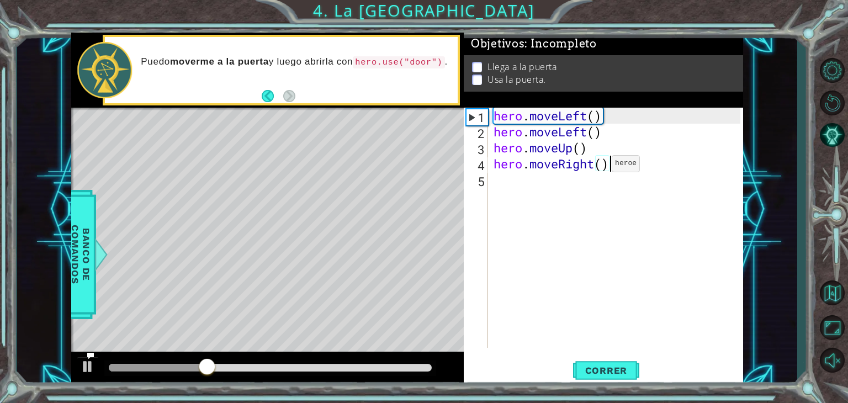
click at [595, 166] on div "hero . moveLeft ( ) hero . moveLeft ( ) hero . moveUp ( ) hero . moveRight ( )" at bounding box center [619, 244] width 255 height 272
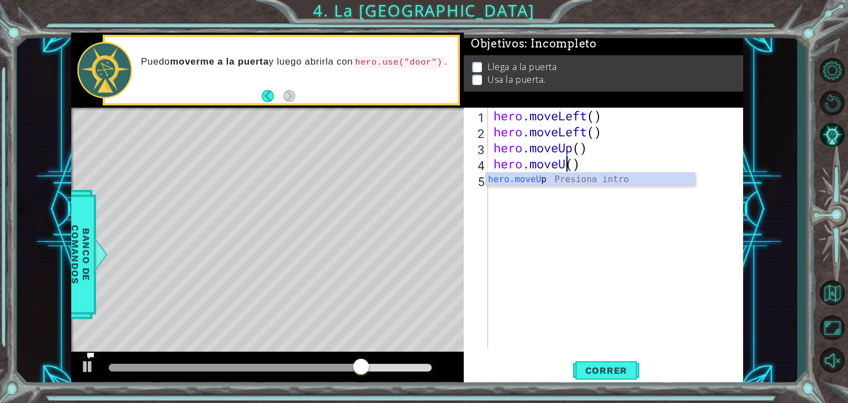
scroll to position [0, 3]
type textarea "hero.moveUp()"
click at [614, 364] on button "Correr" at bounding box center [606, 371] width 66 height 28
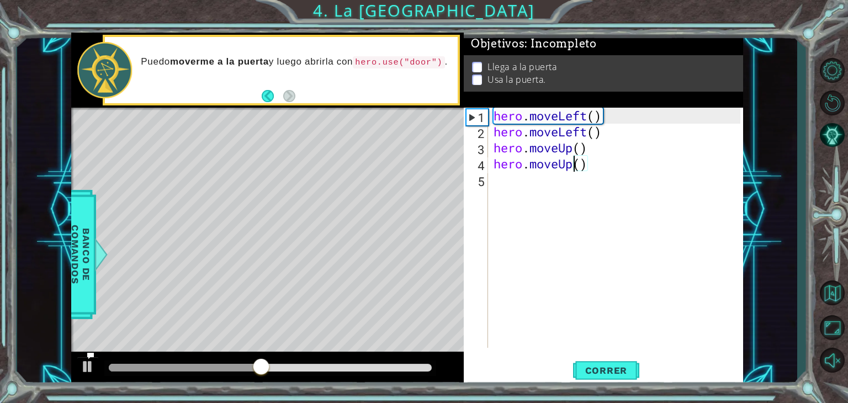
click at [530, 185] on div "hero . moveLeft ( ) hero . moveLeft ( ) hero . moveUp ( ) hero . moveUp ( )" at bounding box center [619, 244] width 255 height 272
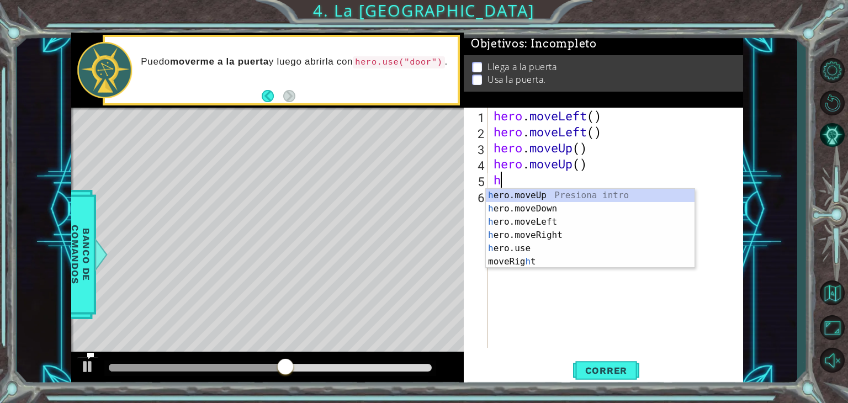
type textarea "he"
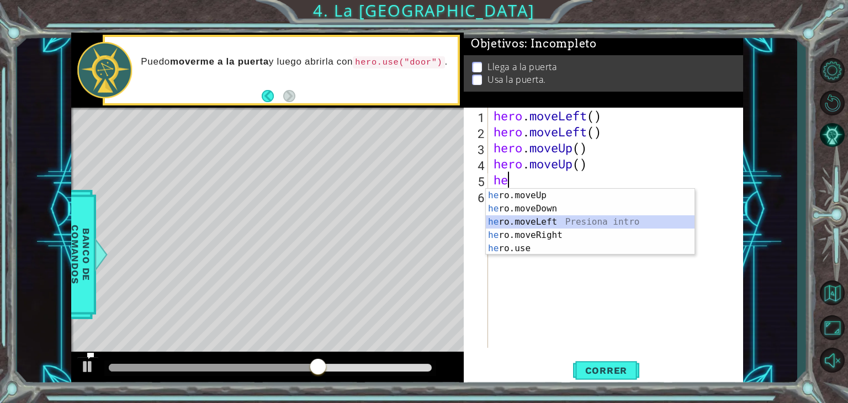
click at [548, 224] on div "he ro.moveUp Presiona intro he ro.moveDown Presiona intro he ro.moveLeft Presio…" at bounding box center [590, 235] width 209 height 93
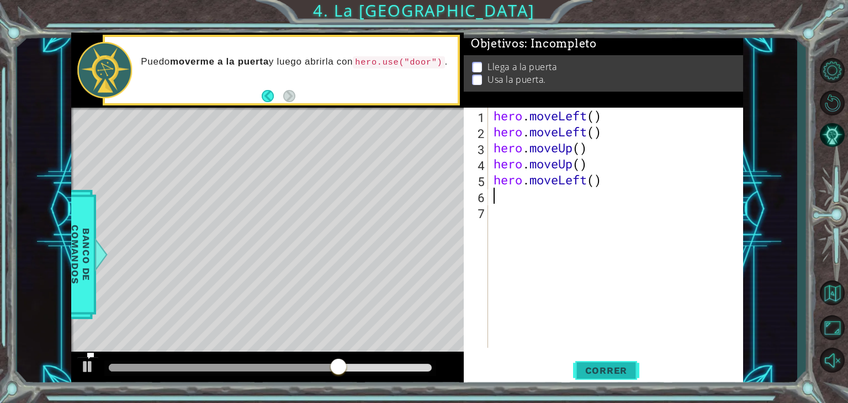
click at [627, 377] on button "Correr" at bounding box center [606, 371] width 66 height 28
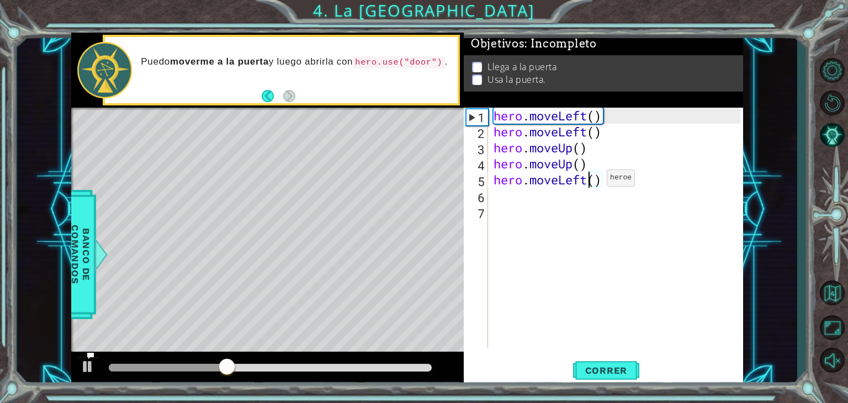
click at [590, 181] on div "hero . moveLeft ( ) hero . moveLeft ( ) hero . moveUp ( ) hero . moveUp ( ) her…" at bounding box center [619, 244] width 255 height 272
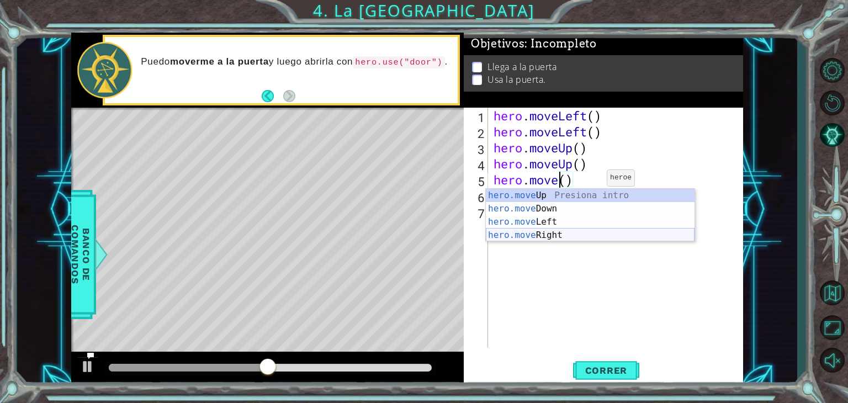
click at [570, 236] on div "hero.move Up Presiona intro hero.move Down Presiona intro hero.move Left Presio…" at bounding box center [590, 229] width 209 height 80
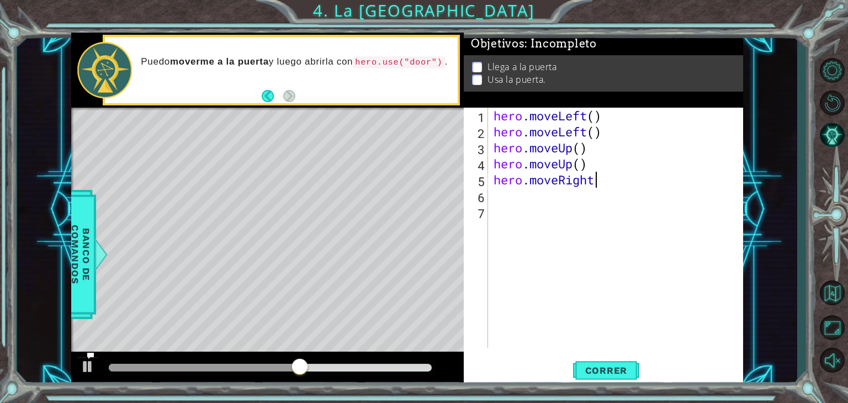
scroll to position [0, 4]
type textarea "hero.moveRight()"
click at [616, 366] on span "Correr" at bounding box center [606, 370] width 65 height 11
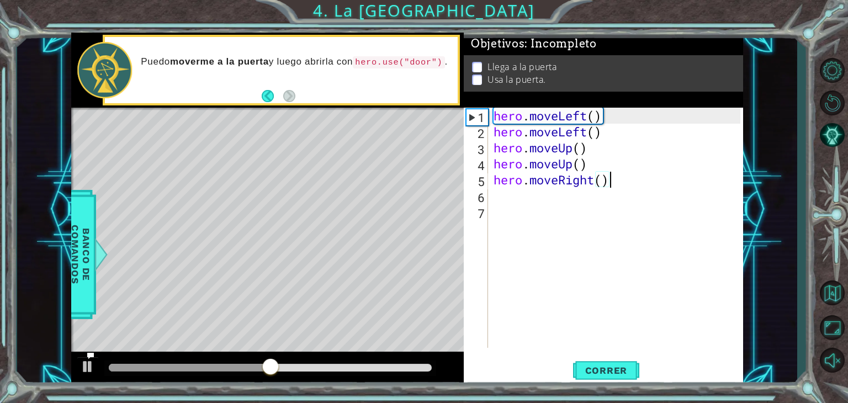
scroll to position [0, 0]
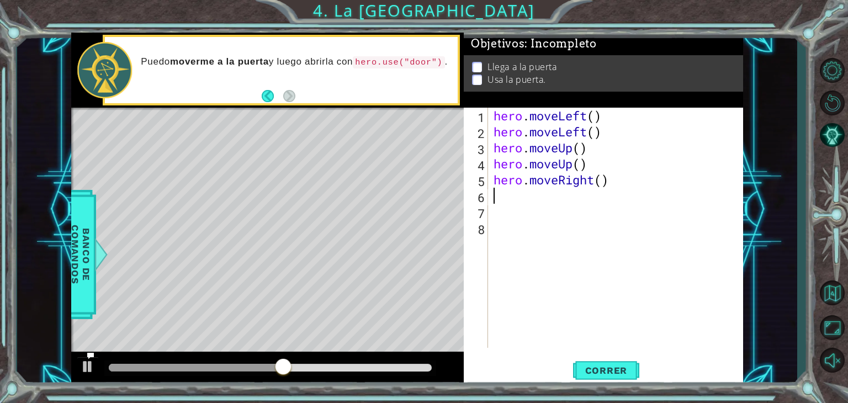
type textarea "hero.moveRight()"
click at [530, 202] on div "hero . moveLeft ( ) hero . moveLeft ( ) hero . moveUp ( ) hero . moveUp ( ) her…" at bounding box center [619, 244] width 255 height 272
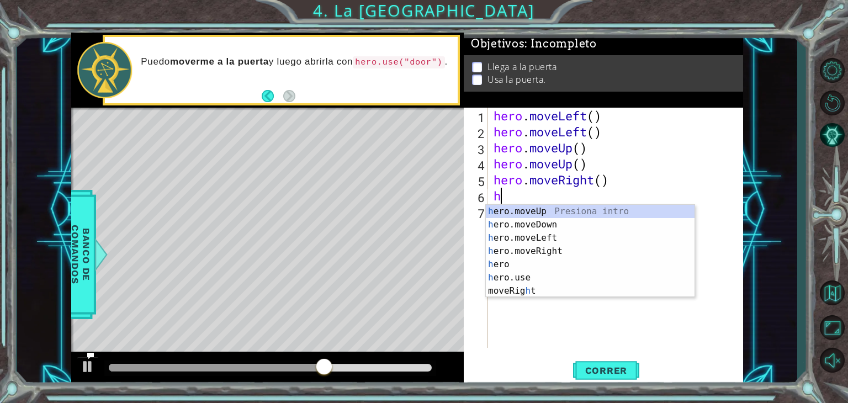
type textarea "he"
click at [544, 213] on div "he ro.moveUp Presiona intro he ro.moveDown Presiona intro he ro.moveLeft Presio…" at bounding box center [590, 258] width 209 height 106
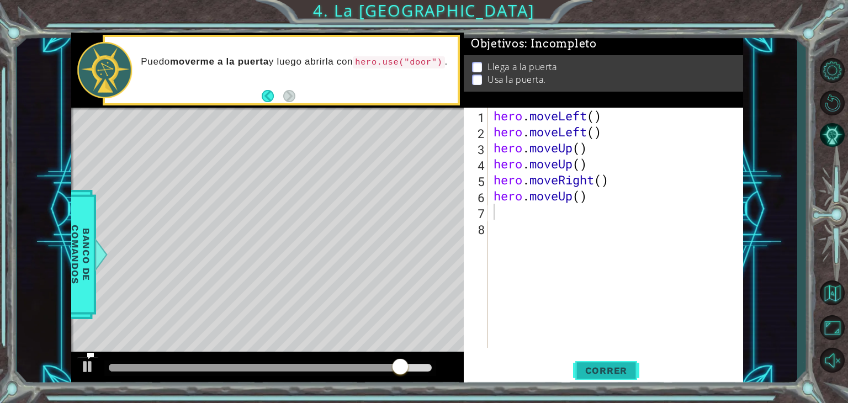
click at [605, 367] on span "Correr" at bounding box center [606, 370] width 65 height 11
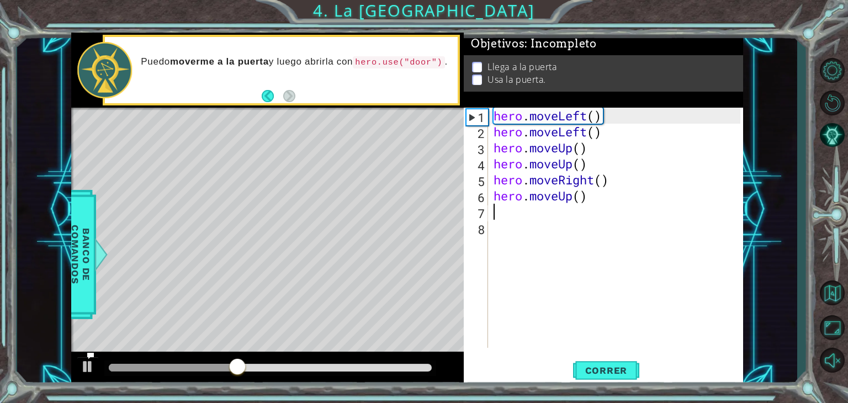
click at [574, 204] on div "hero . moveLeft ( ) hero . moveLeft ( ) hero . moveUp ( ) hero . moveUp ( ) her…" at bounding box center [619, 244] width 255 height 272
click at [572, 197] on div "hero . moveLeft ( ) hero . moveLeft ( ) hero . moveUp ( ) hero . moveUp ( ) her…" at bounding box center [619, 244] width 255 height 272
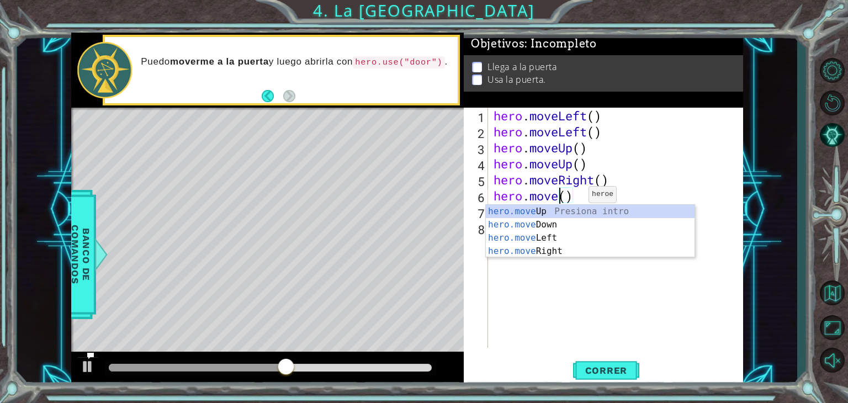
scroll to position [0, 2]
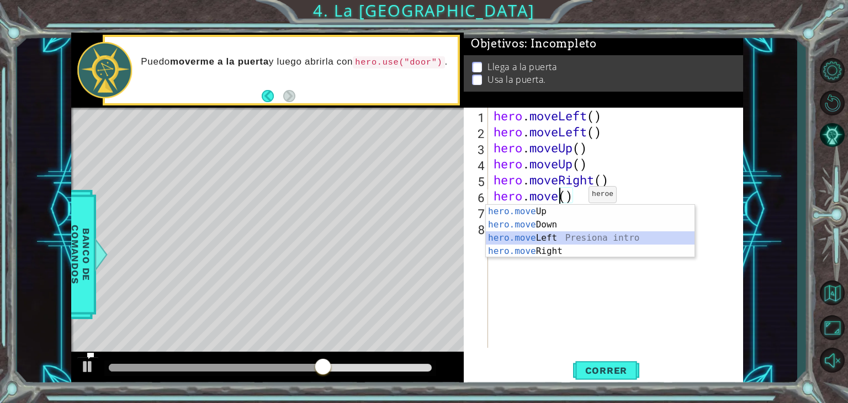
click at [561, 240] on div "hero.move Up Presiona intro hero.move Down Presiona intro hero.move Left Presio…" at bounding box center [590, 245] width 209 height 80
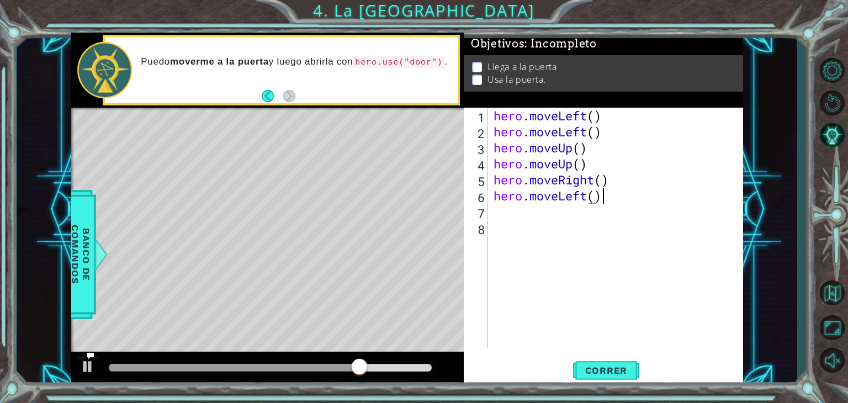
scroll to position [0, 4]
click at [612, 378] on button "Correr" at bounding box center [606, 371] width 66 height 28
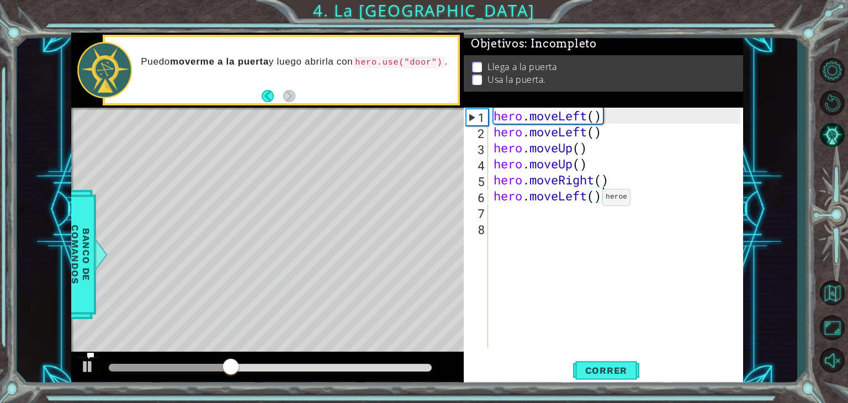
click at [586, 198] on div "hero . moveLeft ( ) hero . moveLeft ( ) hero . moveUp ( ) hero . moveUp ( ) her…" at bounding box center [619, 244] width 255 height 272
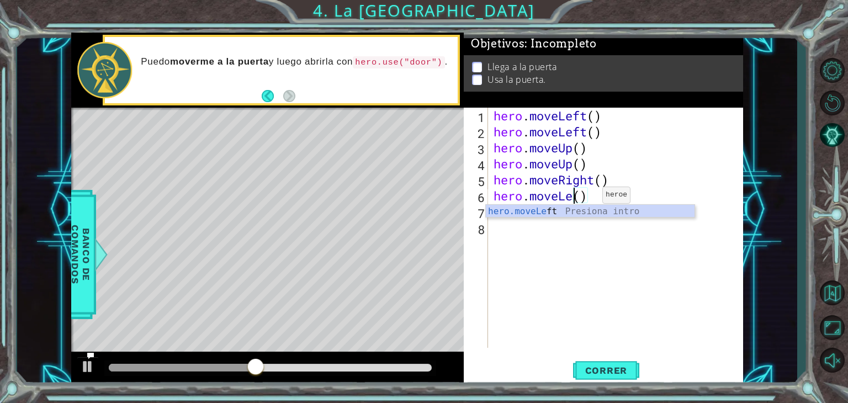
scroll to position [0, 3]
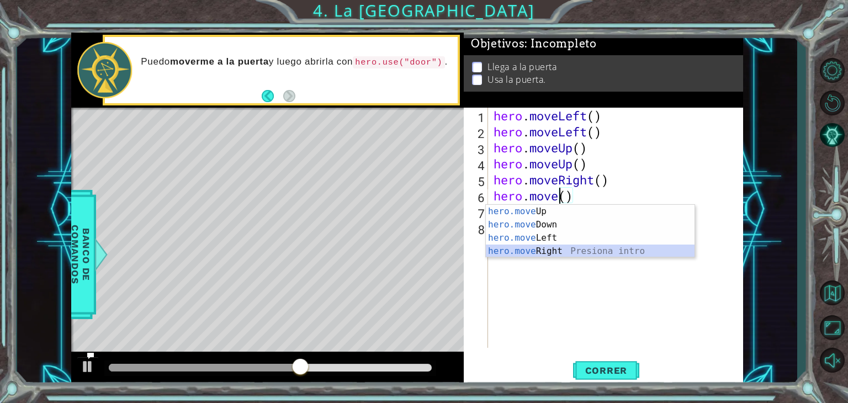
click at [563, 247] on div "hero.move Up Presiona intro hero.move Down Presiona intro hero.move Left Presio…" at bounding box center [590, 245] width 209 height 80
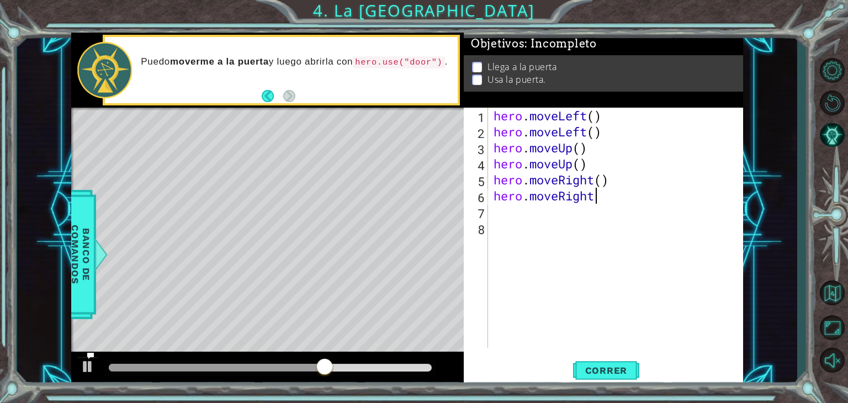
scroll to position [0, 4]
type textarea "hero.moveRight()"
click at [616, 368] on span "Correr" at bounding box center [606, 370] width 65 height 11
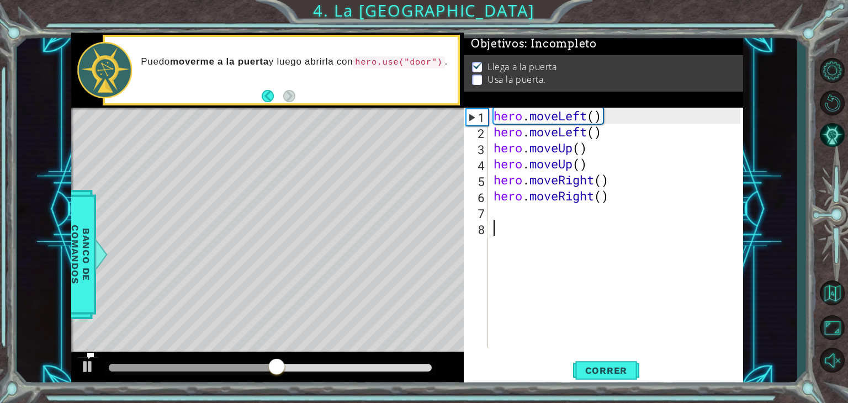
click at [522, 223] on div "hero . moveLeft ( ) hero . moveLeft ( ) hero . moveUp ( ) hero . moveUp ( ) her…" at bounding box center [619, 244] width 255 height 272
click at [514, 208] on div "hero . moveLeft ( ) hero . moveLeft ( ) hero . moveUp ( ) hero . moveUp ( ) her…" at bounding box center [619, 244] width 255 height 272
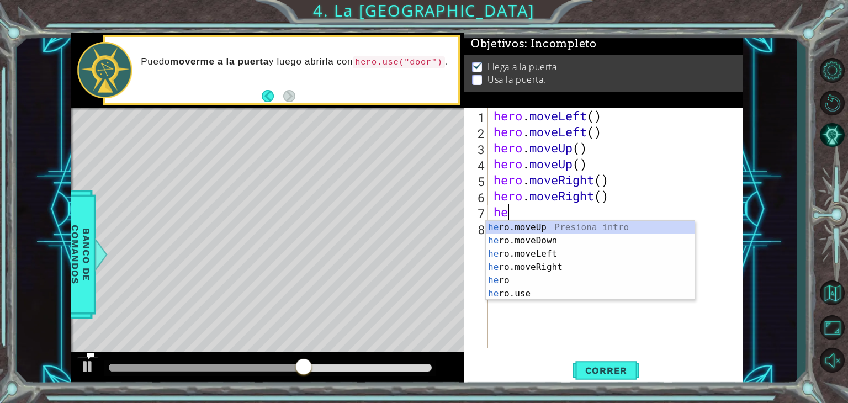
type textarea "her"
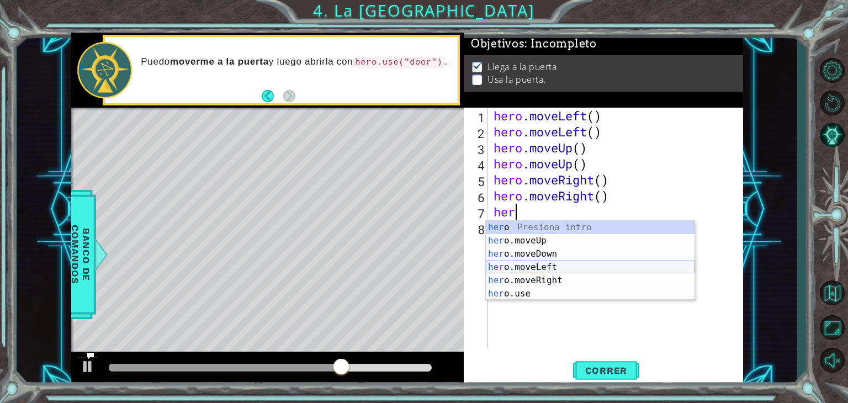
click at [554, 262] on div "her o Presiona intro her o.moveUp Presiona intro her o.moveDown Presiona intro …" at bounding box center [590, 274] width 209 height 106
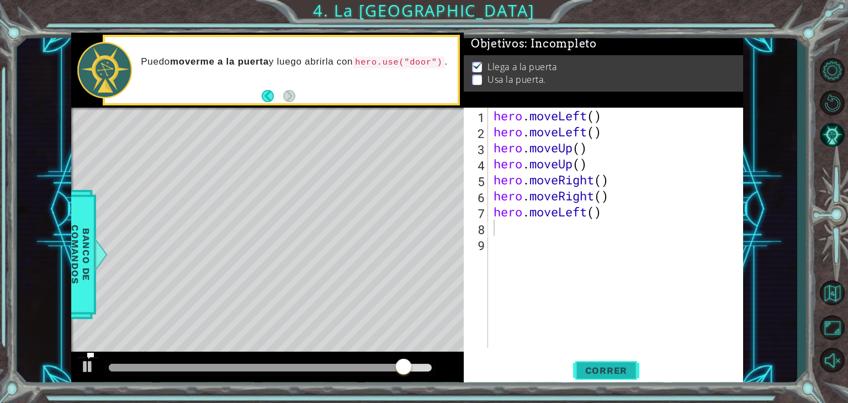
click at [589, 363] on button "Correr" at bounding box center [606, 371] width 66 height 28
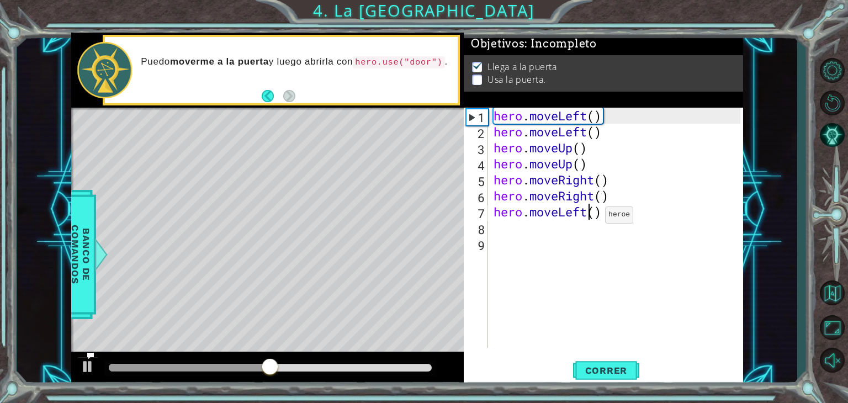
click at [589, 218] on div "hero . moveLeft ( ) hero . moveLeft ( ) hero . moveUp ( ) hero . moveUp ( ) her…" at bounding box center [619, 244] width 255 height 272
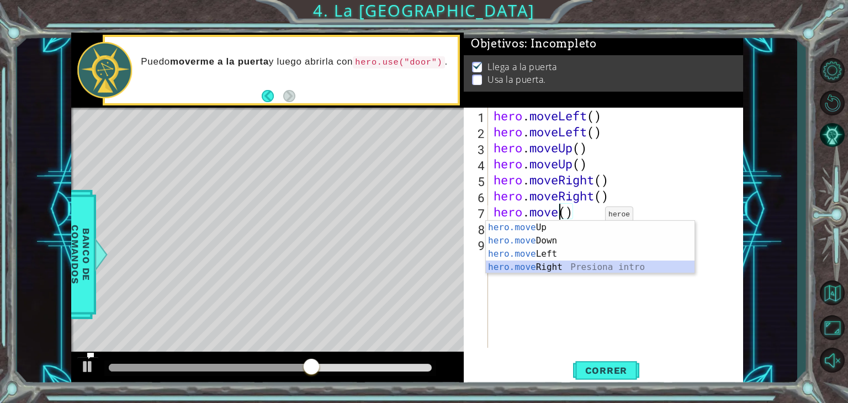
click at [579, 270] on div "hero.move Up Presiona intro hero.move Down Presiona intro hero.move Left Presio…" at bounding box center [590, 261] width 209 height 80
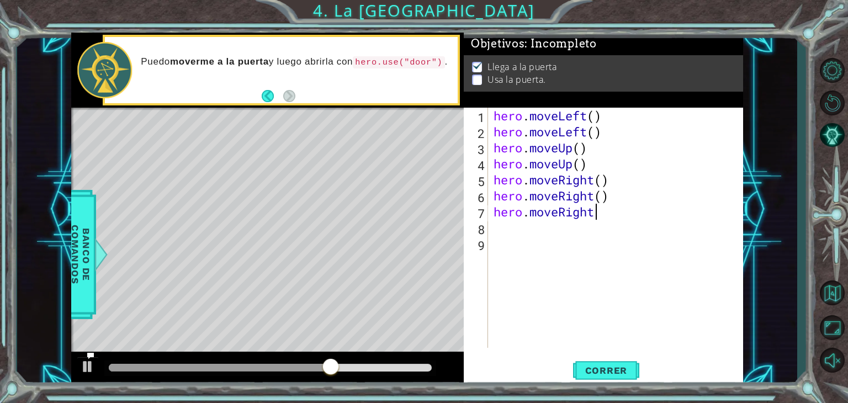
scroll to position [0, 4]
click at [603, 382] on button "Correr" at bounding box center [606, 371] width 66 height 28
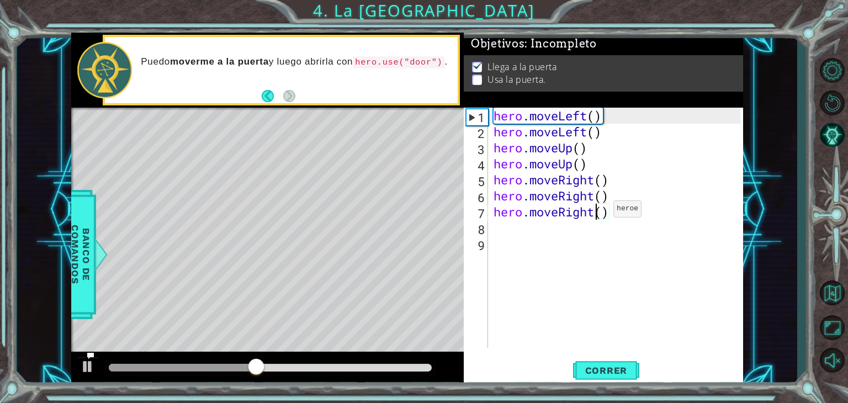
click at [597, 212] on div "hero . moveLeft ( ) hero . moveLeft ( ) hero . moveUp ( ) hero . moveUp ( ) her…" at bounding box center [619, 244] width 255 height 272
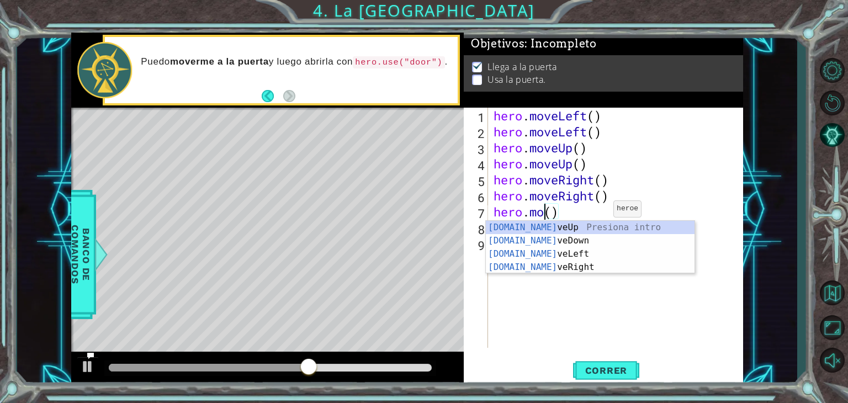
scroll to position [0, 2]
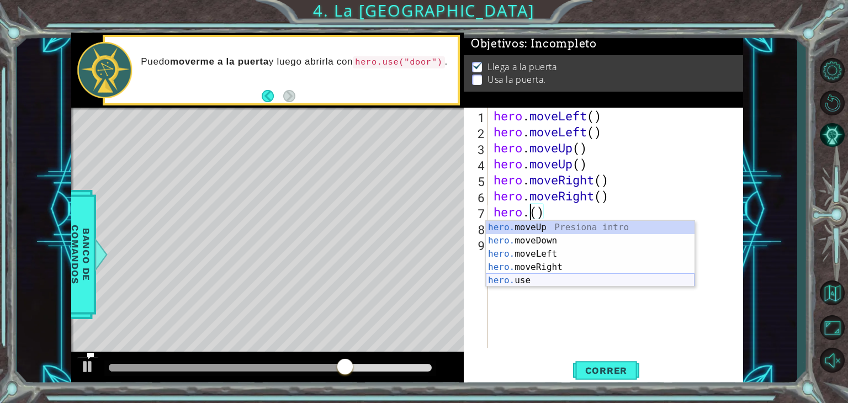
click at [605, 278] on div "hero. moveUp Presiona intro hero. moveDown Presiona intro hero. moveLeft Presio…" at bounding box center [590, 267] width 209 height 93
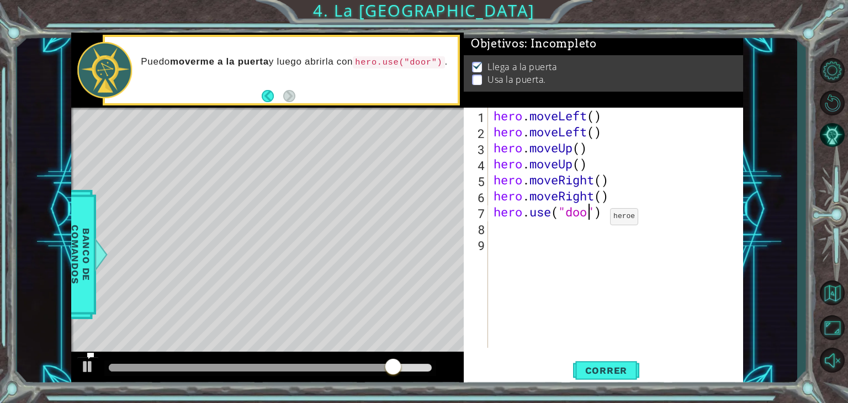
scroll to position [0, 4]
type textarea "hero.use("door")"
click at [607, 369] on span "Correr" at bounding box center [606, 370] width 65 height 11
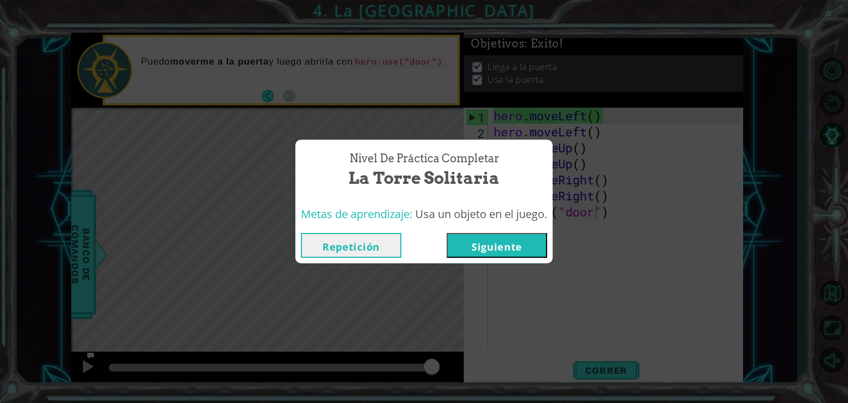
click at [515, 235] on button "Siguiente" at bounding box center [497, 245] width 101 height 25
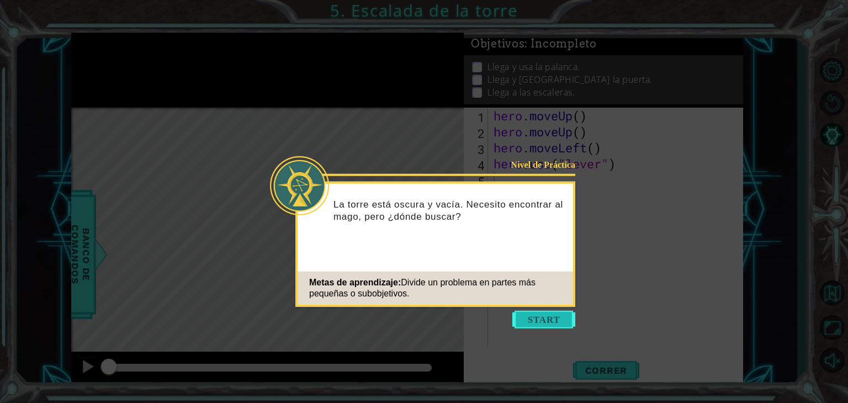
click at [544, 324] on button "Start" at bounding box center [544, 320] width 63 height 18
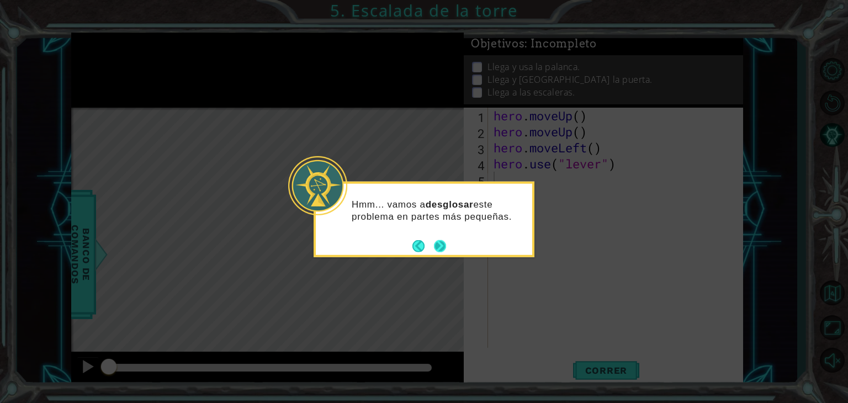
click at [439, 244] on button "Next" at bounding box center [440, 246] width 12 height 12
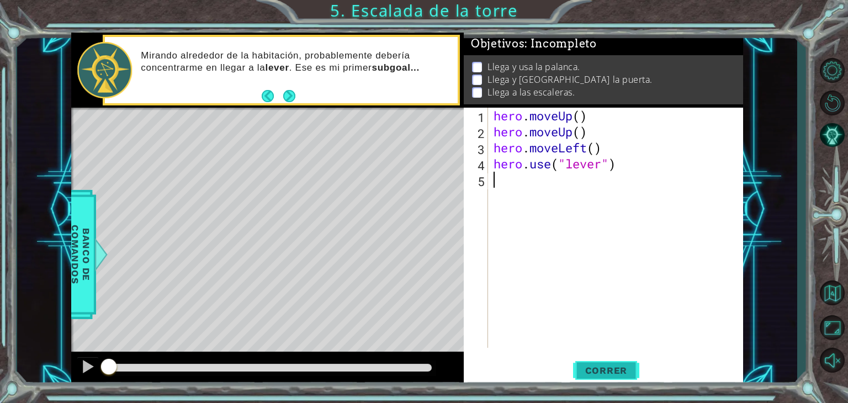
click at [616, 371] on span "Correr" at bounding box center [606, 370] width 65 height 11
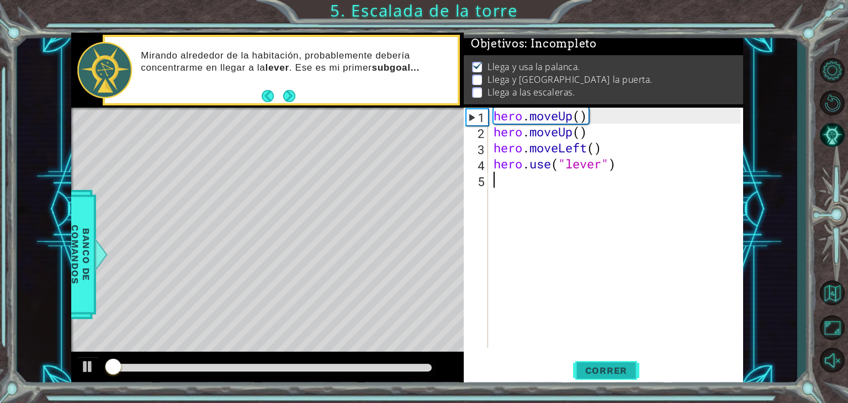
scroll to position [4, 0]
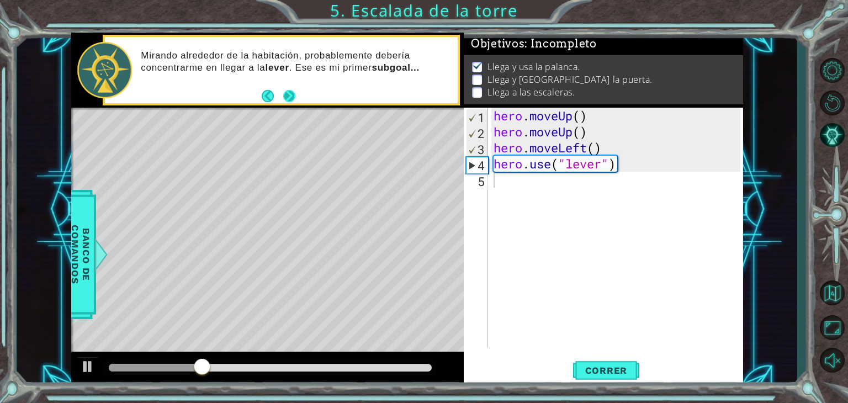
click at [290, 102] on button "Next" at bounding box center [289, 95] width 12 height 12
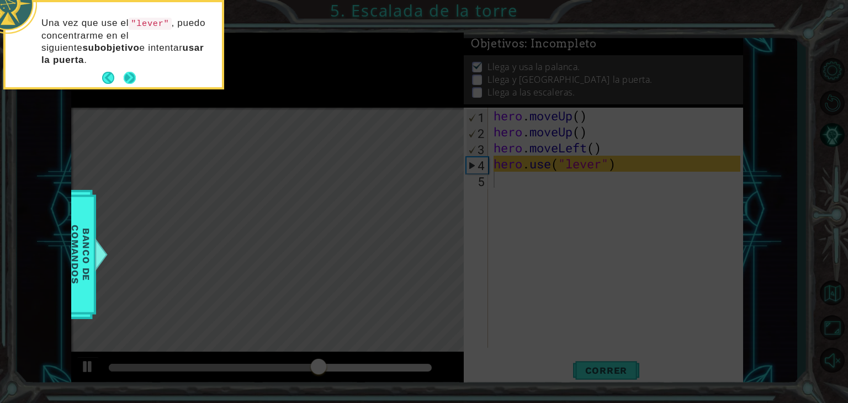
click at [136, 73] on button "Next" at bounding box center [130, 78] width 12 height 12
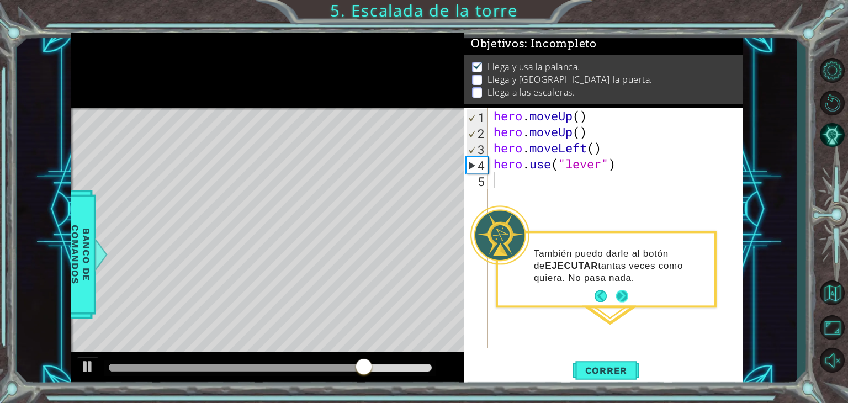
click at [621, 291] on button "Next" at bounding box center [622, 297] width 12 height 12
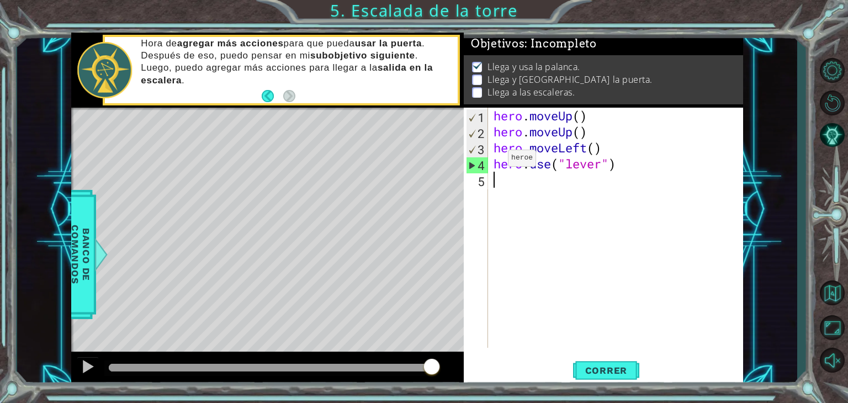
click at [482, 163] on div "4" at bounding box center [478, 165] width 22 height 16
click at [507, 184] on div "hero . moveUp ( ) hero . moveUp ( ) hero . moveLeft ( ) hero . use ( "lever" )" at bounding box center [619, 244] width 255 height 272
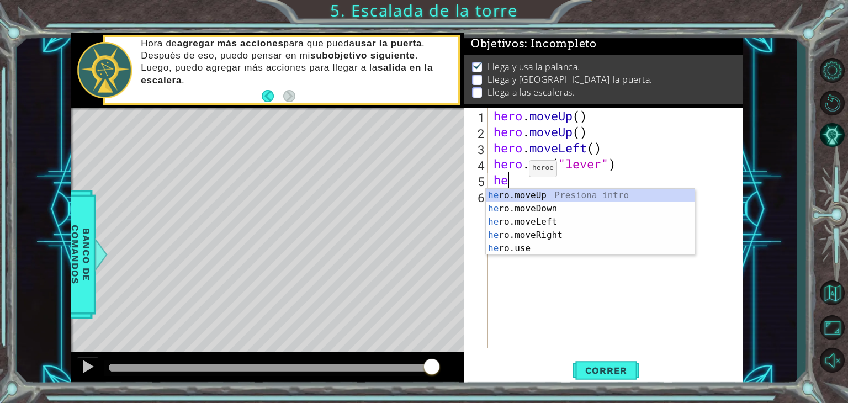
type textarea "her"
click at [526, 229] on div "her o.moveUp Presiona intro her o.moveDown Presiona intro her o.moveLeft Presio…" at bounding box center [590, 235] width 209 height 93
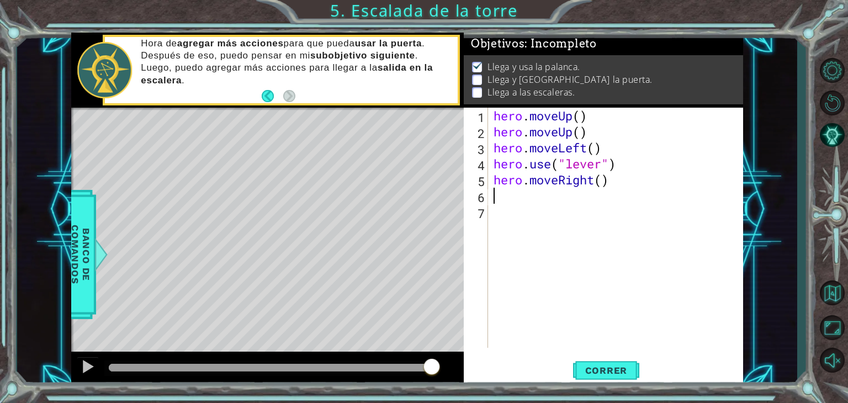
click at [614, 323] on div "hero . moveUp ( ) hero . moveUp ( ) hero . moveLeft ( ) hero . use ( "lever" ) …" at bounding box center [619, 244] width 255 height 272
click at [614, 363] on button "Correr" at bounding box center [606, 371] width 66 height 28
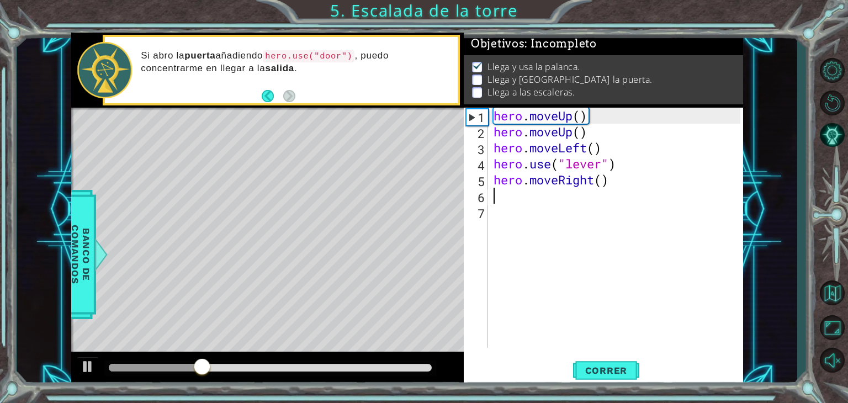
click at [583, 202] on div "hero . moveUp ( ) hero . moveUp ( ) hero . moveLeft ( ) hero . use ( "lever" ) …" at bounding box center [619, 244] width 255 height 272
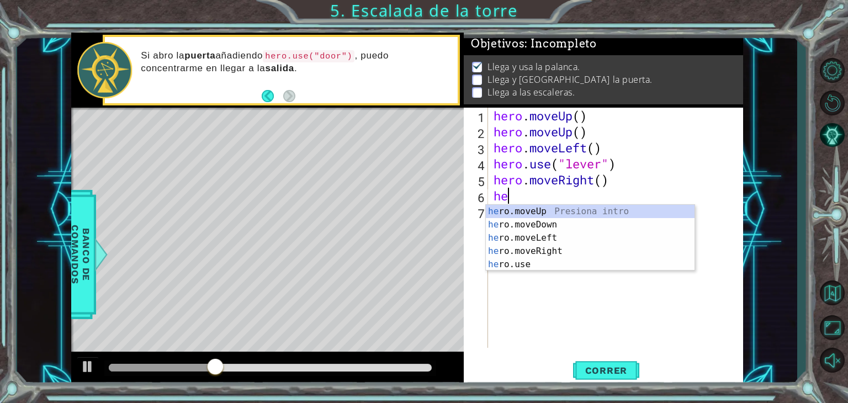
type textarea "her"
click at [571, 239] on div "her o.moveUp Presiona intro her o.moveDown Presiona intro her o.moveLeft Presio…" at bounding box center [590, 251] width 209 height 93
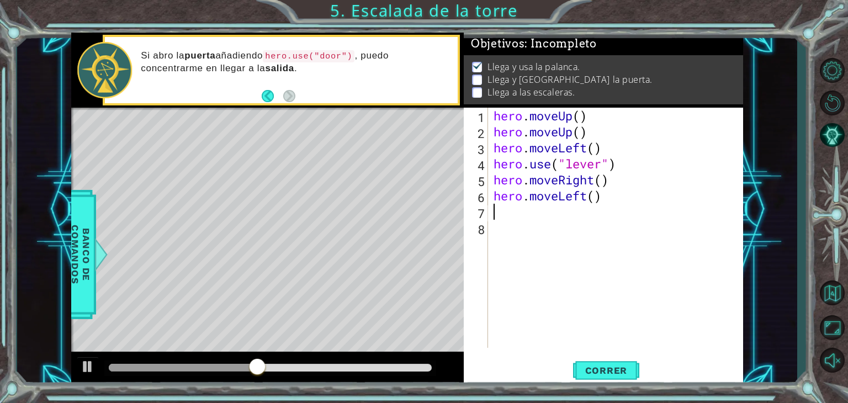
click at [540, 209] on div "hero . moveUp ( ) hero . moveUp ( ) hero . moveLeft ( ) hero . use ( "lever" ) …" at bounding box center [619, 244] width 255 height 272
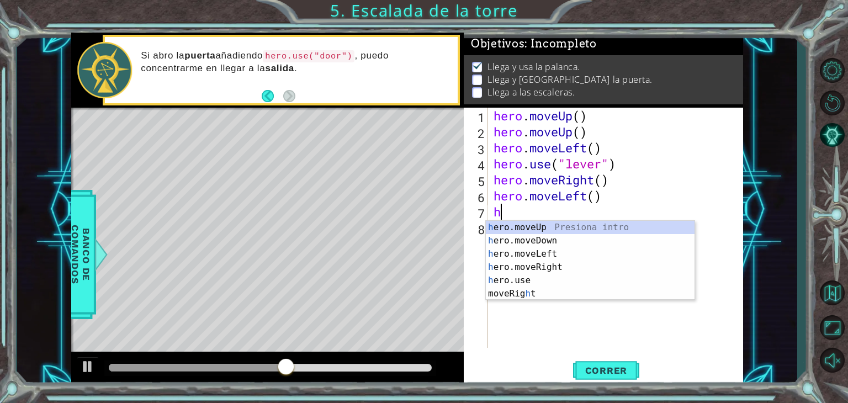
type textarea "he"
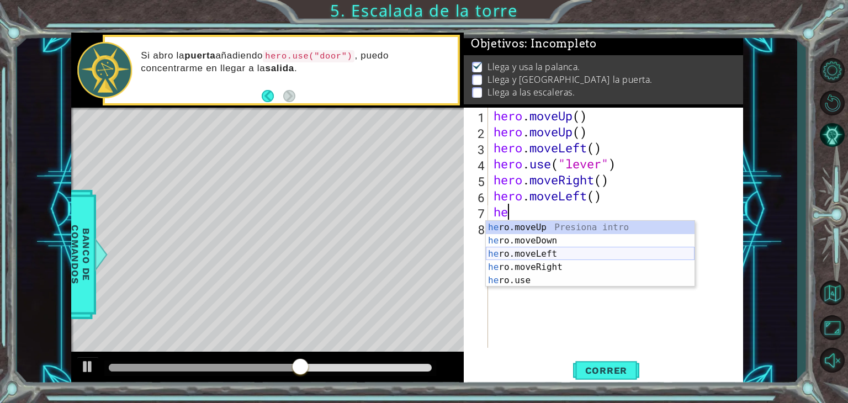
click at [554, 255] on div "he ro.moveUp Presiona intro he ro.moveDown Presiona intro he ro.moveLeft Presio…" at bounding box center [590, 267] width 209 height 93
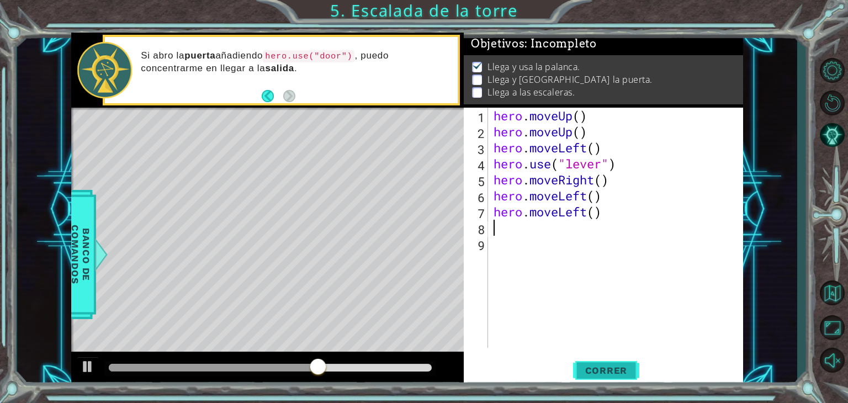
click at [606, 357] on button "Correr" at bounding box center [606, 371] width 66 height 28
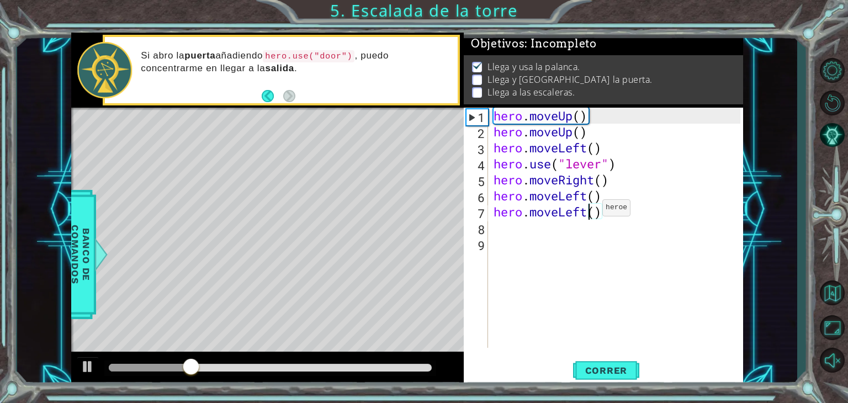
click at [586, 210] on div "hero . moveUp ( ) hero . moveUp ( ) hero . moveLeft ( ) hero . use ( "lever" ) …" at bounding box center [619, 244] width 255 height 272
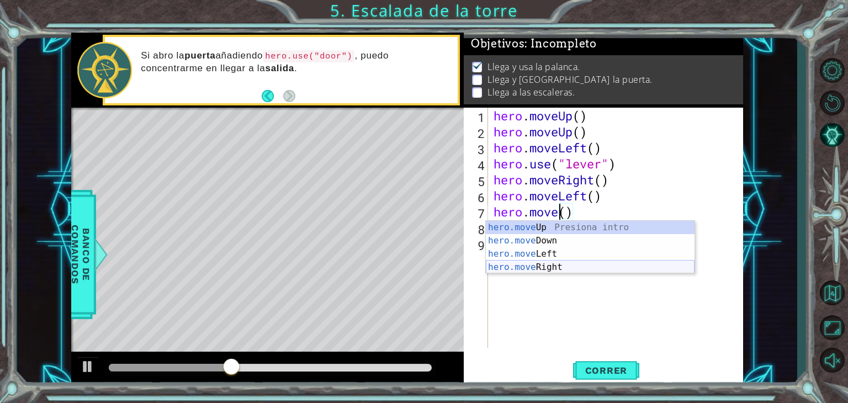
click at [561, 266] on div "hero.move Up Presiona intro hero.move Down Presiona intro hero.move Left Presio…" at bounding box center [590, 261] width 209 height 80
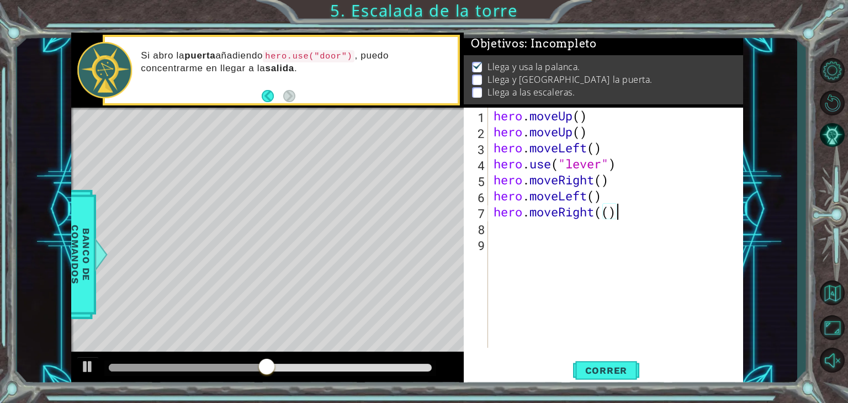
scroll to position [0, 4]
click at [606, 371] on span "Correr" at bounding box center [606, 370] width 65 height 11
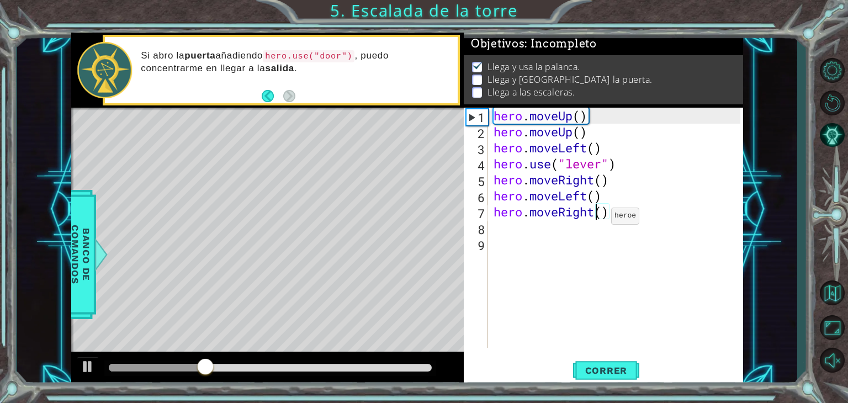
click at [595, 219] on div "hero . moveUp ( ) hero . moveUp ( ) hero . moveLeft ( ) hero . use ( "lever" ) …" at bounding box center [619, 244] width 255 height 272
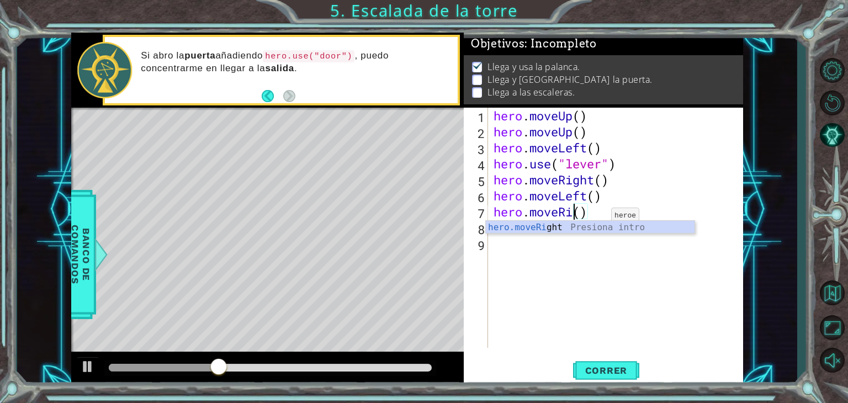
scroll to position [0, 3]
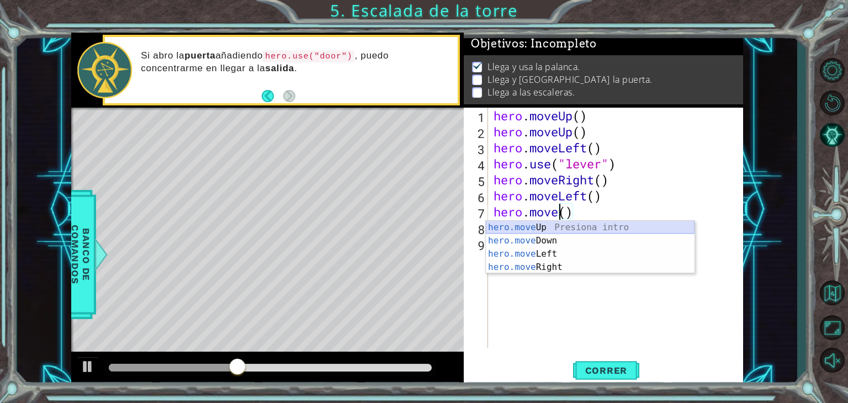
click at [583, 224] on div "hero.move Up Presiona intro hero.move Down Presiona intro hero.move Left Presio…" at bounding box center [590, 261] width 209 height 80
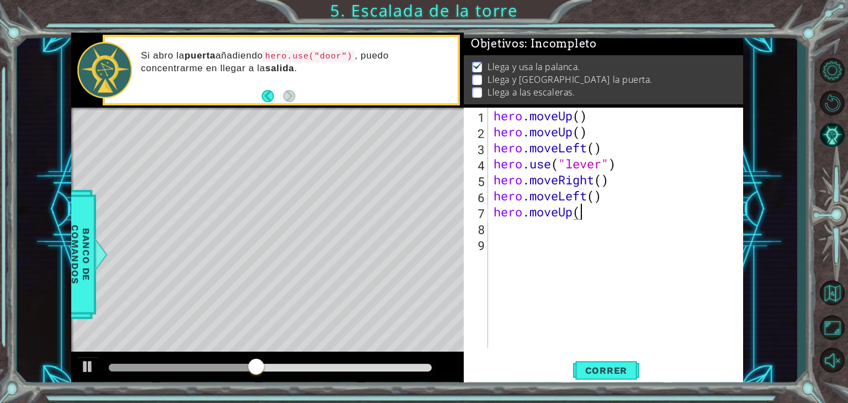
scroll to position [0, 3]
click at [601, 363] on button "Correr" at bounding box center [606, 371] width 66 height 28
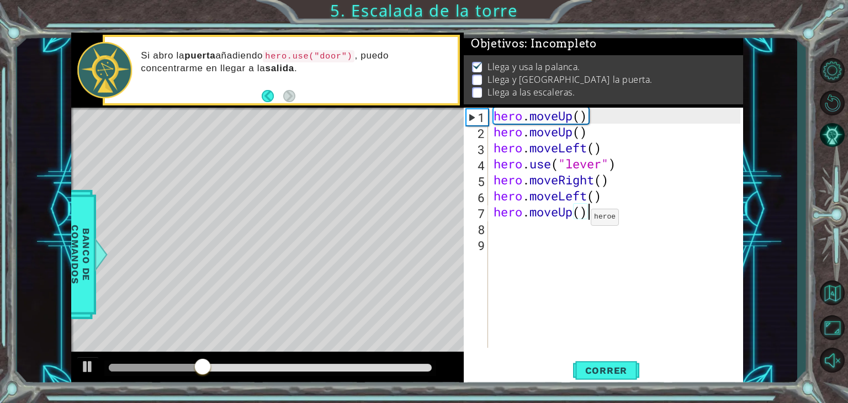
click at [574, 220] on div "hero . moveUp ( ) hero . moveUp ( ) hero . moveLeft ( ) hero . use ( "lever" ) …" at bounding box center [619, 244] width 255 height 272
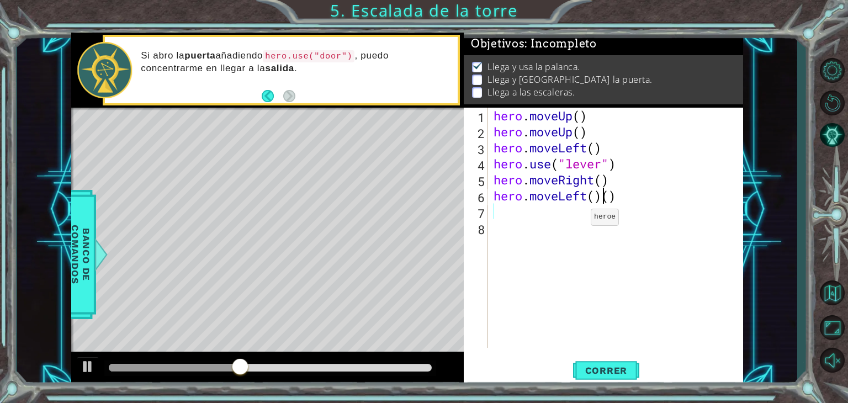
scroll to position [0, 0]
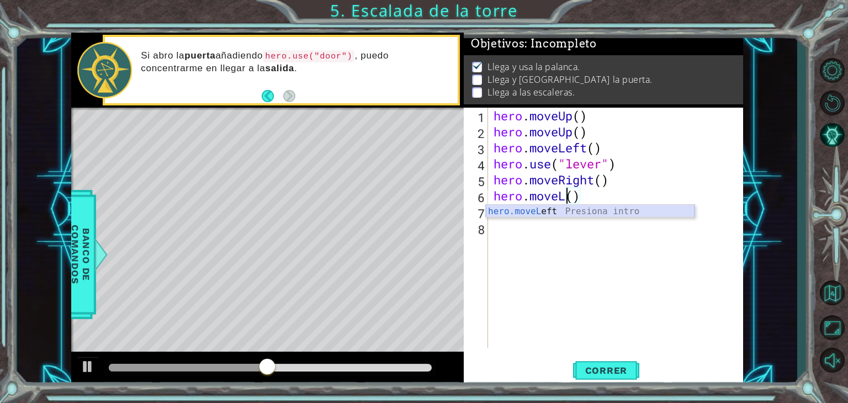
click at [572, 210] on div "hero.moveL eft Presiona intro" at bounding box center [590, 225] width 209 height 40
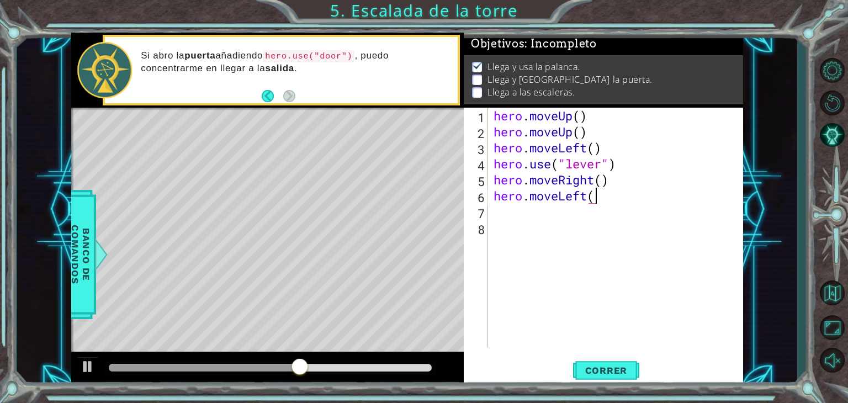
scroll to position [0, 4]
click at [610, 366] on span "Correr" at bounding box center [606, 370] width 65 height 11
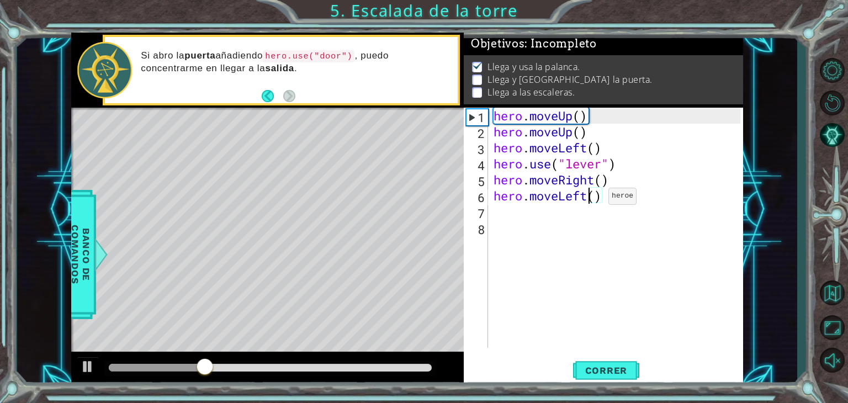
click at [592, 199] on div "hero . moveUp ( ) hero . moveUp ( ) hero . moveLeft ( ) hero . use ( "lever" ) …" at bounding box center [619, 244] width 255 height 272
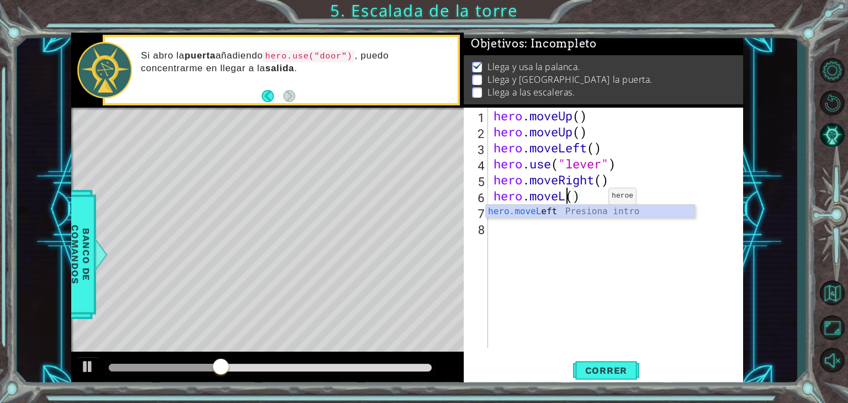
scroll to position [0, 3]
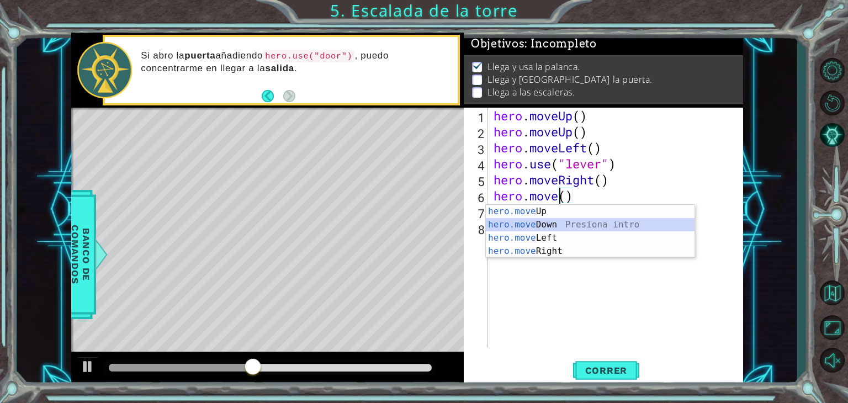
click at [553, 224] on div "hero.move Up Presiona intro hero.move Down Presiona intro hero.move Left Presio…" at bounding box center [590, 245] width 209 height 80
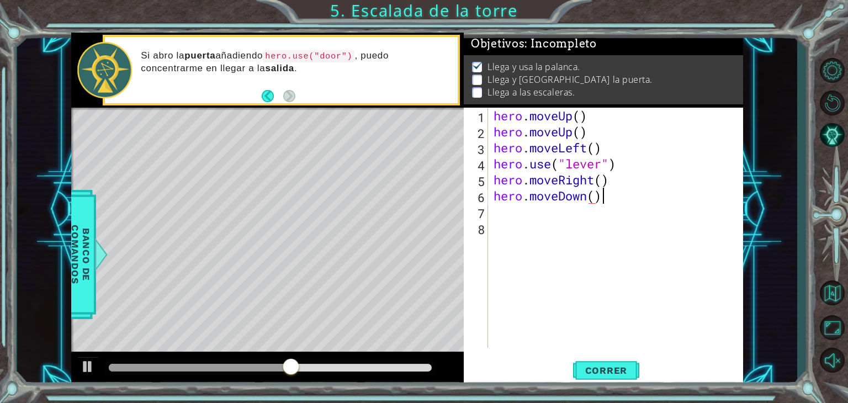
scroll to position [0, 4]
type textarea "hero.moveDown()"
click at [603, 360] on button "Correr" at bounding box center [606, 371] width 66 height 28
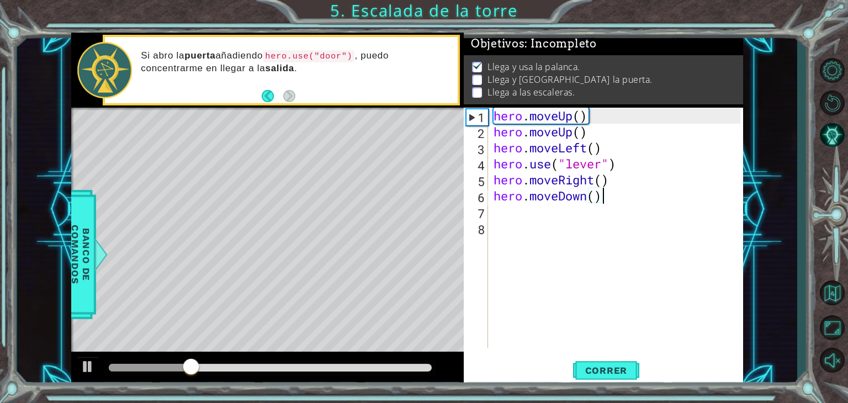
click at [591, 206] on div "hero . moveUp ( ) hero . moveUp ( ) hero . moveLeft ( ) hero . use ( "lever" ) …" at bounding box center [619, 244] width 255 height 272
click at [588, 196] on div "hero . moveUp ( ) hero . moveUp ( ) hero . moveLeft ( ) hero . use ( "lever" ) …" at bounding box center [619, 244] width 255 height 272
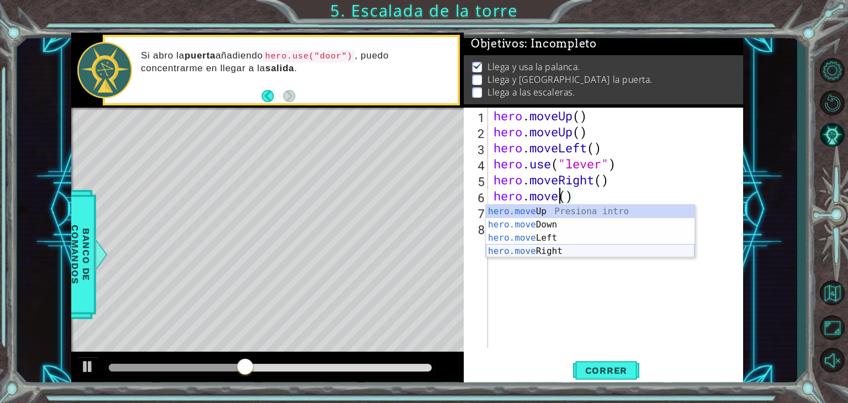
click at [579, 256] on div "hero.move Up Presiona intro hero.move Down Presiona intro hero.move Left Presio…" at bounding box center [590, 245] width 209 height 80
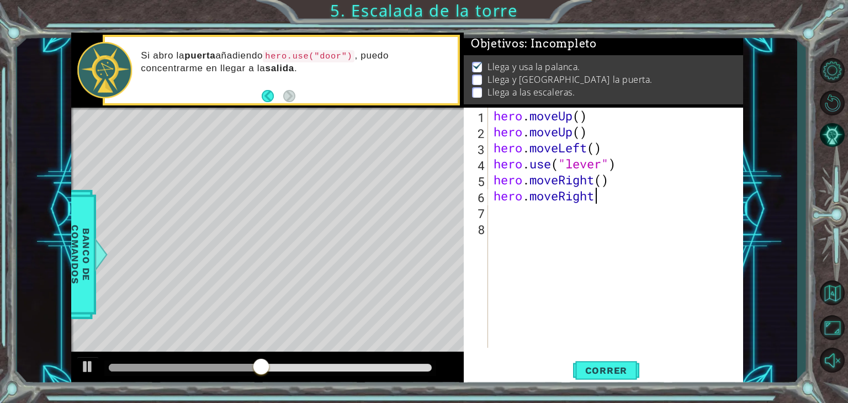
scroll to position [0, 4]
type textarea "hero.moveRight()"
click at [619, 364] on button "Correr" at bounding box center [606, 371] width 66 height 28
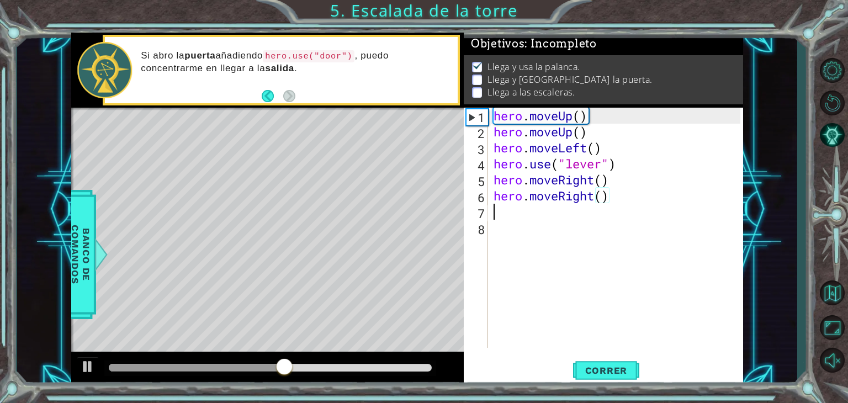
click at [579, 207] on div "hero . moveUp ( ) hero . moveUp ( ) hero . moveLeft ( ) hero . use ( "lever" ) …" at bounding box center [619, 244] width 255 height 272
type textarea "he"
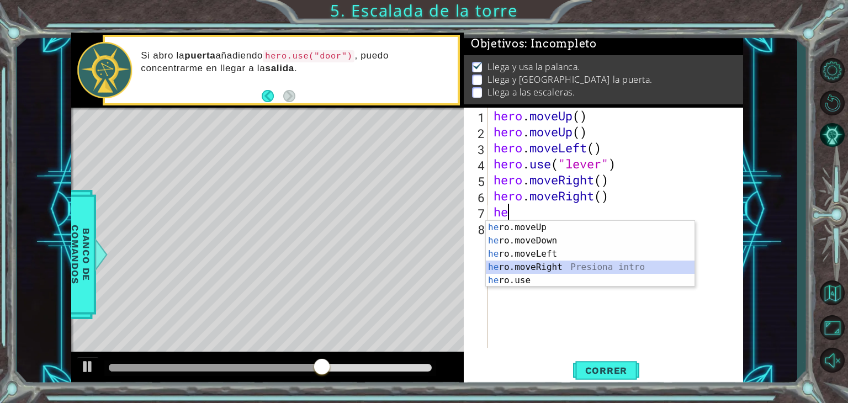
click at [575, 266] on div "he ro.moveUp Presiona intro he ro.moveDown Presiona intro he ro.moveLeft Presio…" at bounding box center [590, 267] width 209 height 93
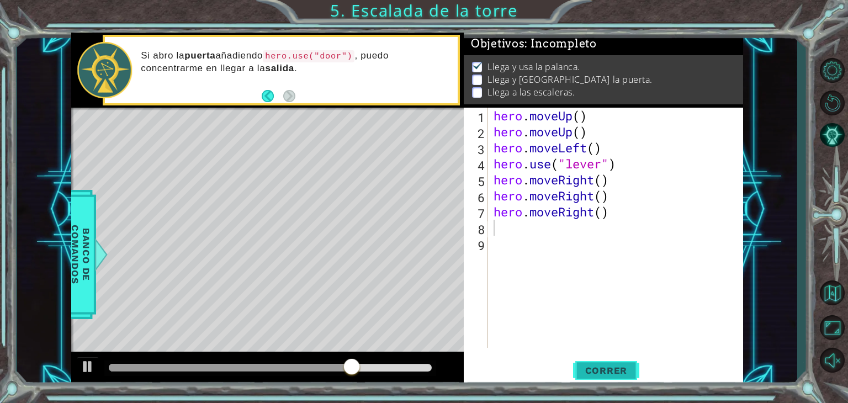
click at [600, 371] on span "Correr" at bounding box center [606, 370] width 65 height 11
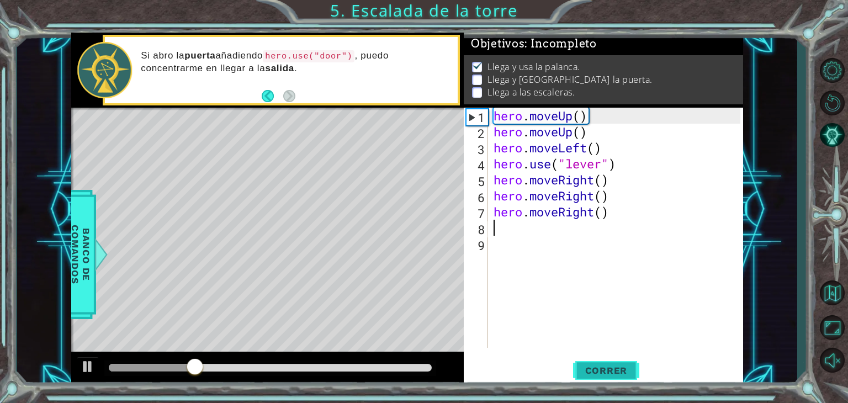
click at [600, 371] on span "Correr" at bounding box center [606, 370] width 65 height 11
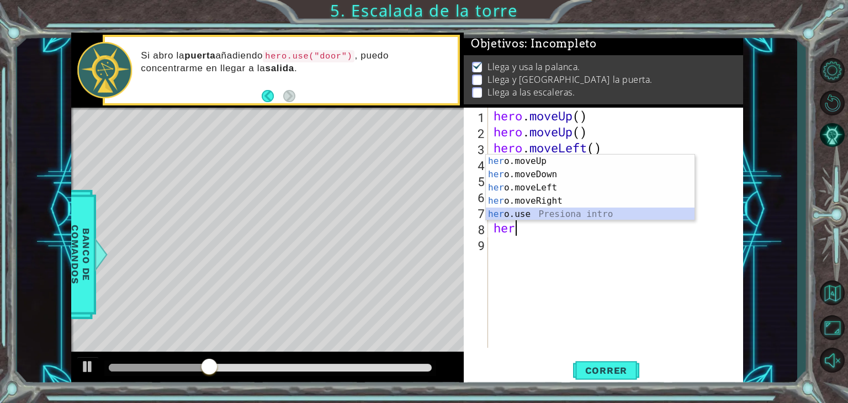
click at [566, 215] on div "her o.moveUp Presiona intro her o.moveDown Presiona intro her o.moveLeft Presio…" at bounding box center [590, 201] width 209 height 93
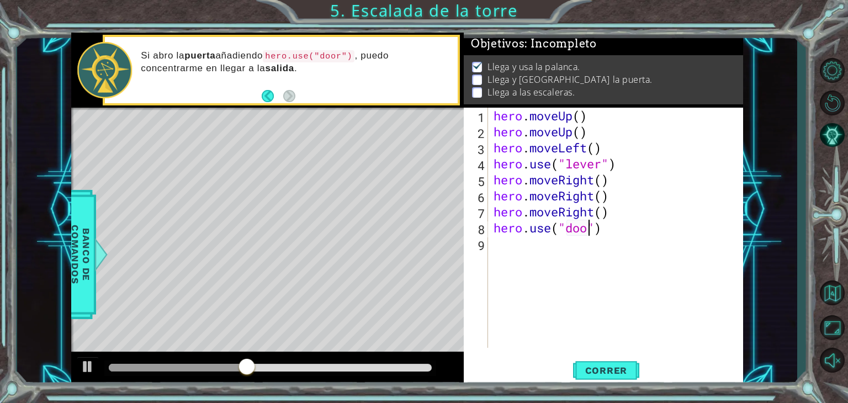
scroll to position [0, 4]
type textarea "hero.use("door")"
click at [612, 362] on button "Correr" at bounding box center [606, 371] width 66 height 28
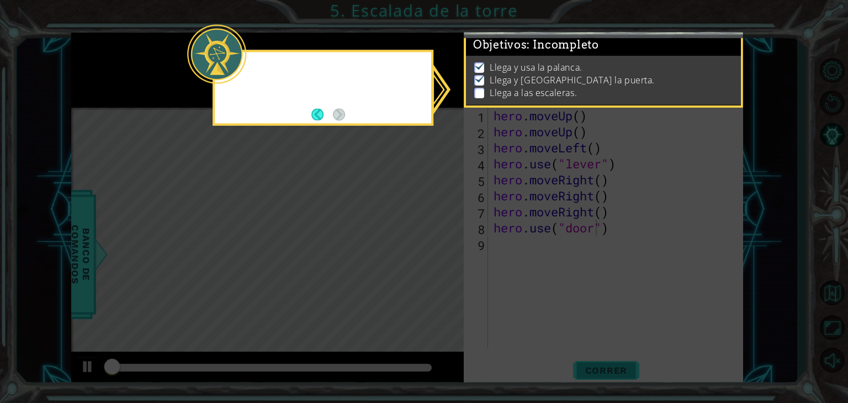
scroll to position [4, 0]
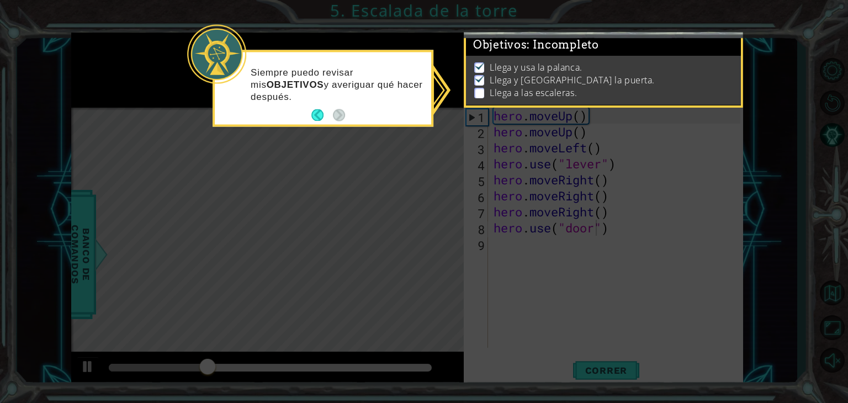
click at [464, 88] on div "Objetivos : Incompleto Llega y usa la palanca. Llega y usa la puerta. Llega a l…" at bounding box center [603, 71] width 279 height 76
click at [471, 87] on div "Llega y usa la palanca. Llega y usa la puerta. Llega a las escaleras." at bounding box center [603, 80] width 275 height 49
